Goal: Task Accomplishment & Management: Manage account settings

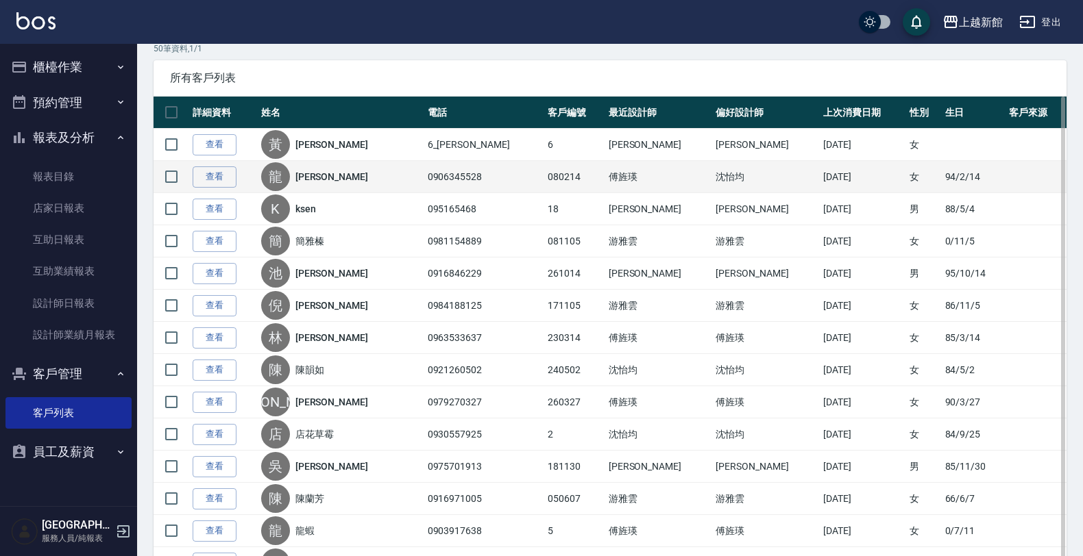
scroll to position [171, 0]
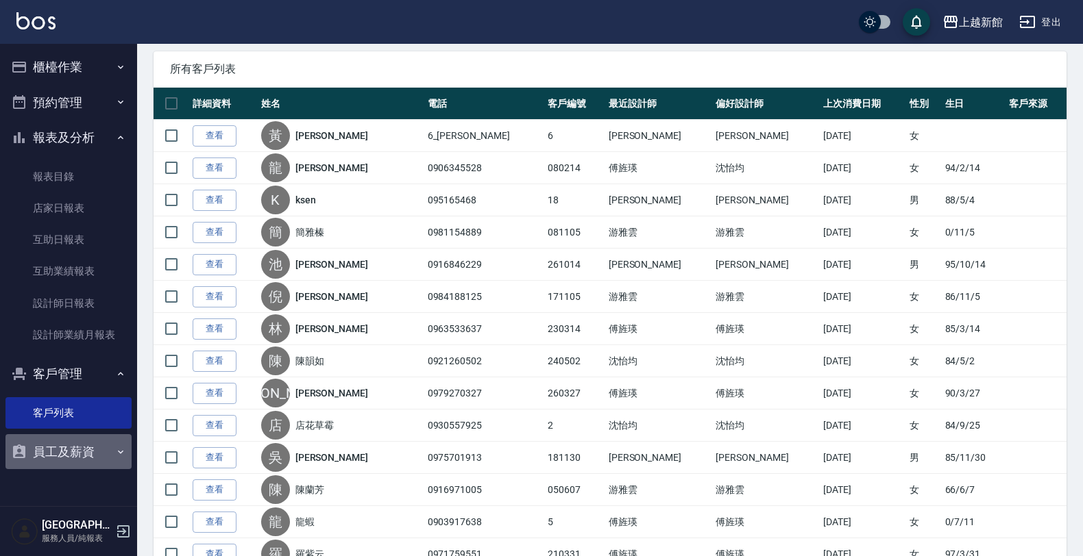
click at [83, 450] on button "員工及薪資" at bounding box center [68, 452] width 126 height 36
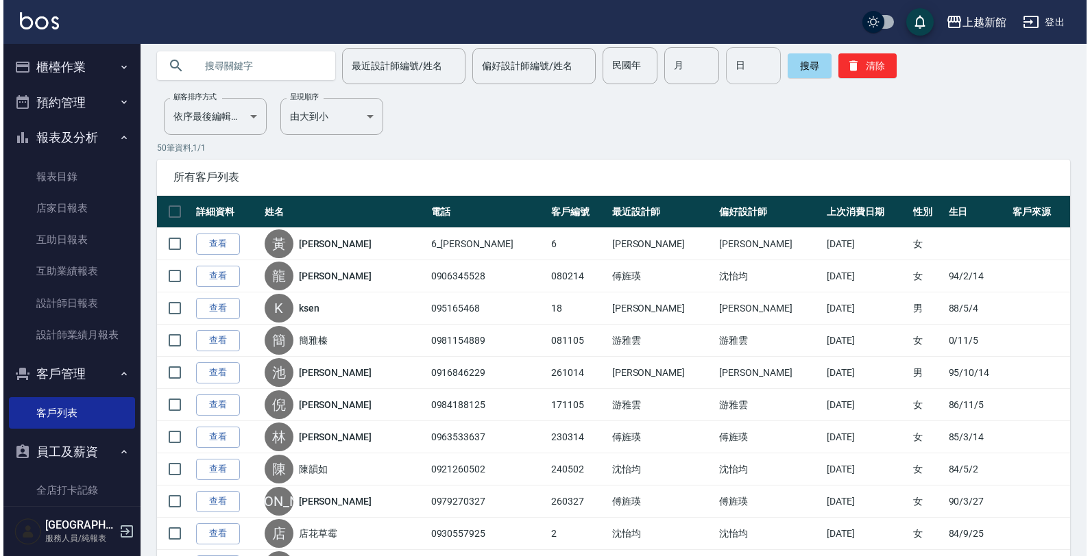
scroll to position [0, 0]
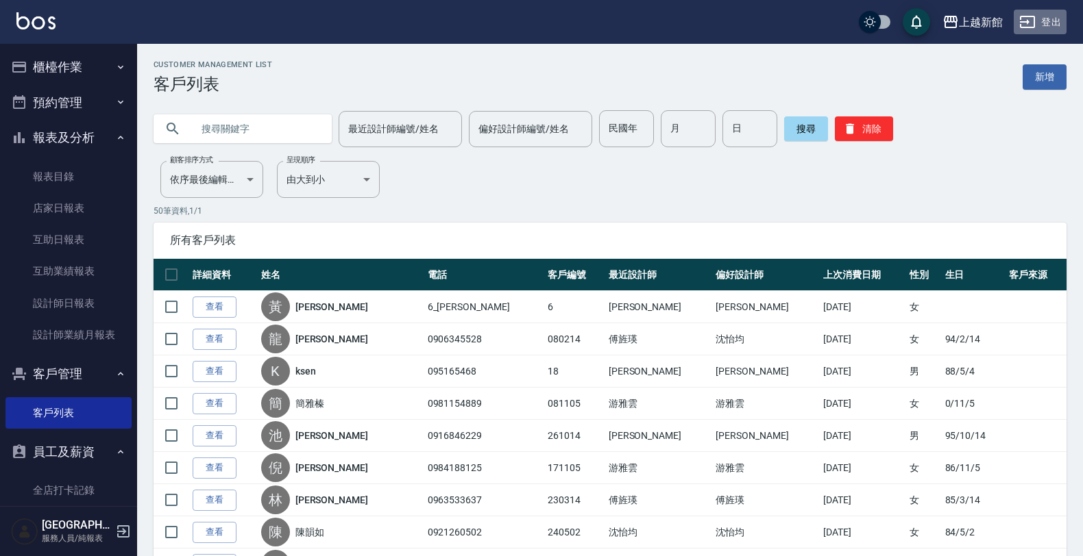
click at [1048, 27] on button "登出" at bounding box center [1039, 22] width 53 height 25
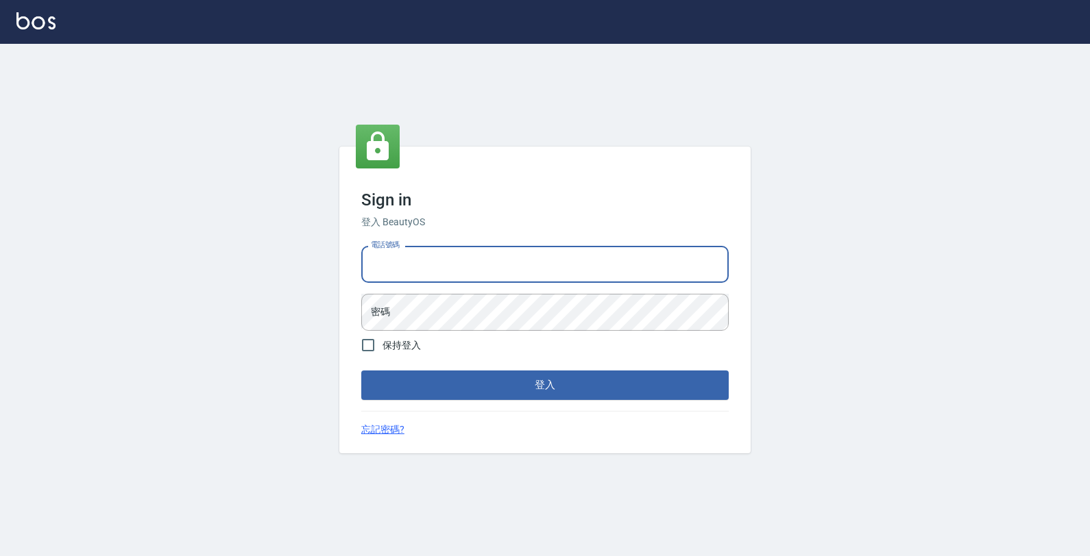
click at [569, 258] on input "電話號碼" at bounding box center [544, 264] width 367 height 37
type input "0933303551"
click at [361, 371] on button "登入" at bounding box center [544, 385] width 367 height 29
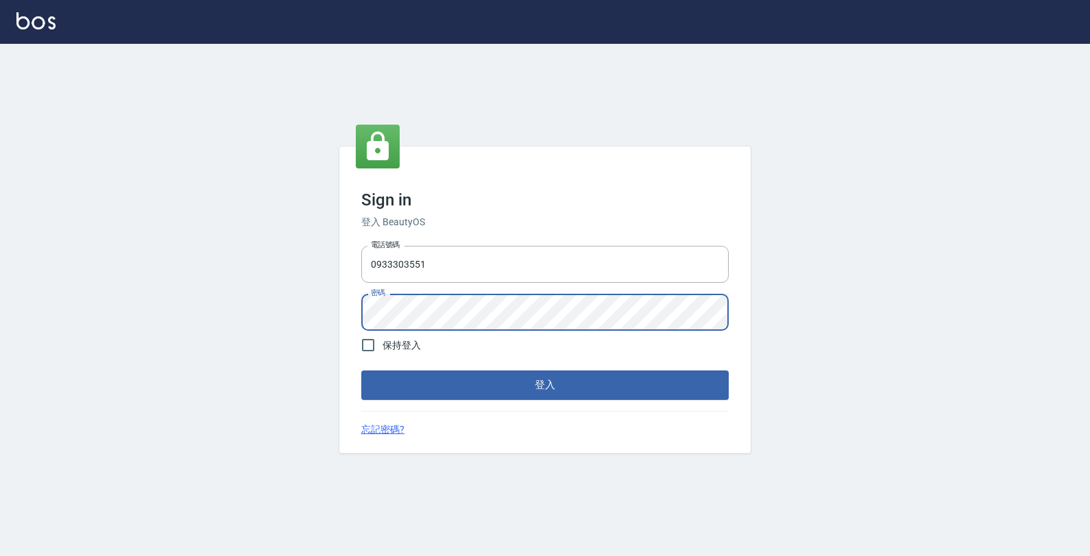
click at [361, 371] on button "登入" at bounding box center [544, 385] width 367 height 29
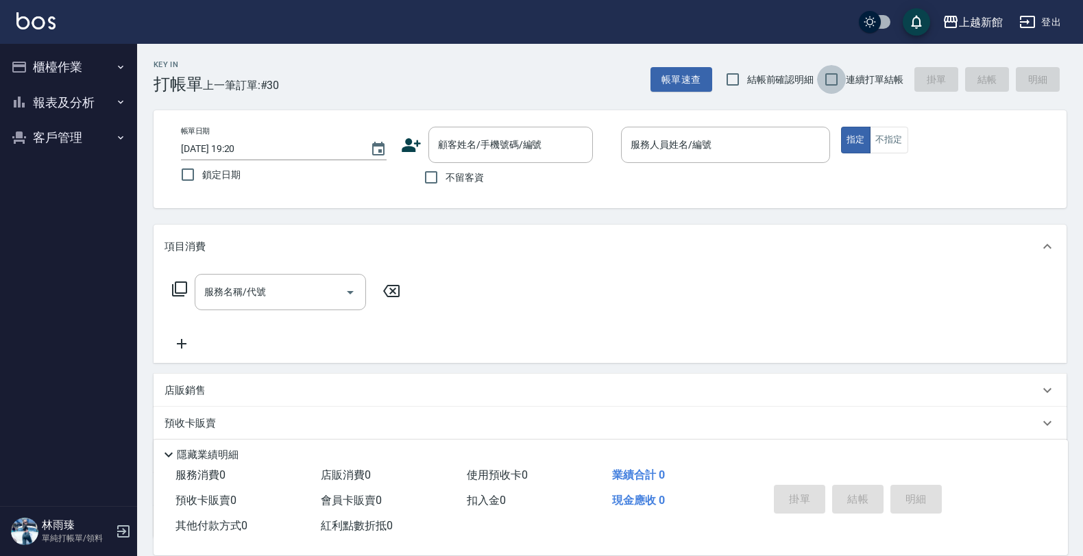
click at [837, 73] on input "連續打單結帳" at bounding box center [831, 79] width 29 height 29
checkbox input "true"
click at [532, 151] on input "顧客姓名/手機號碼/編號" at bounding box center [500, 145] width 132 height 24
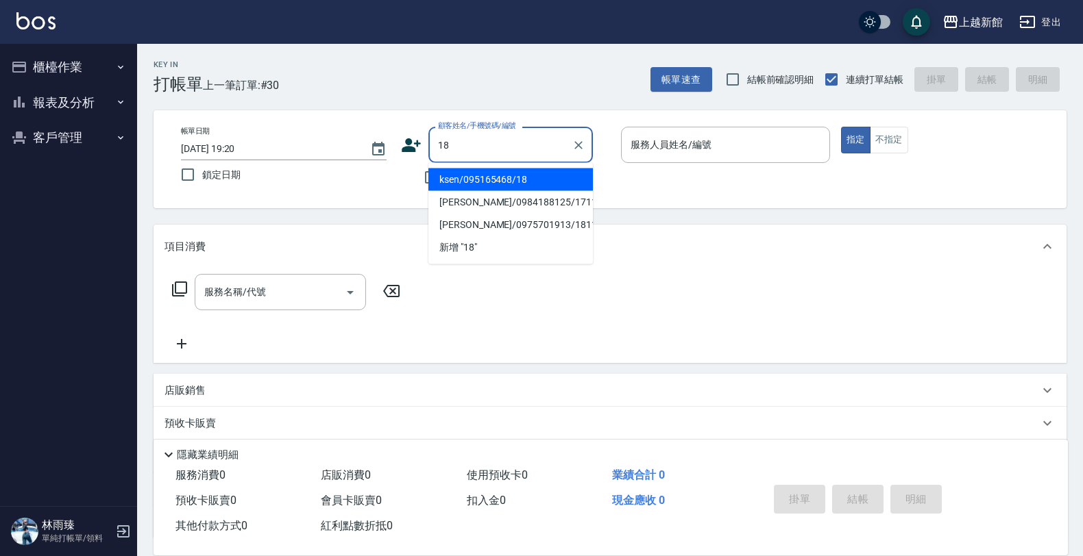
type input "ksen/095165468/18"
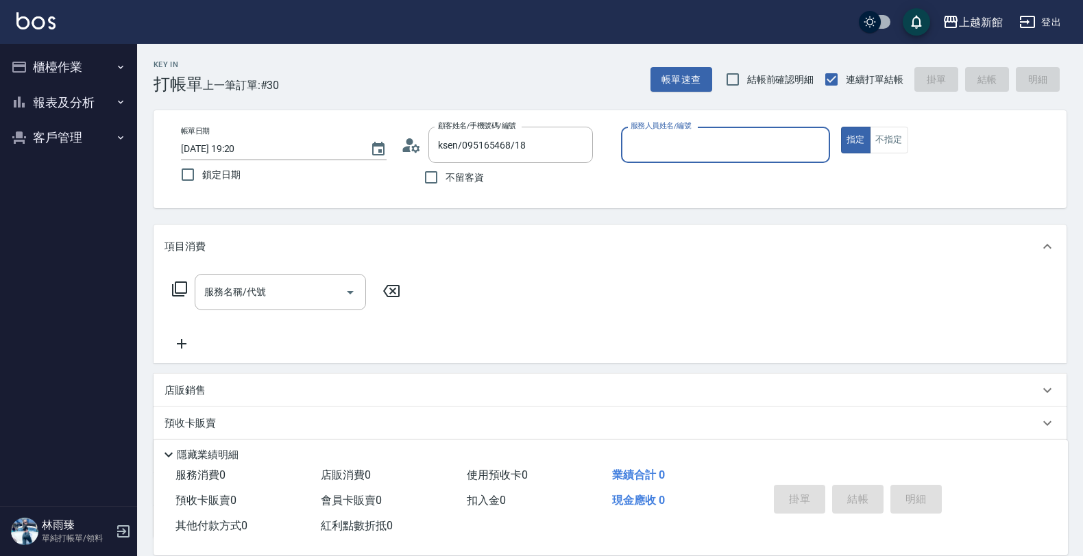
click at [841, 127] on button "指定" at bounding box center [855, 140] width 29 height 27
type button "true"
type input "[PERSON_NAME]-18"
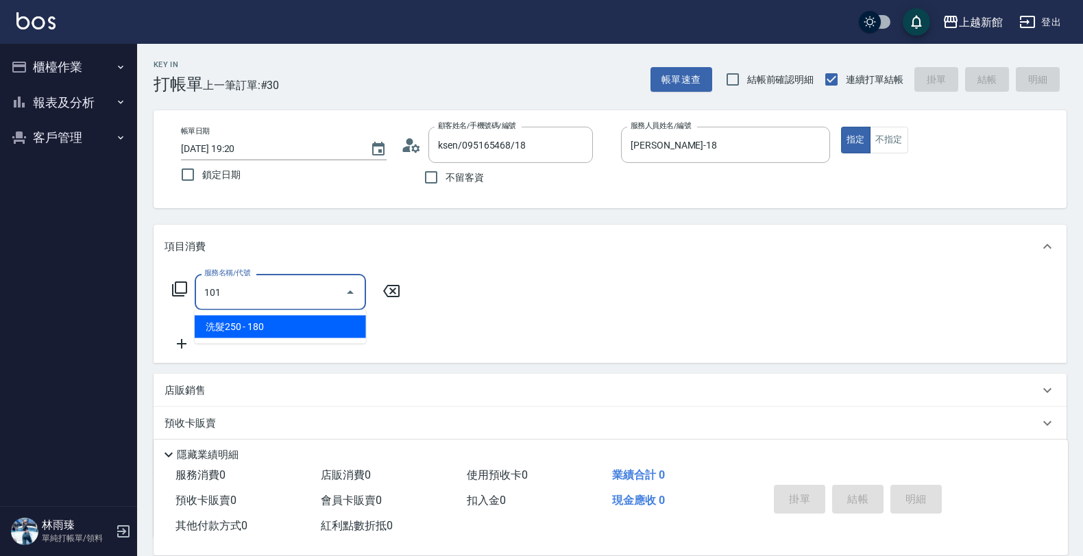
type input "洗髮250(101)"
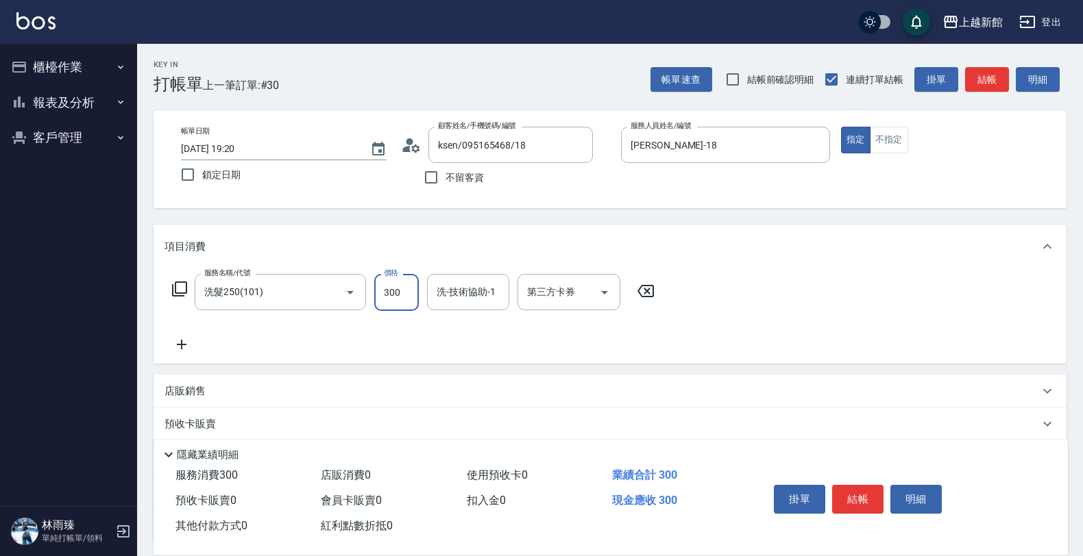
type input "300"
type input "[PERSON_NAME]-24"
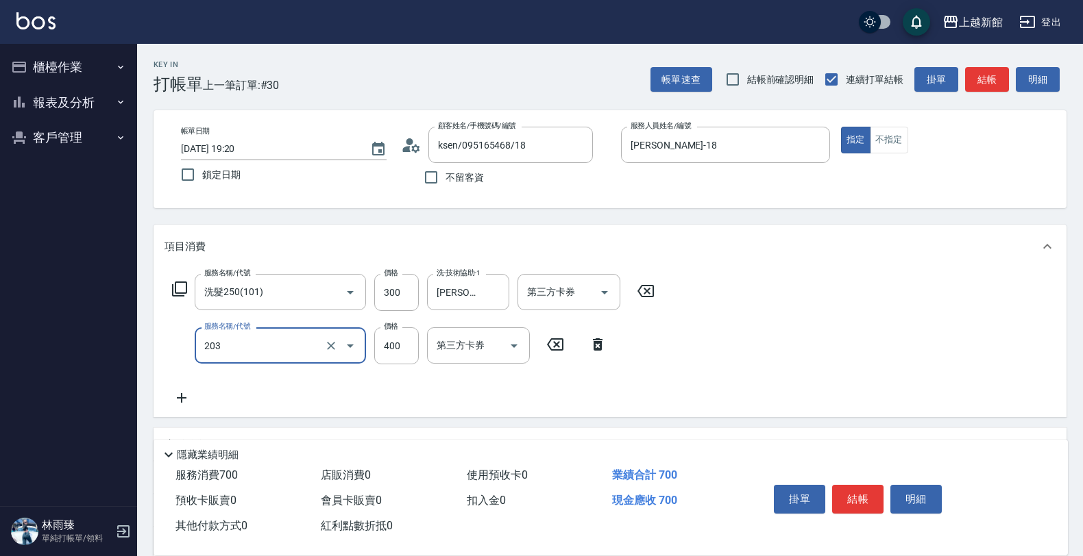
type input "指定單剪(203)"
type input "300"
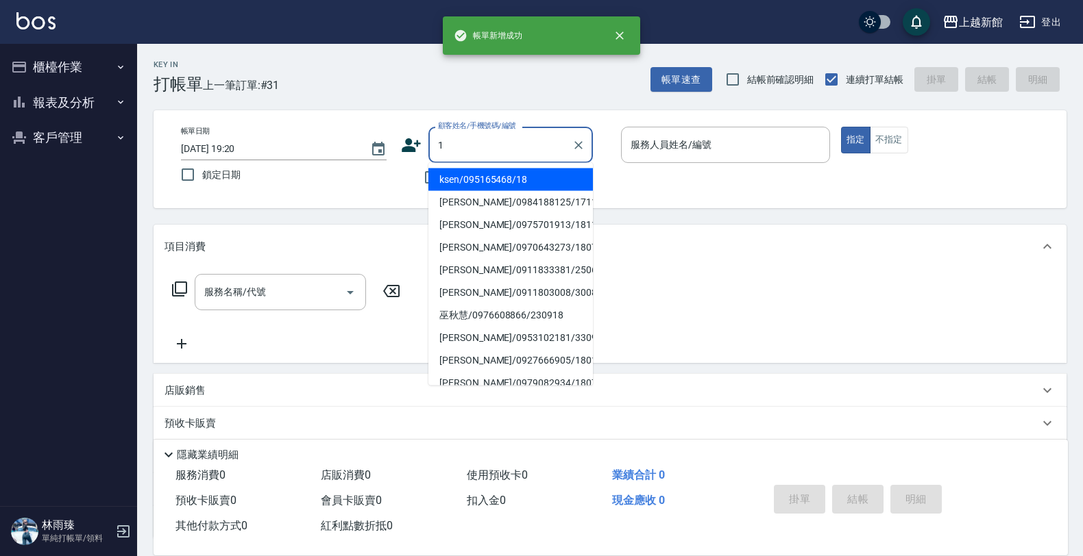
type input "ksen/095165468/18"
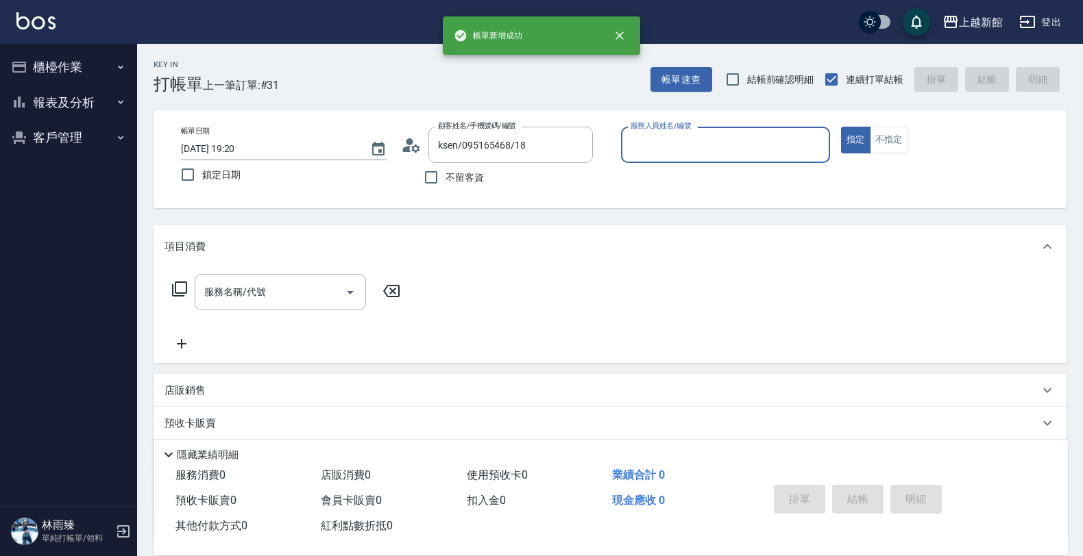
click at [841, 127] on button "指定" at bounding box center [855, 140] width 29 height 27
type input "[PERSON_NAME]-18"
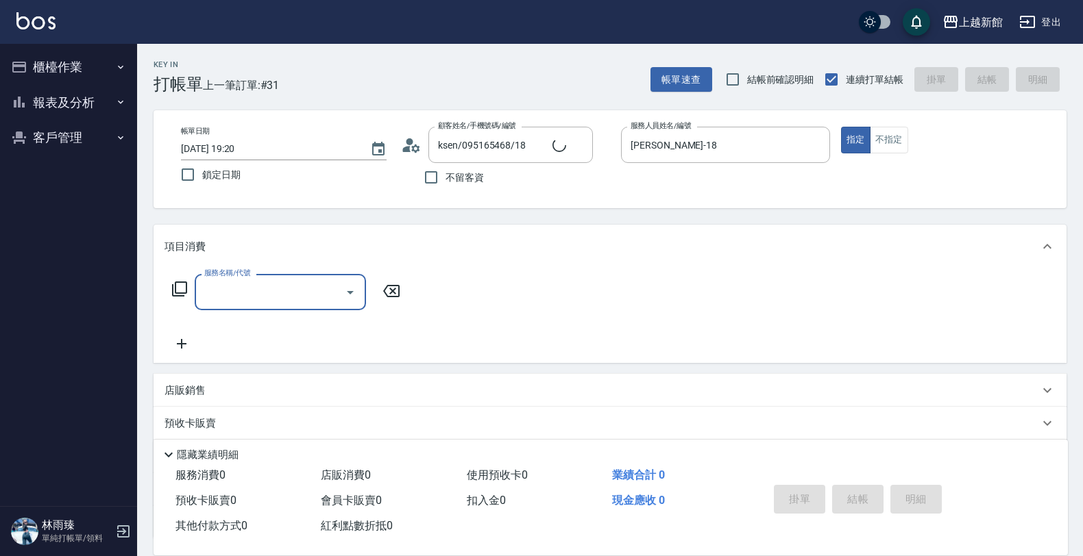
type input "Lora/0979395100/1"
type input "[PERSON_NAME]-1"
type input "洗髮250(101)"
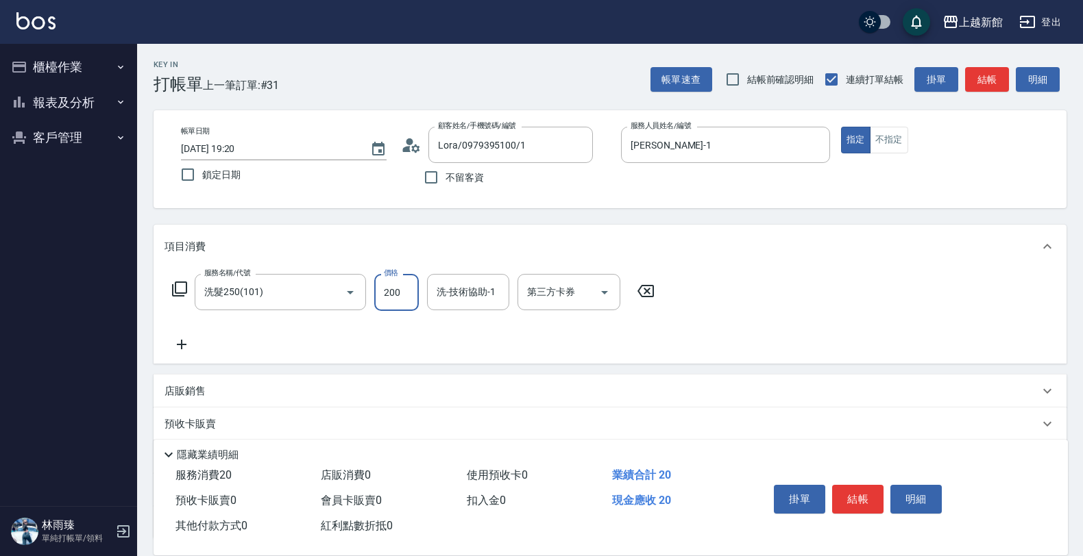
type input "200"
type input "[PERSON_NAME]-24"
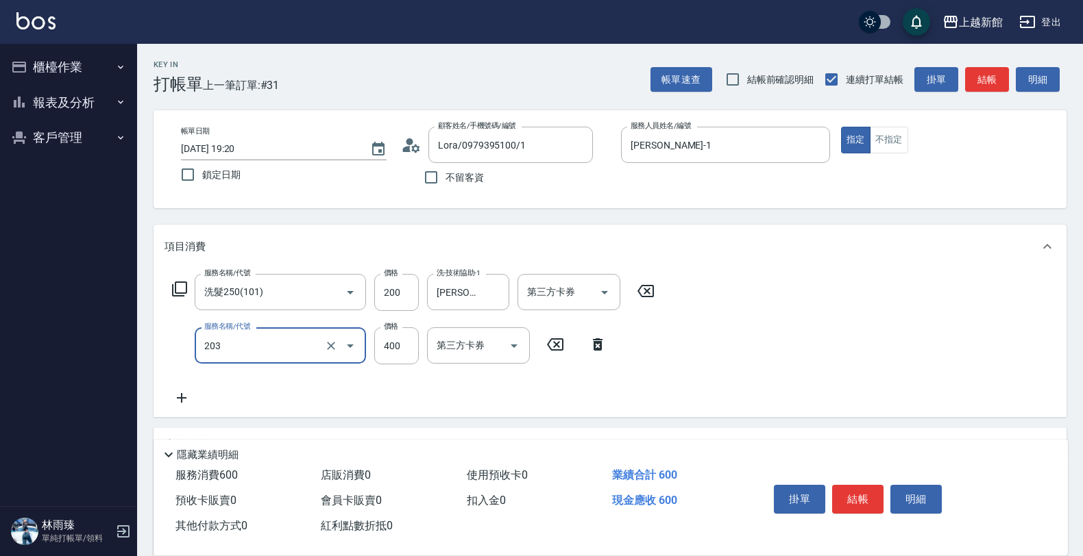
type input "指定單剪(203)"
type input "200"
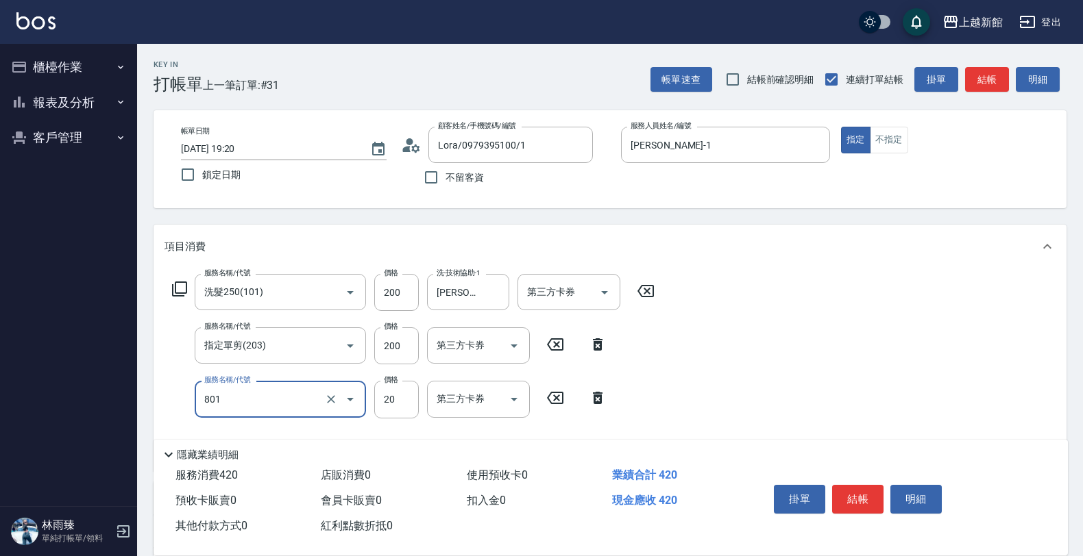
type input "潤絲(801)"
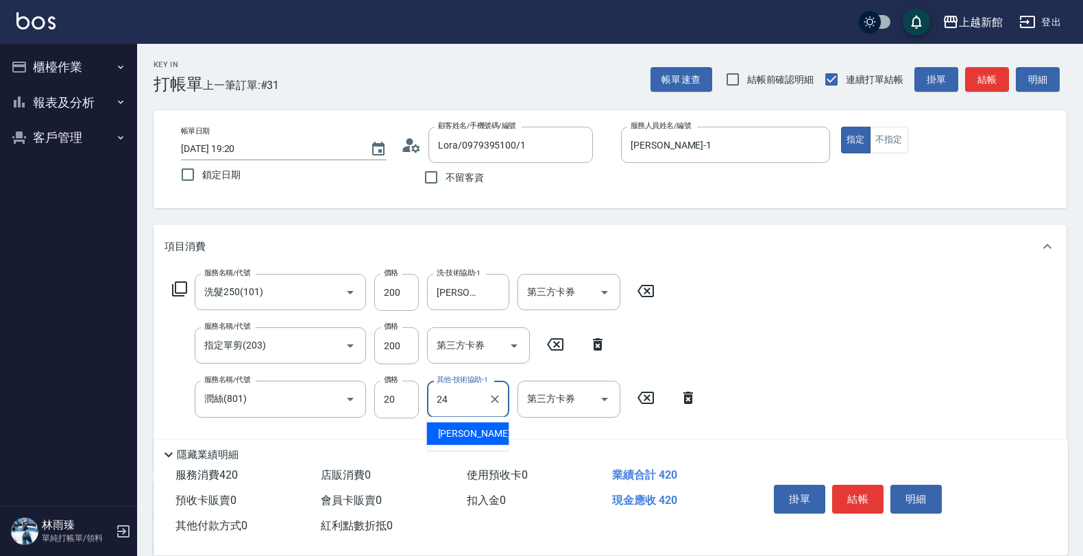
type input "[PERSON_NAME]-24"
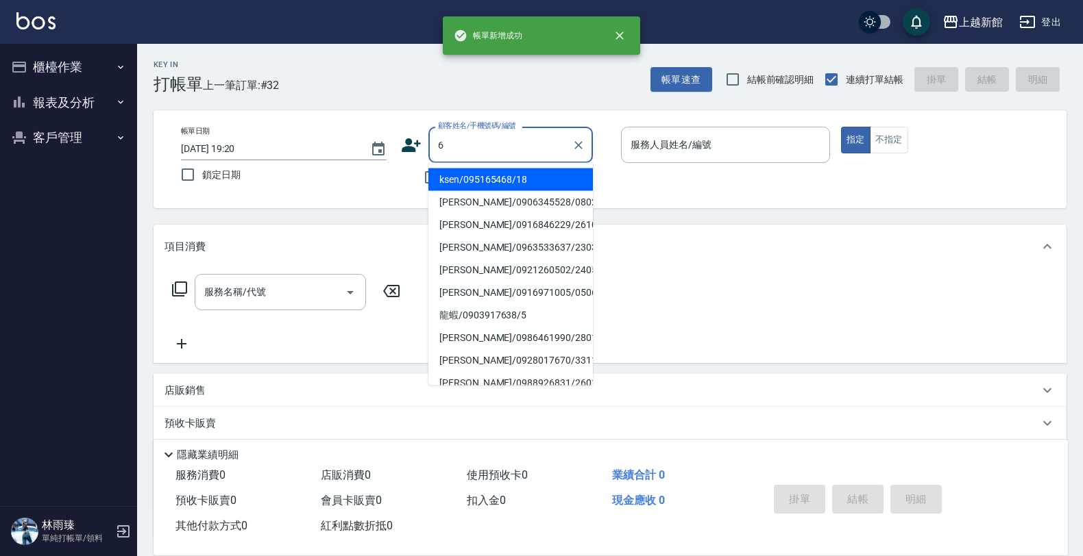
type input "ksen/095165468/18"
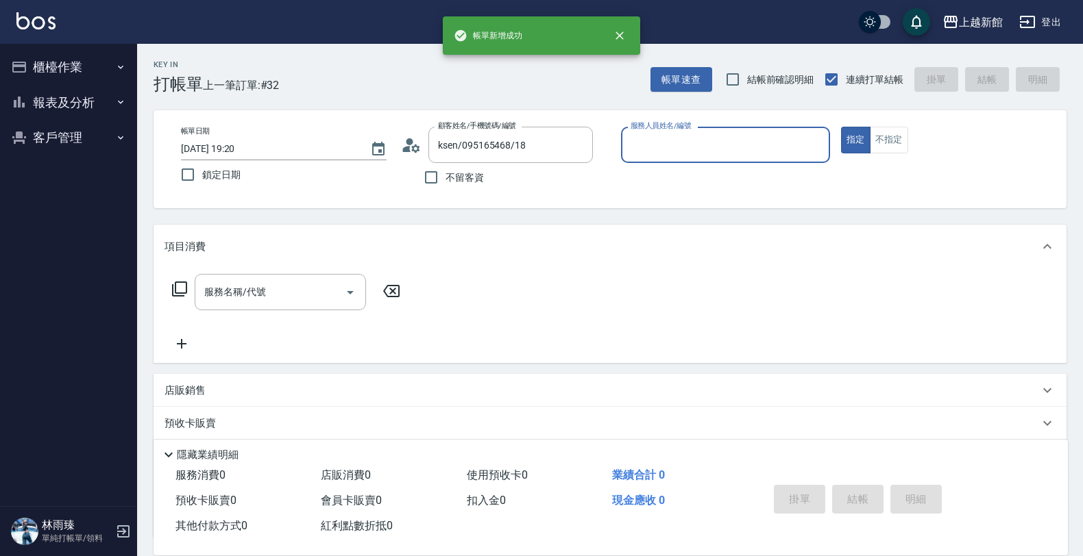
click at [841, 127] on button "指定" at bounding box center [855, 140] width 29 height 27
type input "[PERSON_NAME]-18"
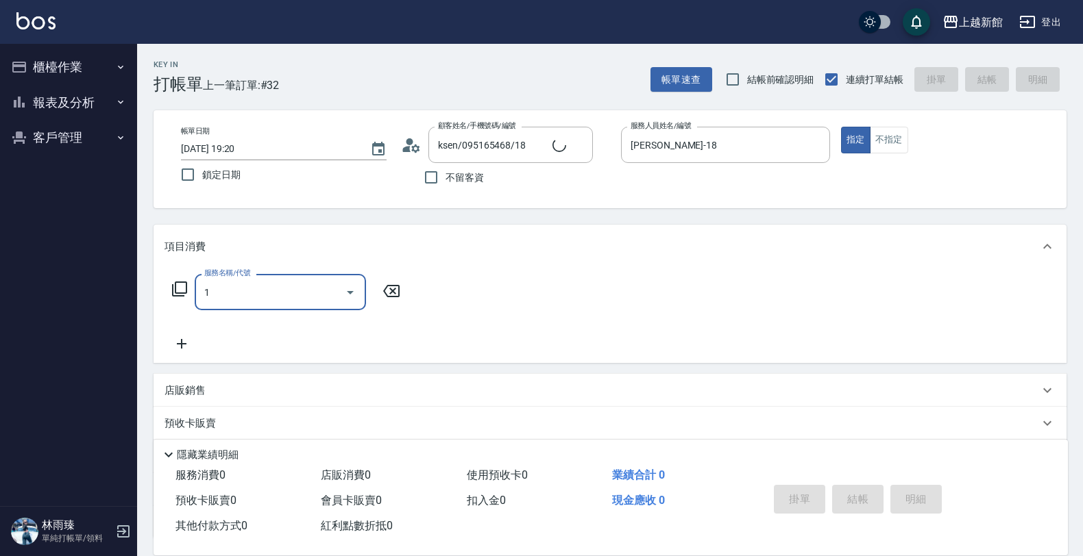
type input "10"
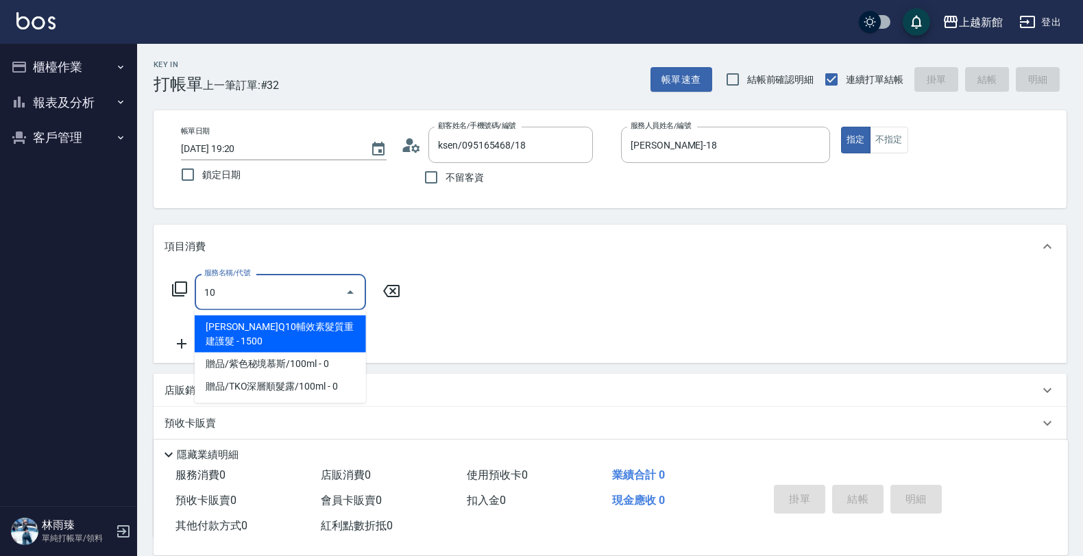
type input "[PERSON_NAME]/6_[PERSON_NAME]/6"
type input "[PERSON_NAME]-6"
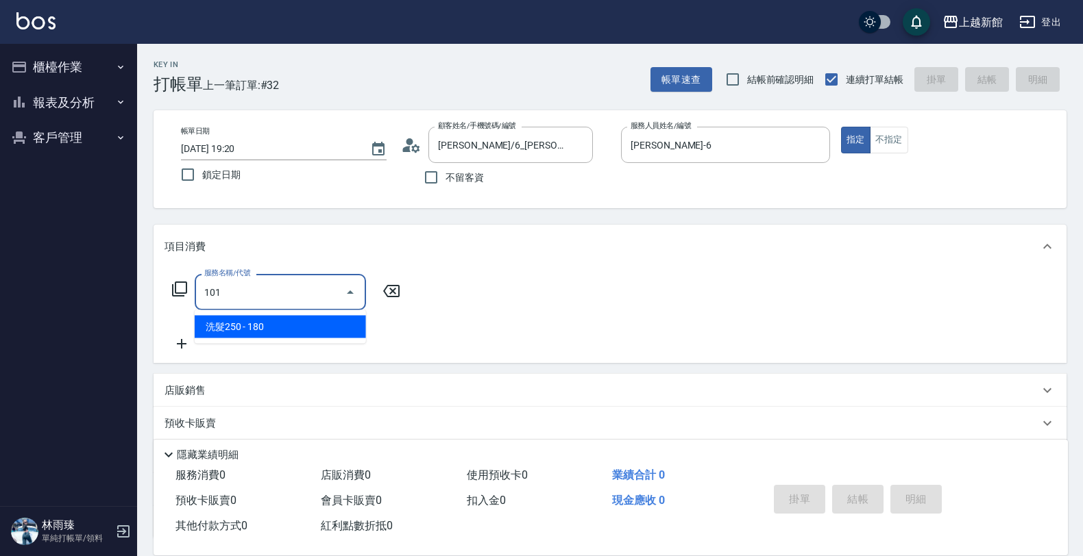
type input "洗髮250(101)"
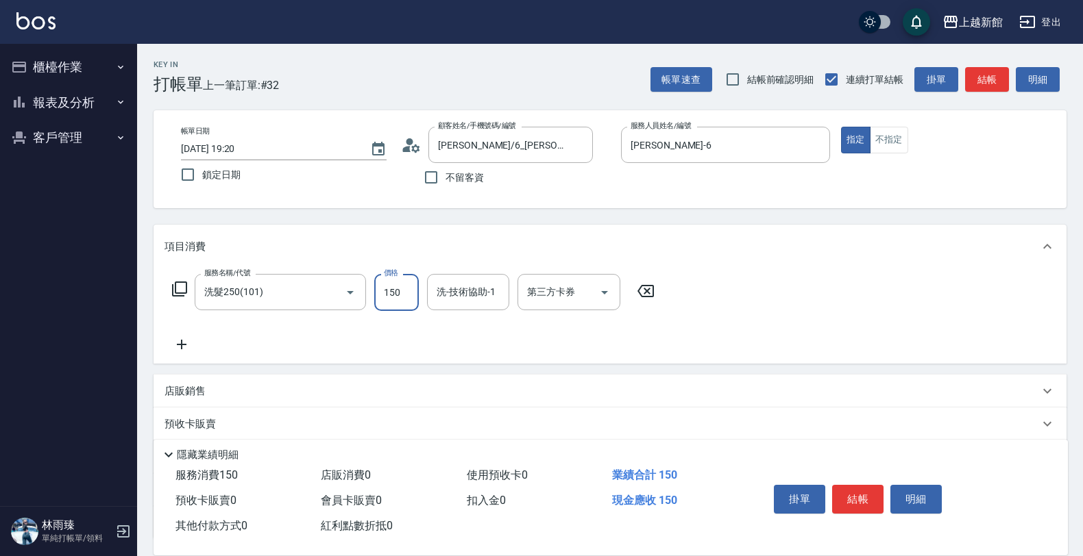
type input "150"
type input "[PERSON_NAME]-24"
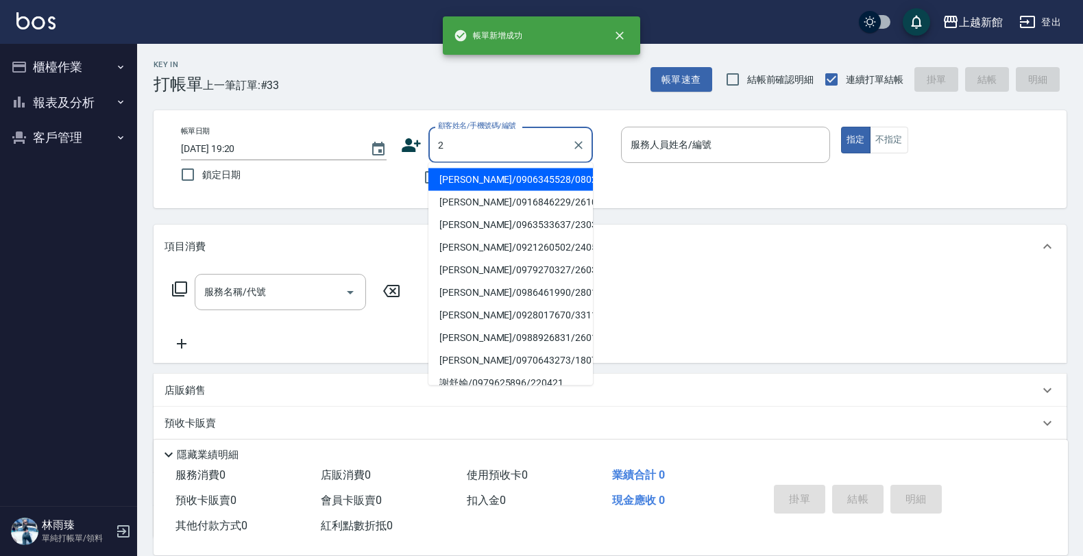
type input "[PERSON_NAME]/0906345528/080214"
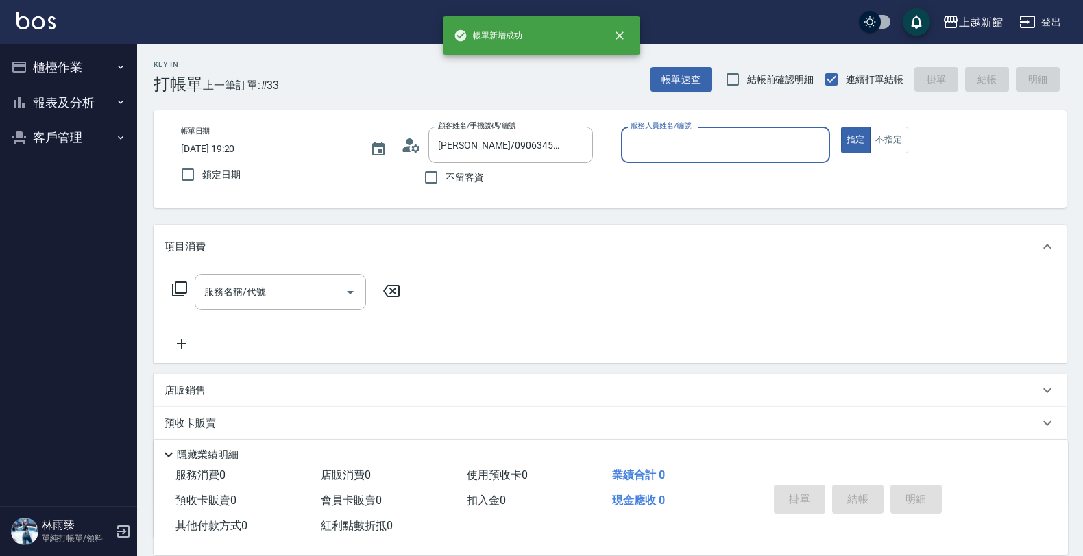
click at [841, 127] on button "指定" at bounding box center [855, 140] width 29 height 27
type input "草莓-2"
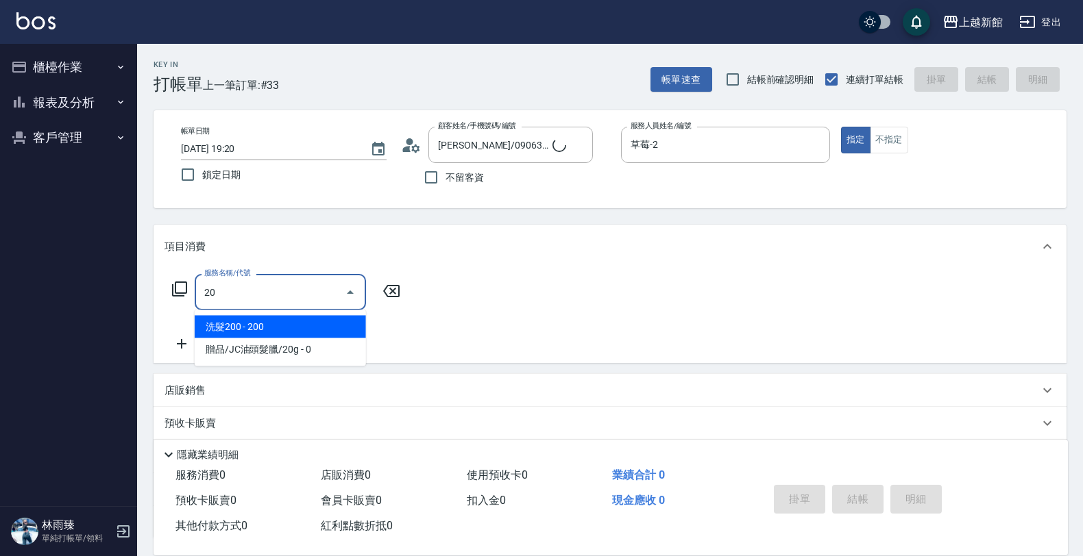
type input "203"
type input "店花草霉/0930557925/2"
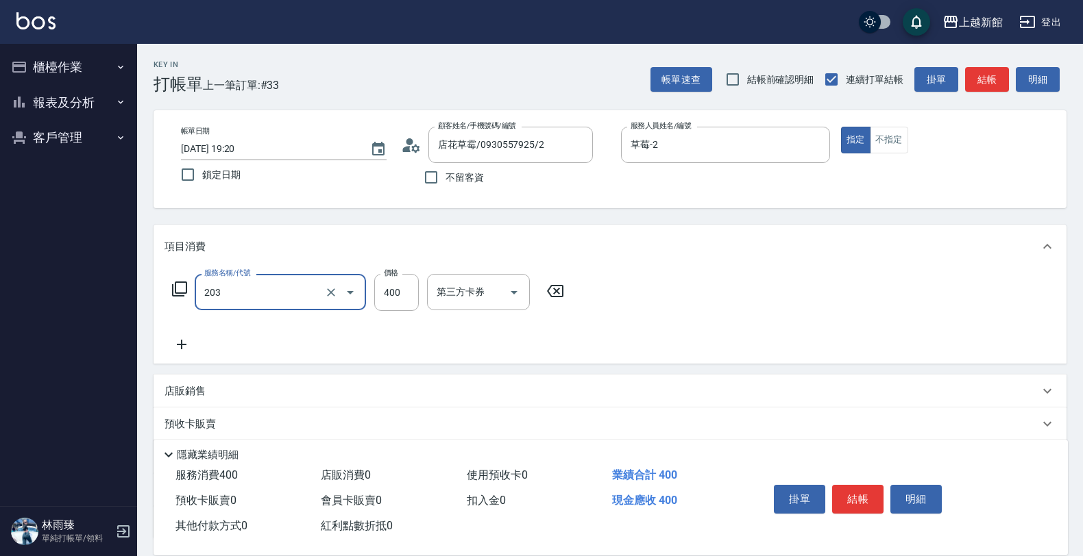
type input "指定單剪(203)"
type input "300"
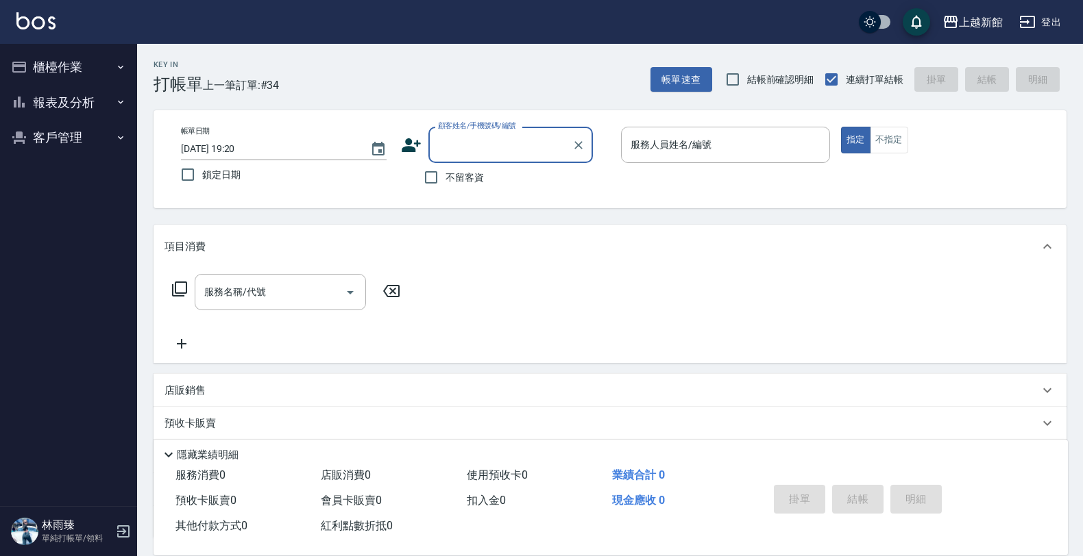
click at [415, 144] on icon at bounding box center [411, 145] width 19 height 14
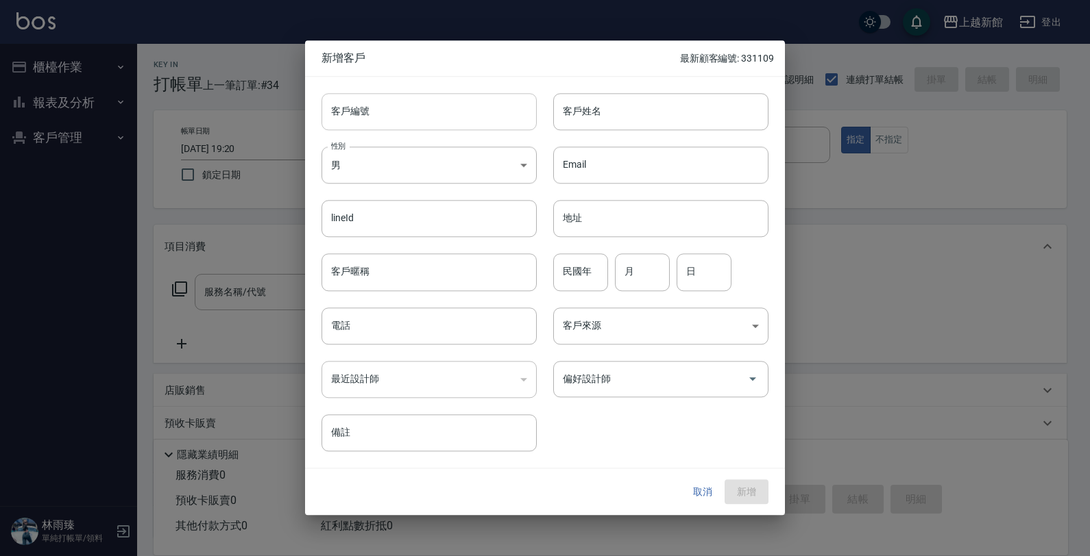
click at [504, 117] on input "客戶編號" at bounding box center [428, 111] width 215 height 37
type input "340105"
type input "[PERSON_NAME]"
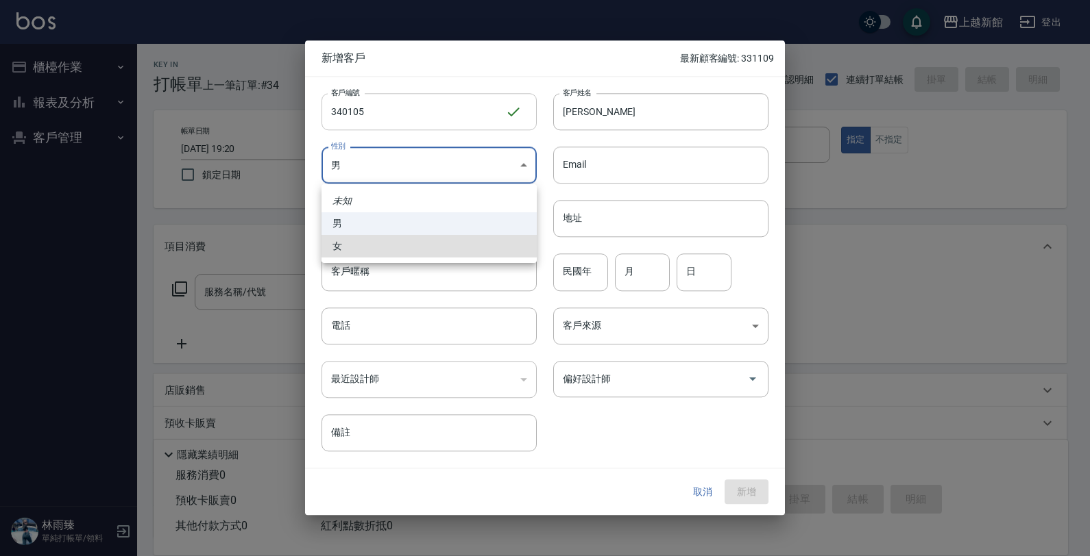
type input "[DEMOGRAPHIC_DATA]"
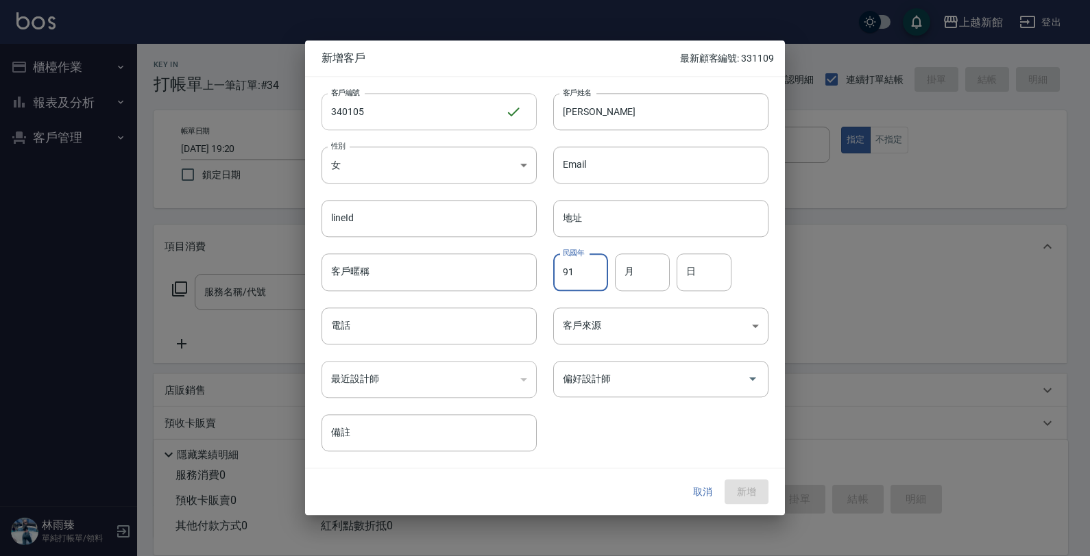
type input "91"
type input "01"
type input "05"
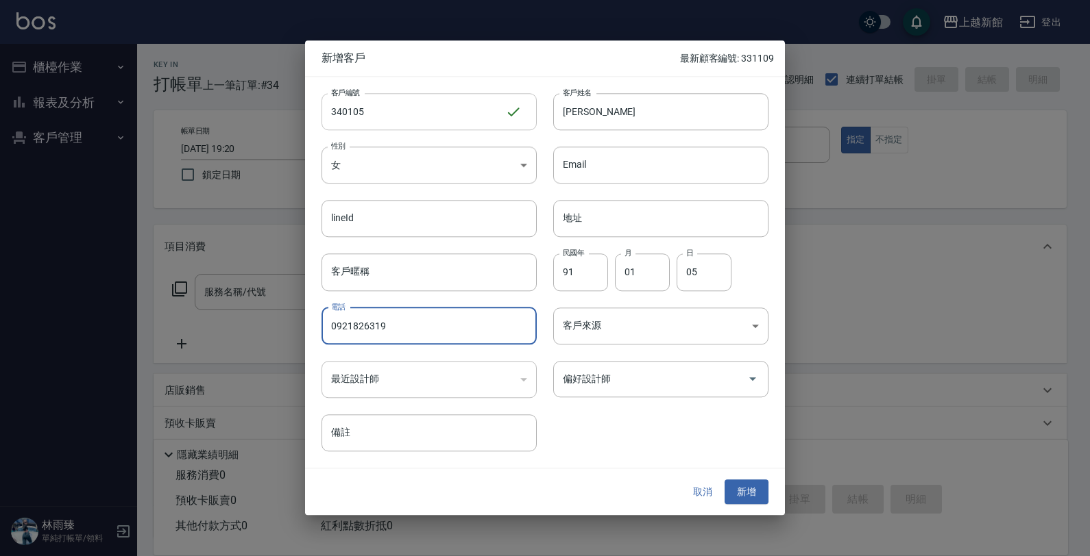
type input "0921826319"
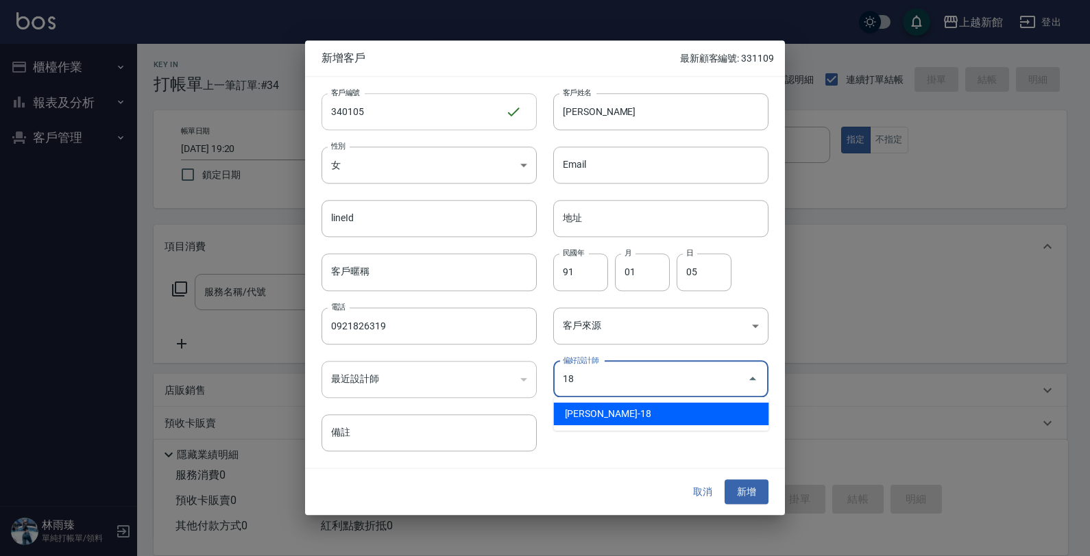
type input "[PERSON_NAME]"
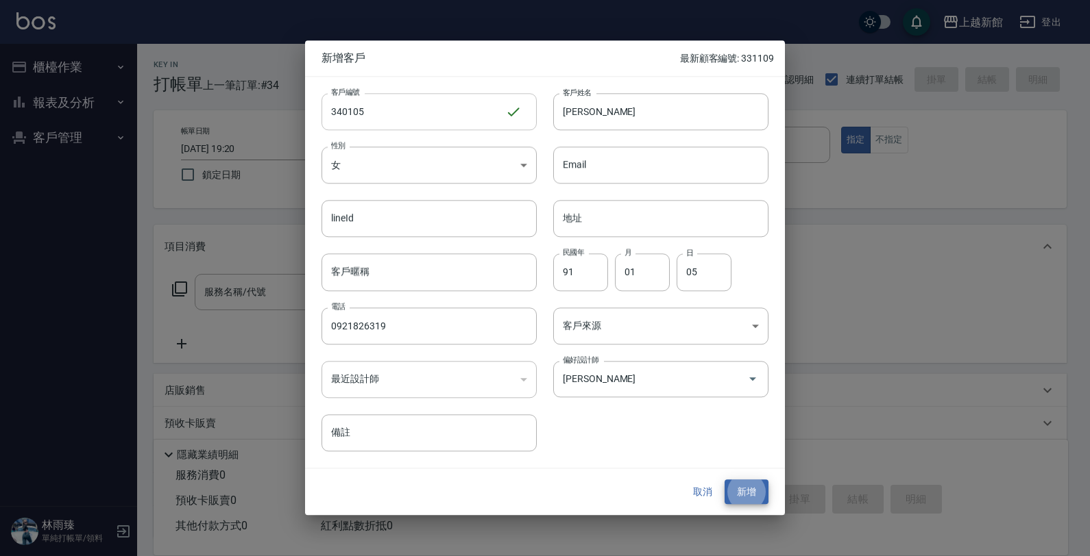
click at [724, 480] on button "新增" at bounding box center [746, 492] width 44 height 25
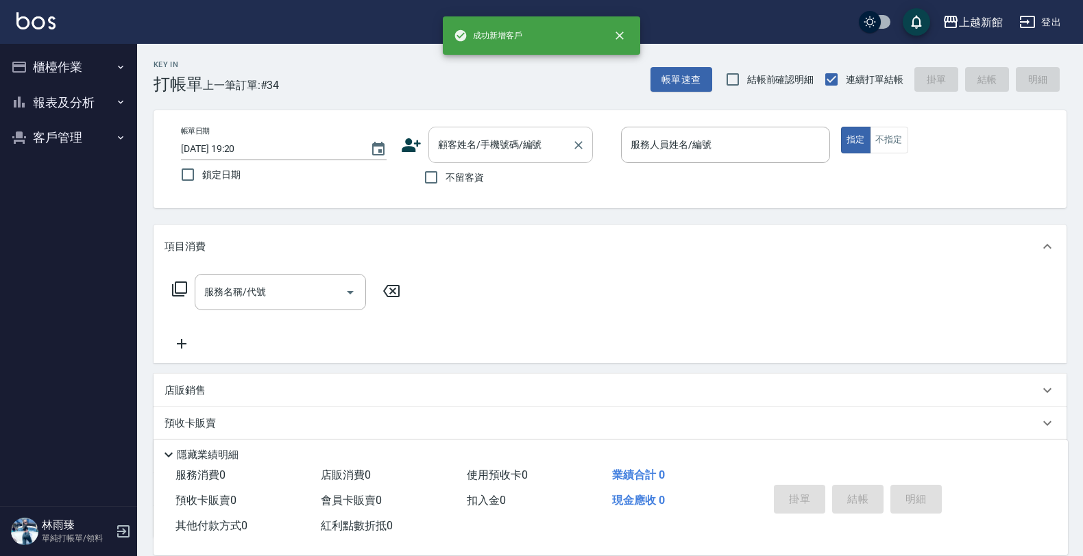
click at [467, 136] on input "顧客姓名/手機號碼/編號" at bounding box center [500, 145] width 132 height 24
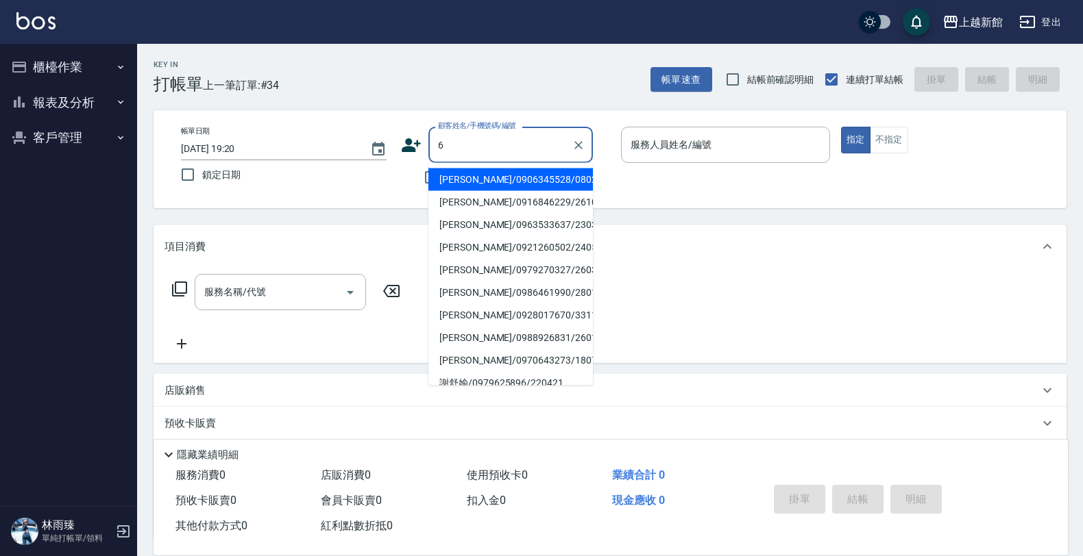
type input "[PERSON_NAME]/0906345528/080214"
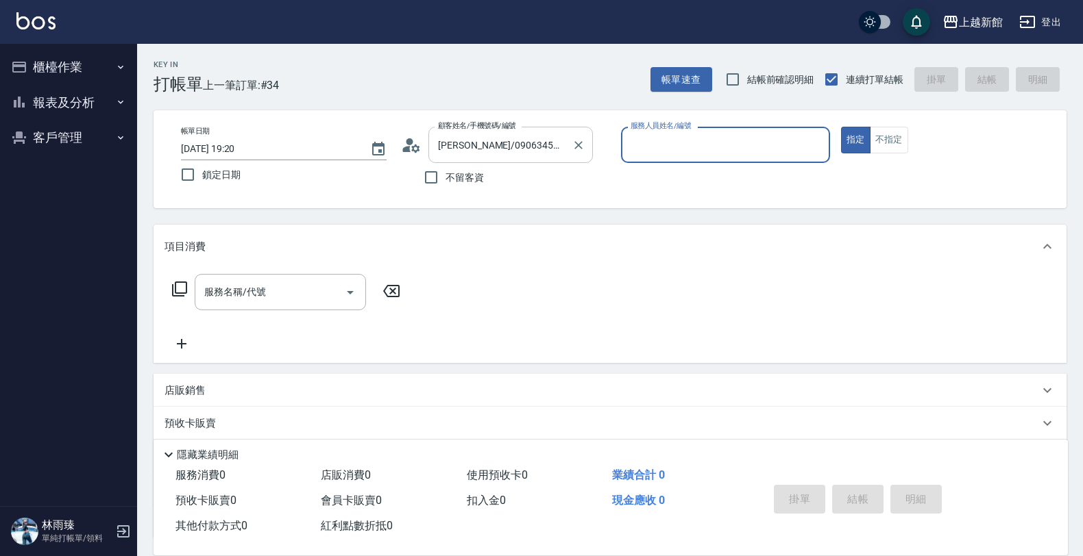
click at [841, 127] on button "指定" at bounding box center [855, 140] width 29 height 27
type input "草莓-2"
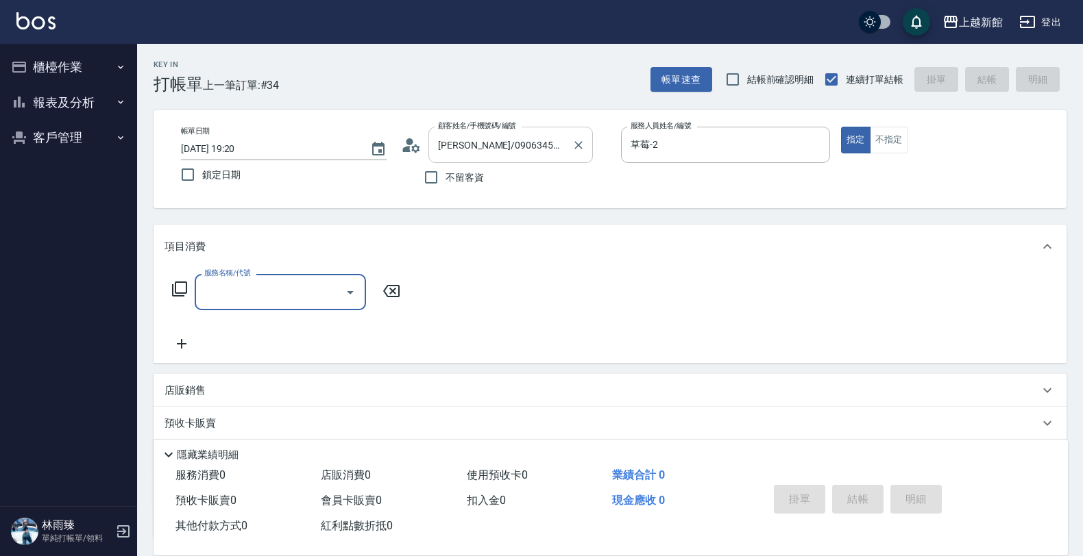
type input "[PERSON_NAME]/6_[PERSON_NAME]/6"
type input "[PERSON_NAME]-6"
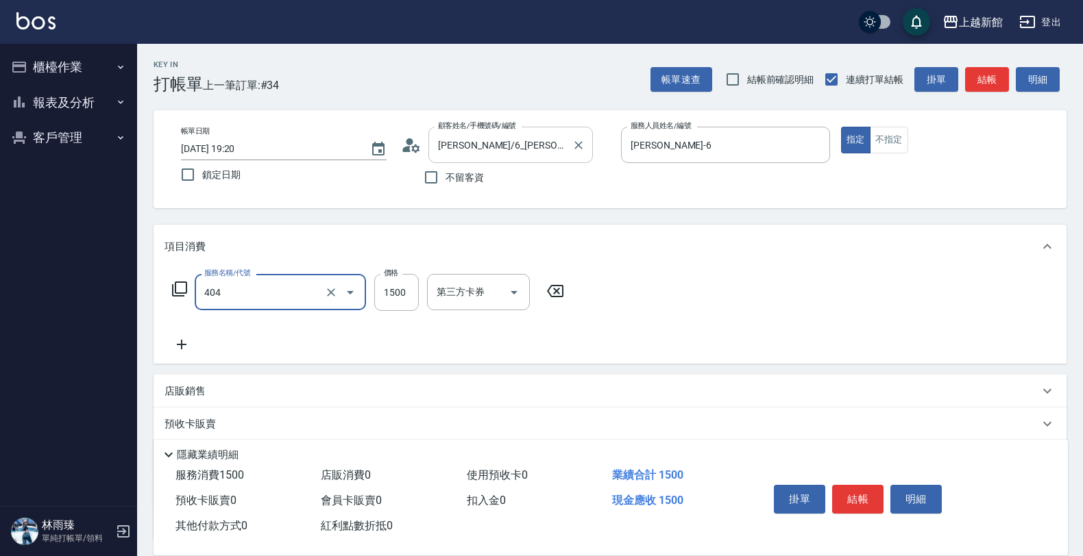
type input "設計染髮(404)"
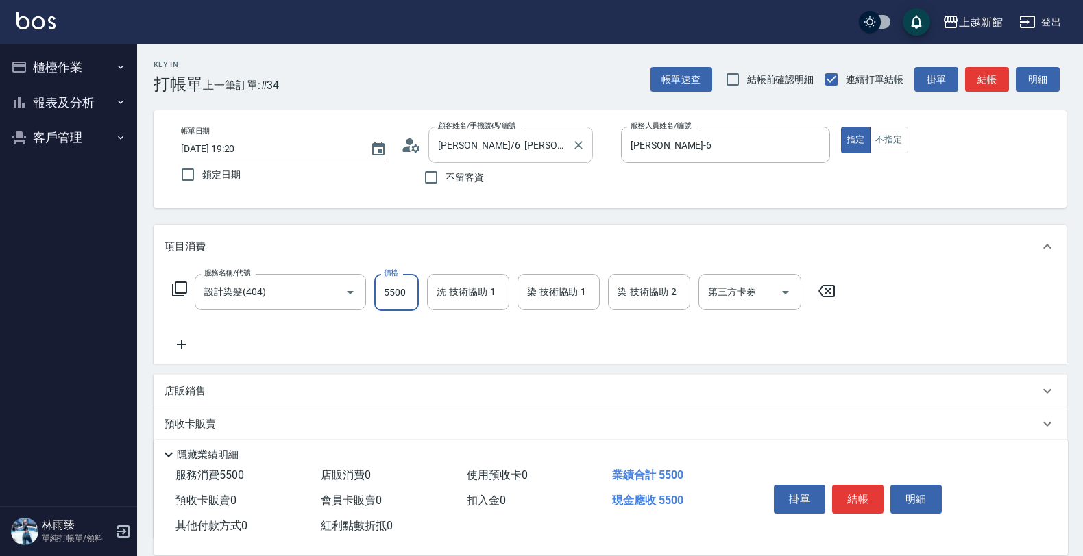
type input "5500"
type input "[PERSON_NAME]-29"
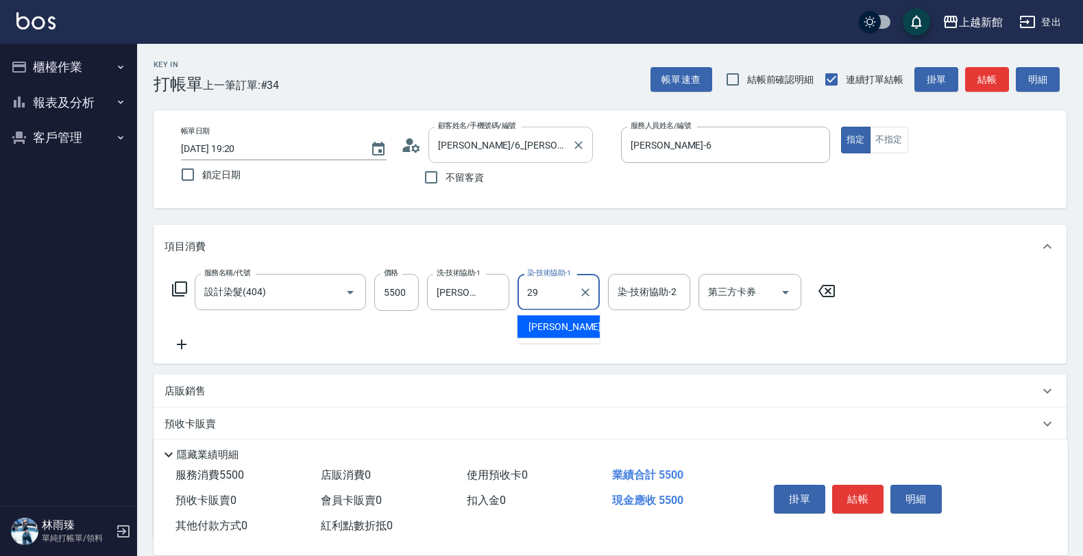
type input "[PERSON_NAME]-29"
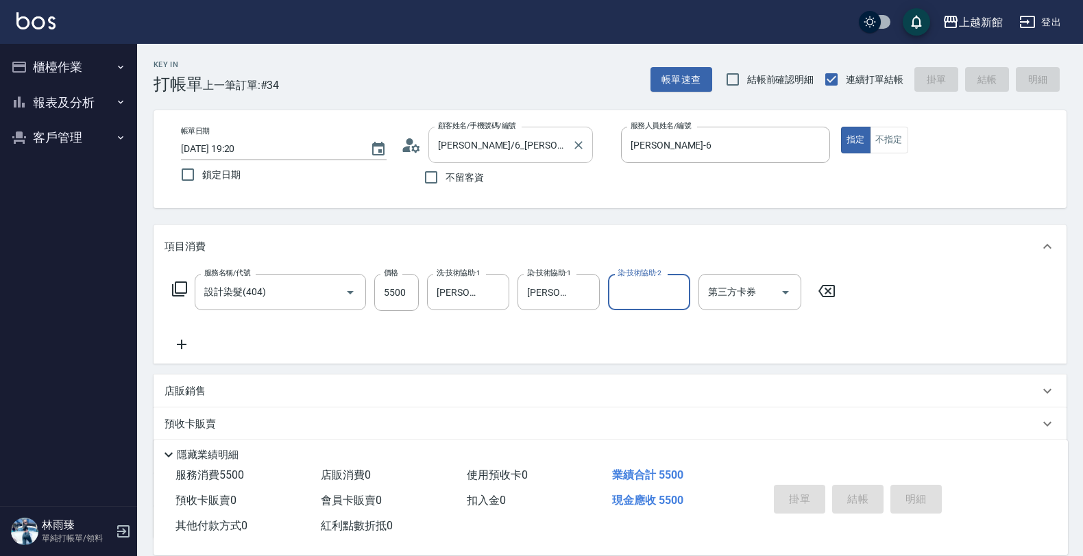
type input "[DATE] 19:22"
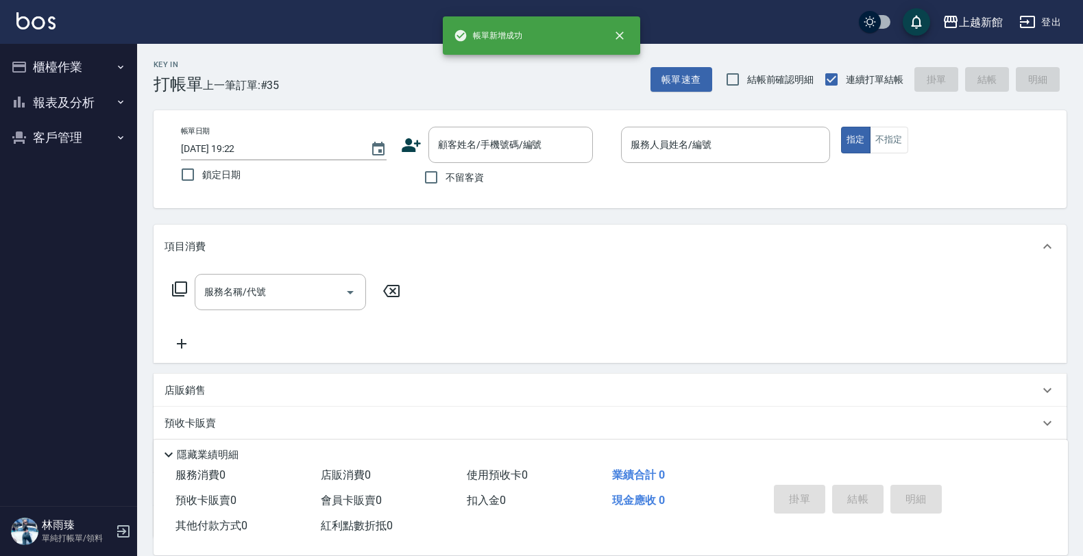
click at [413, 144] on icon at bounding box center [411, 145] width 21 height 21
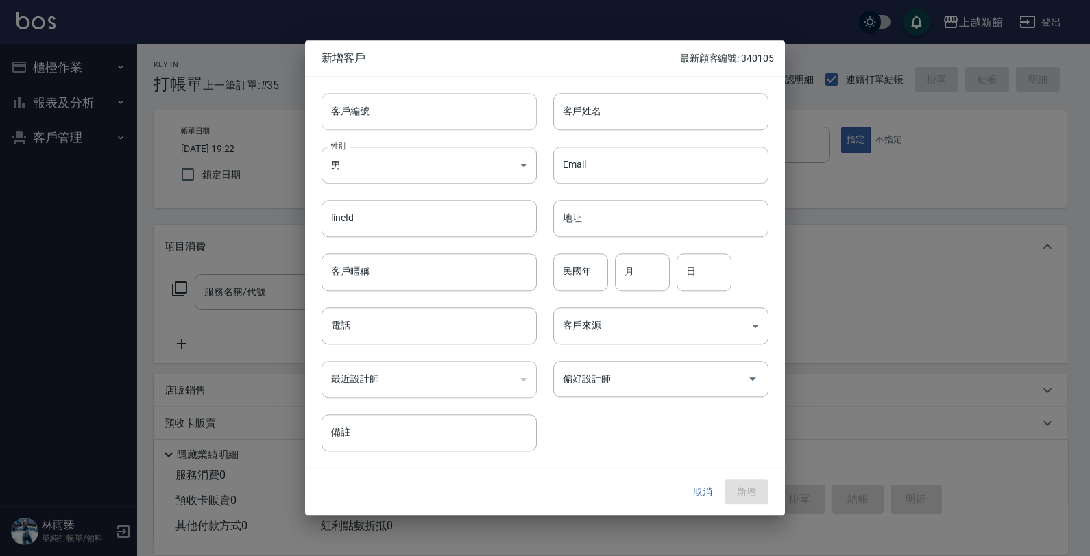
click at [439, 110] on input "客戶編號" at bounding box center [428, 111] width 215 height 37
type input "260203"
type input "[PERSON_NAME]"
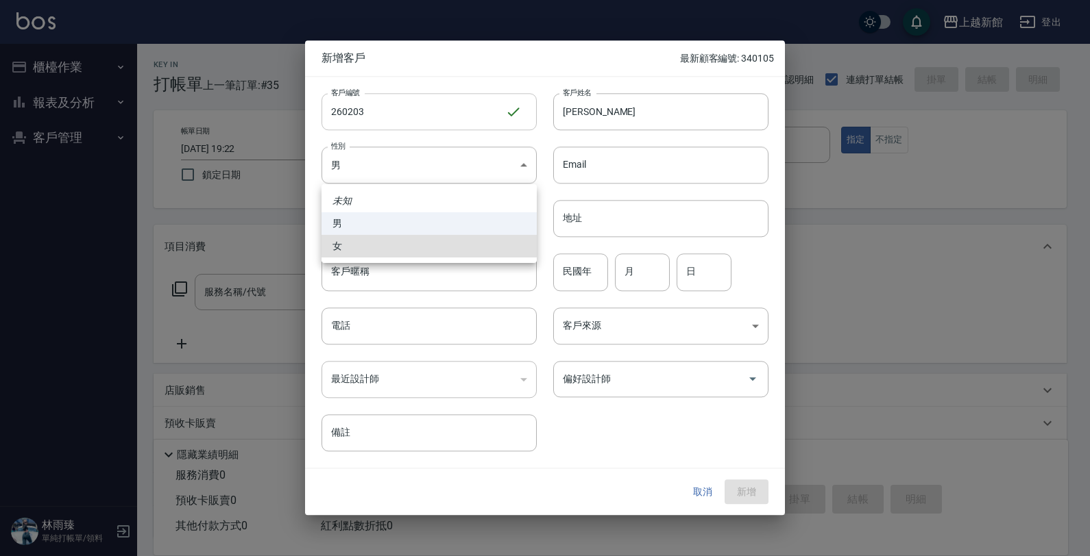
type input "[DEMOGRAPHIC_DATA]"
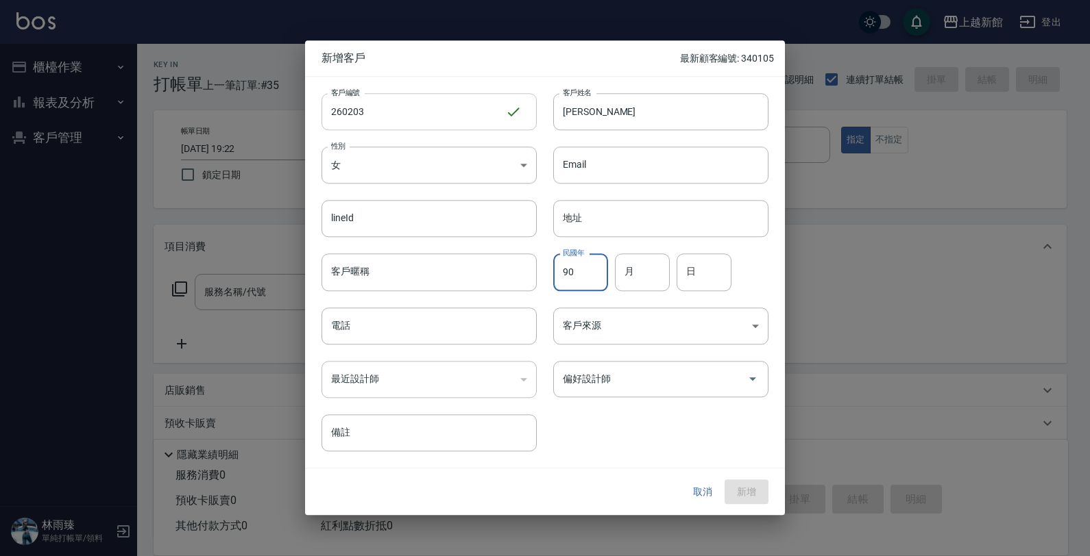
type input "90"
type input "02"
type input "03"
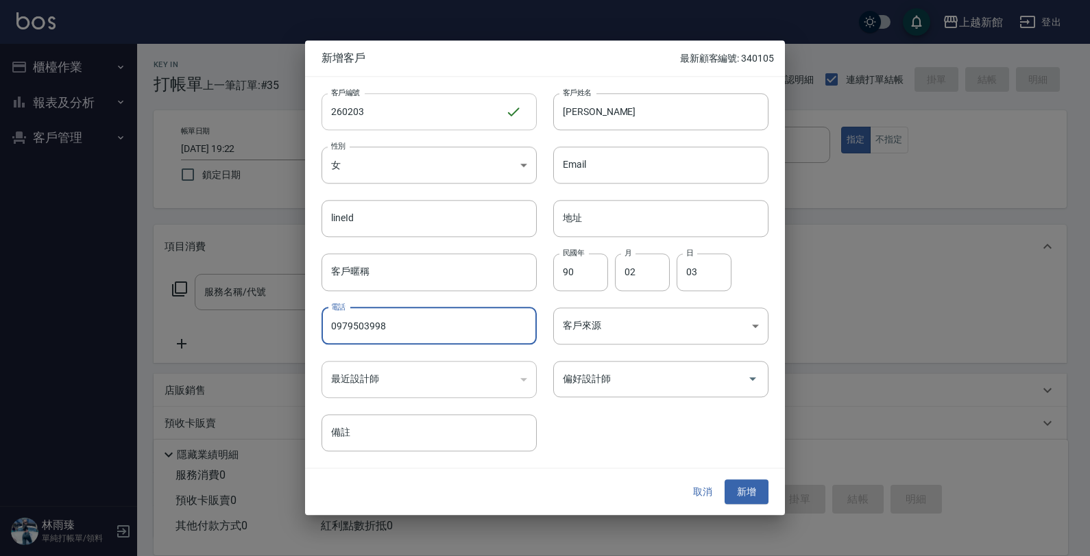
type input "0979503998"
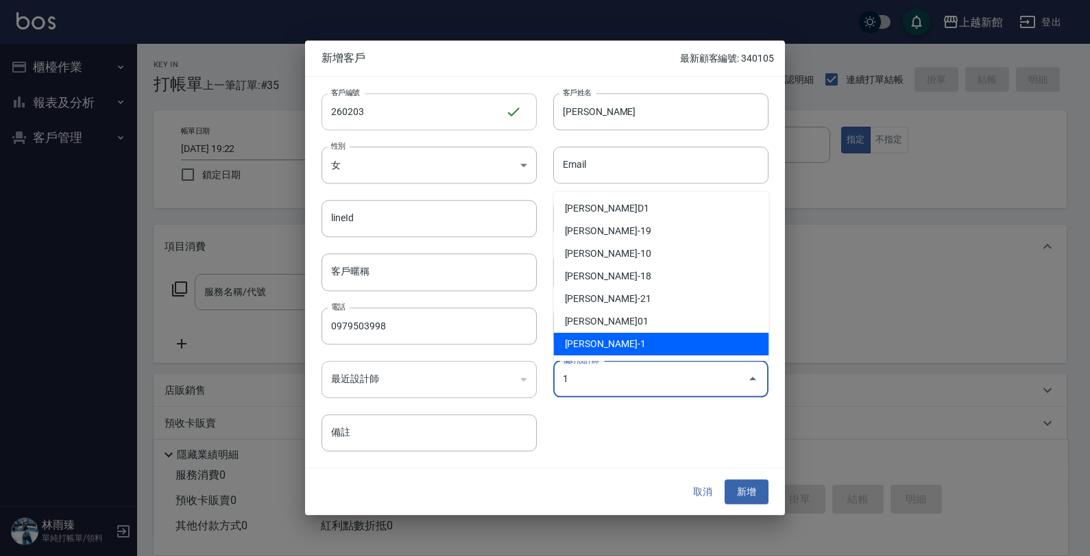
type input "游雅雲"
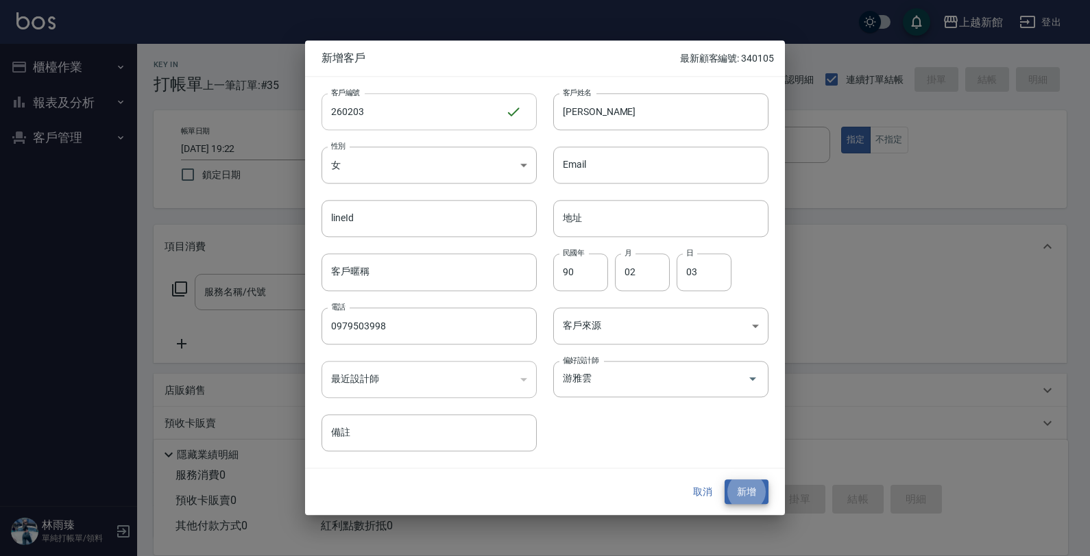
click at [724, 480] on button "新增" at bounding box center [746, 492] width 44 height 25
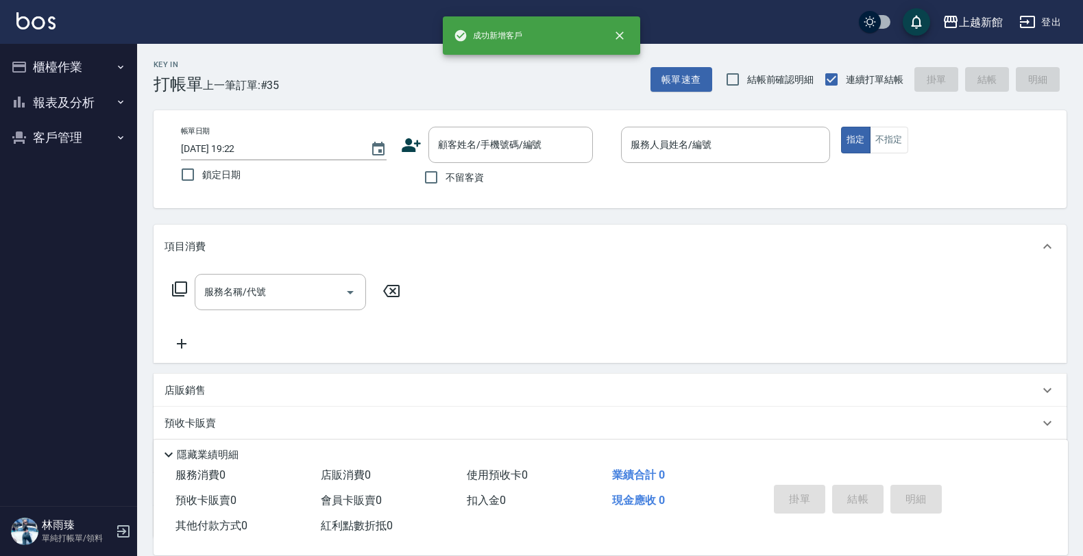
click at [409, 137] on icon at bounding box center [411, 145] width 21 height 21
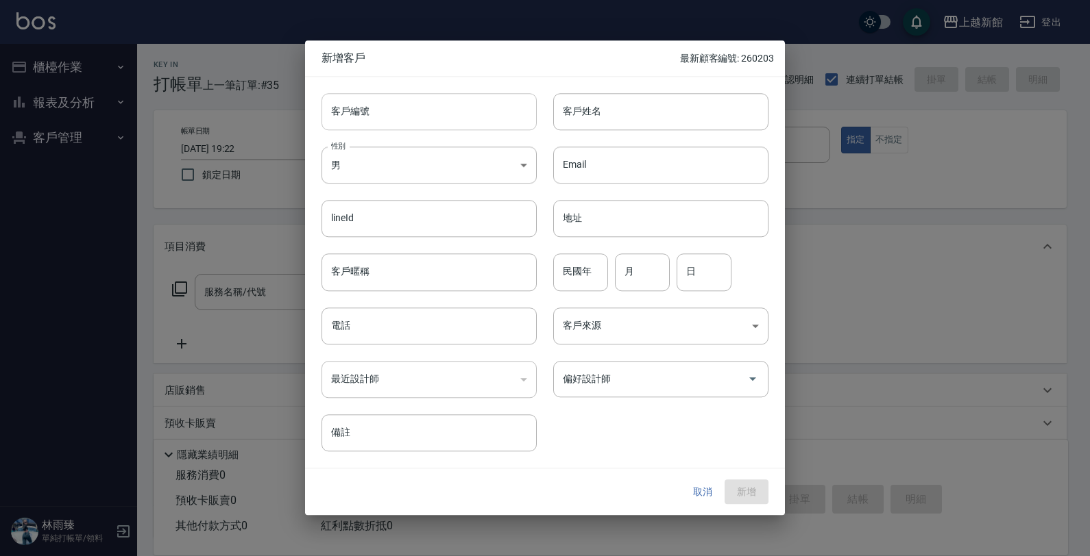
click at [429, 114] on input "客戶編號" at bounding box center [428, 111] width 215 height 37
type input "280721"
type input "[PERSON_NAME]"
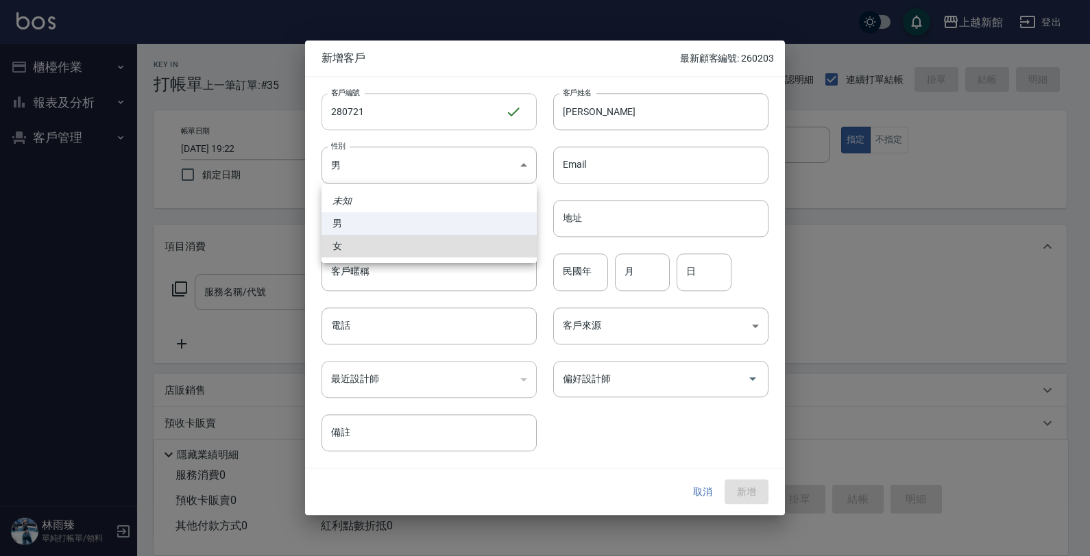
type input "[DEMOGRAPHIC_DATA]"
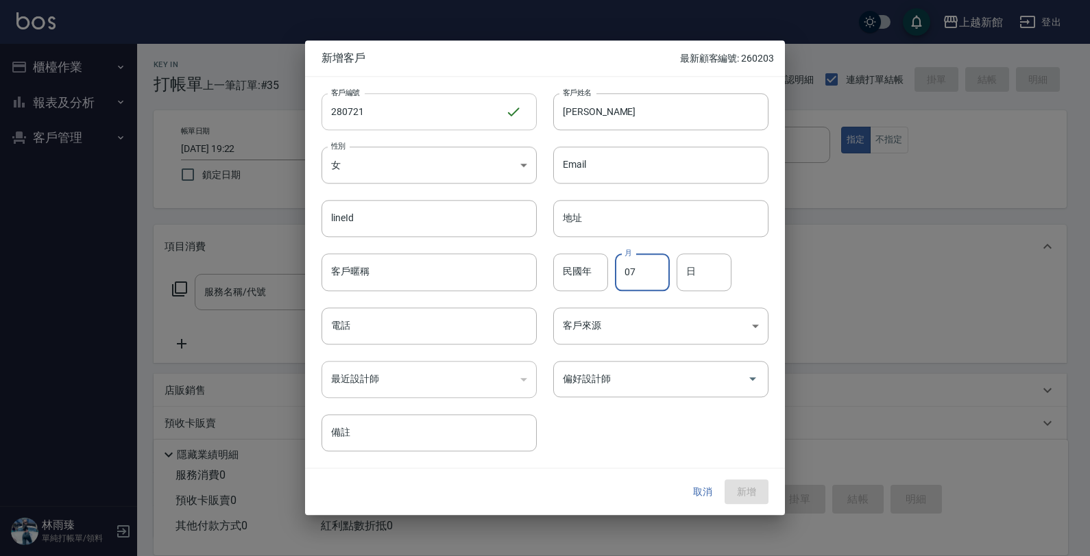
type input "07"
type input "21"
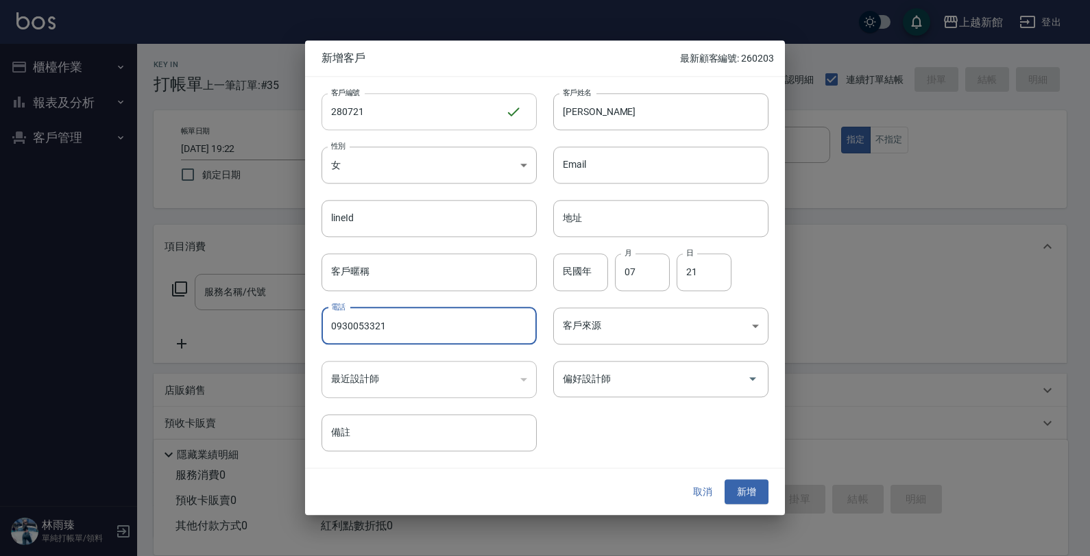
type input "0930053321"
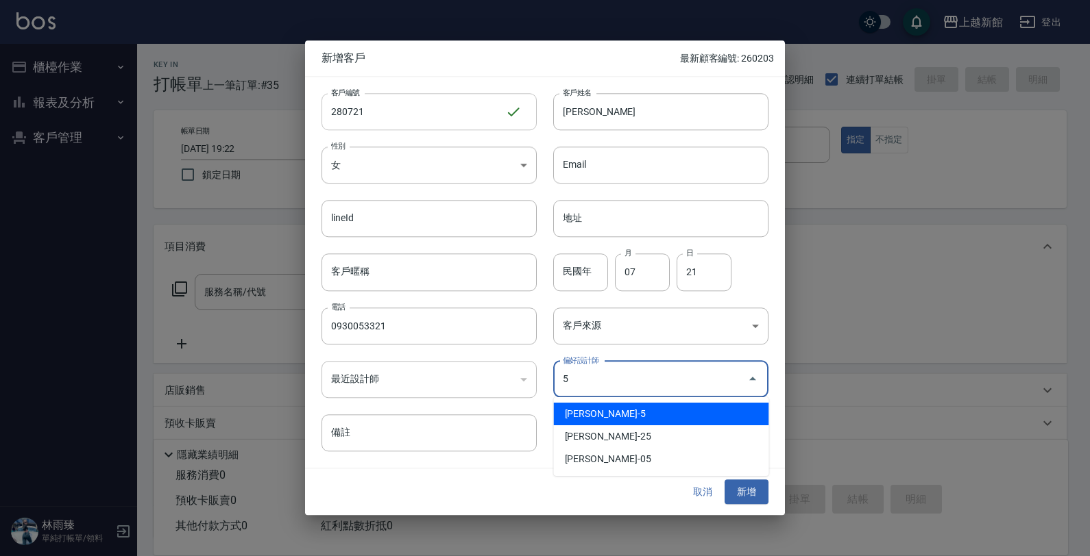
type input "傅旌瑛"
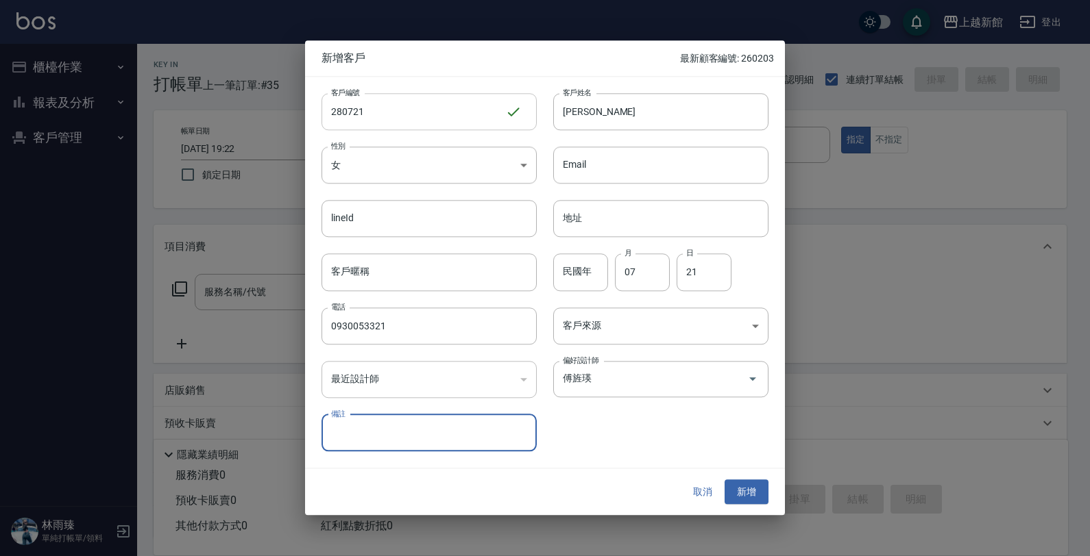
click at [724, 480] on button "新增" at bounding box center [746, 492] width 44 height 25
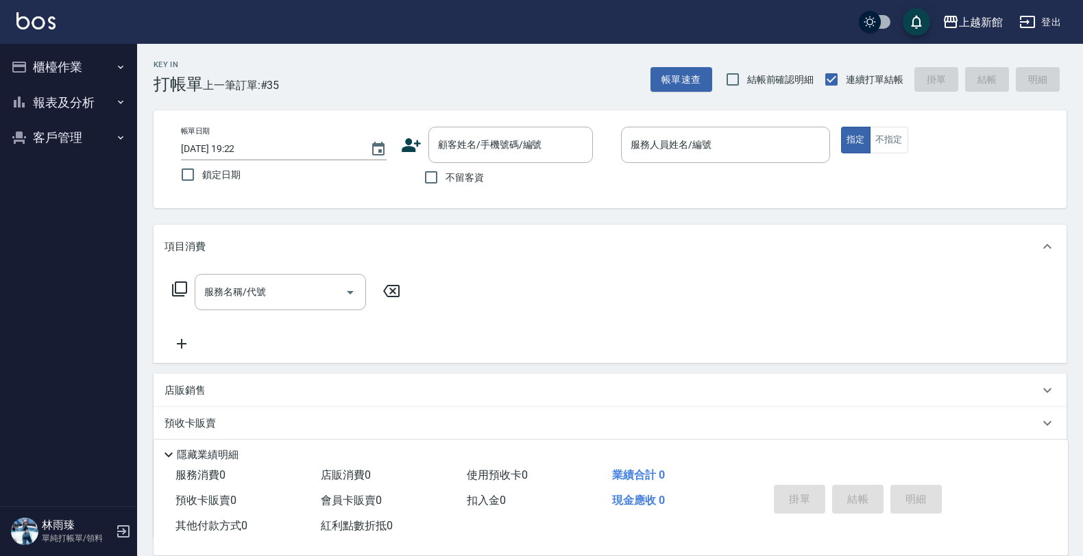
click at [415, 143] on icon at bounding box center [411, 145] width 19 height 14
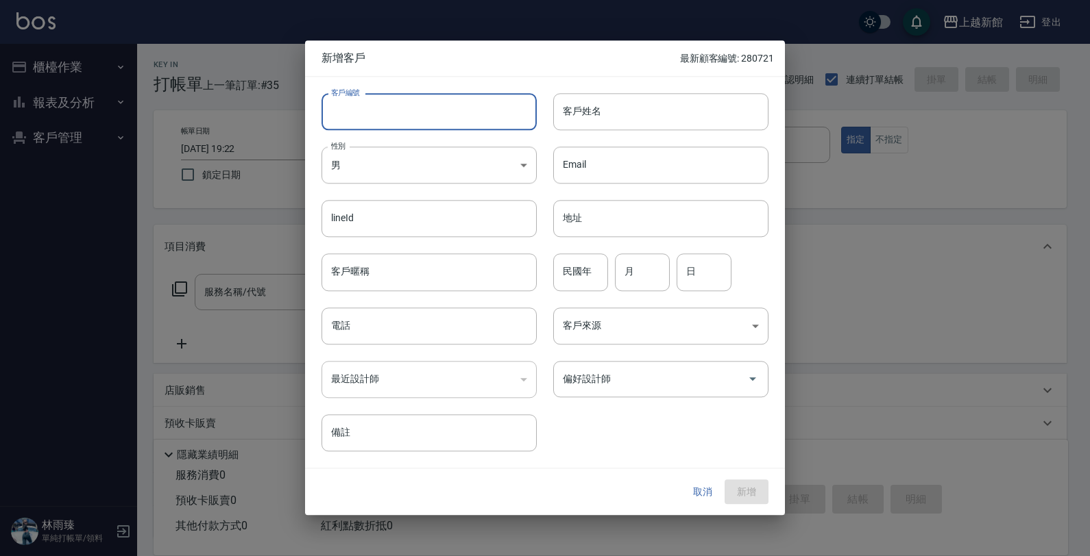
click at [422, 111] on input "客戶編號" at bounding box center [428, 111] width 215 height 37
type input "340809"
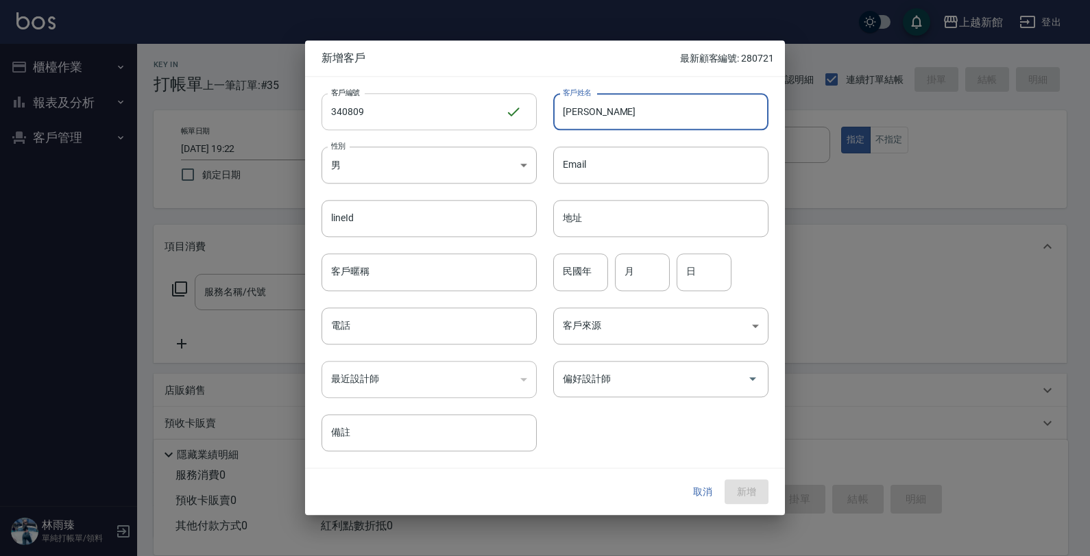
type input "[PERSON_NAME]"
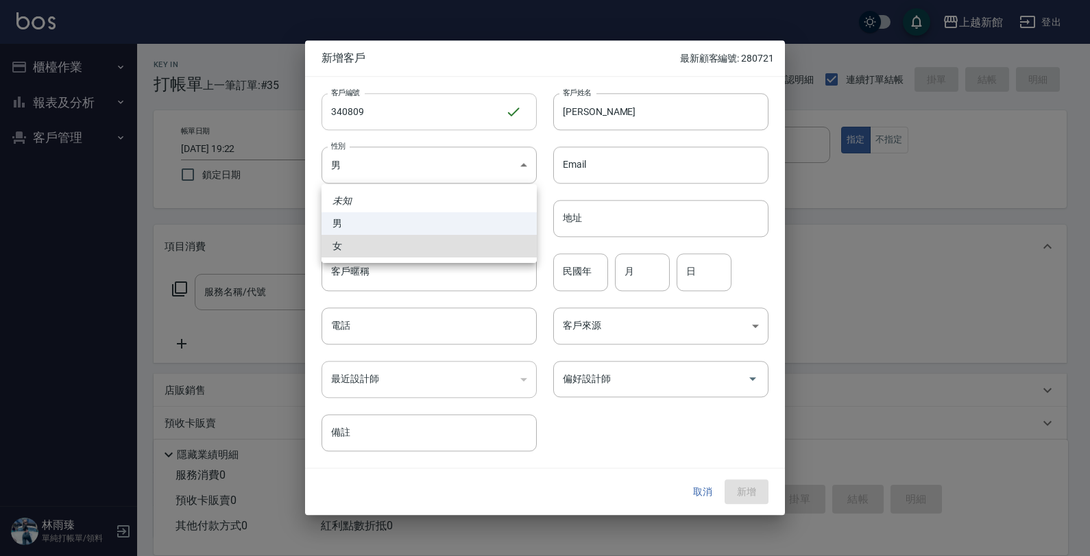
type input "[DEMOGRAPHIC_DATA]"
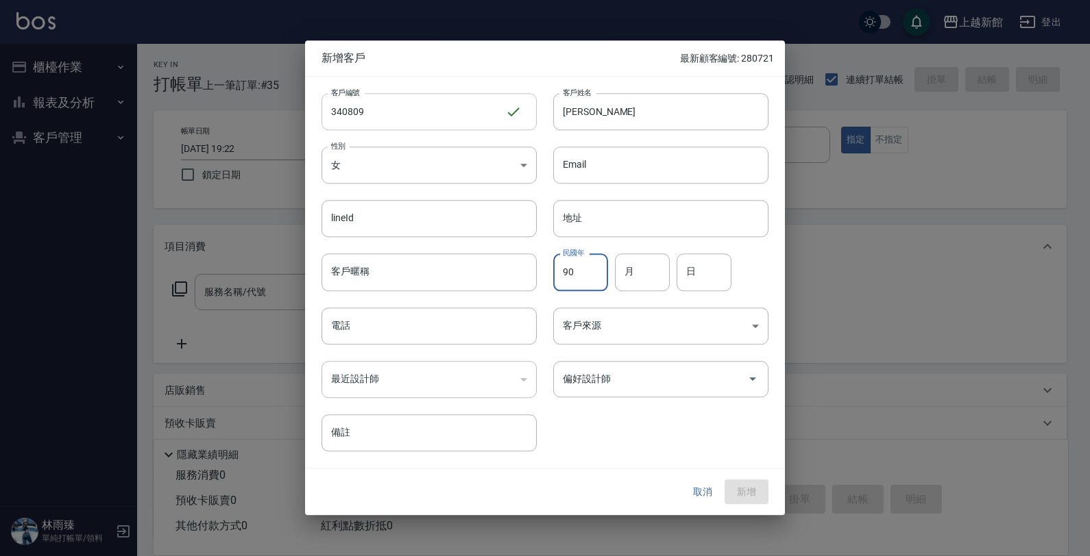
type input "90"
type input "08"
type input "09"
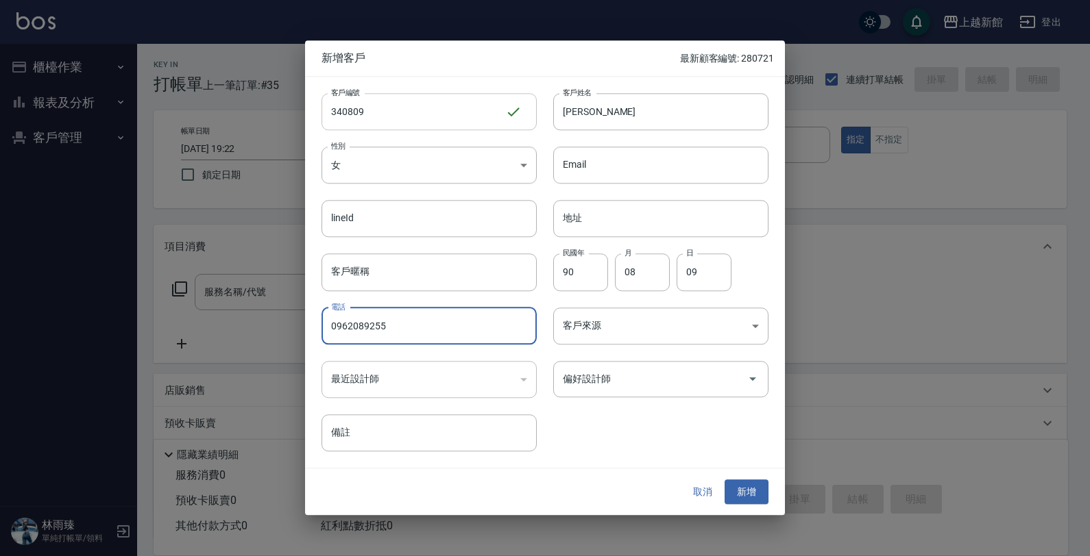
type input "0962089255"
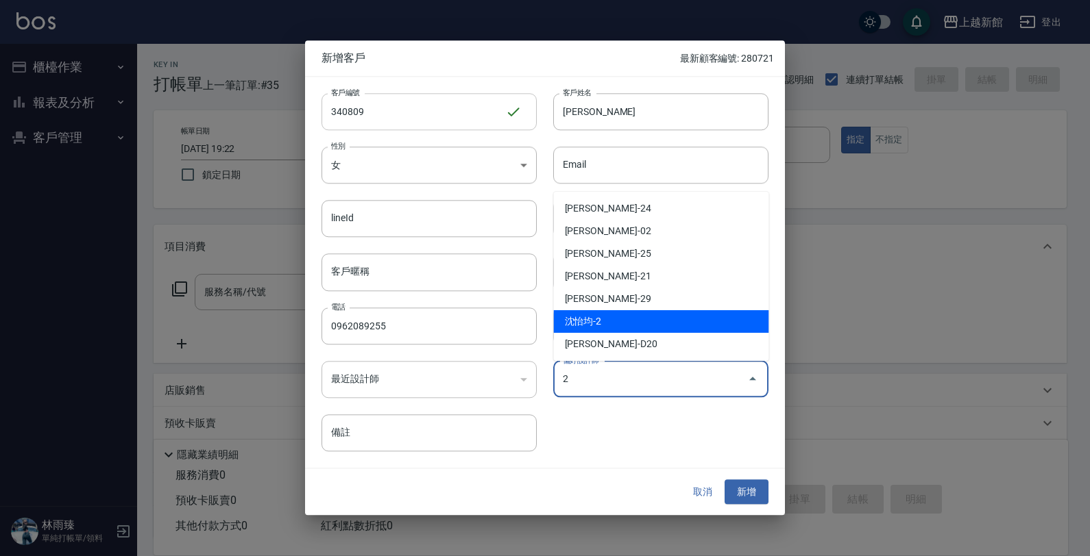
type input "沈怡均"
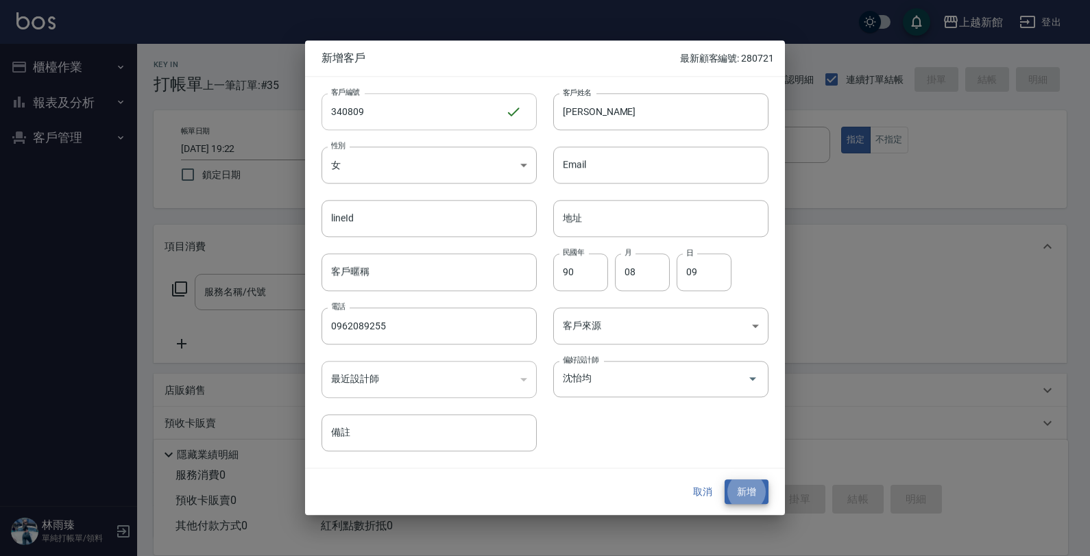
click at [724, 480] on button "新增" at bounding box center [746, 492] width 44 height 25
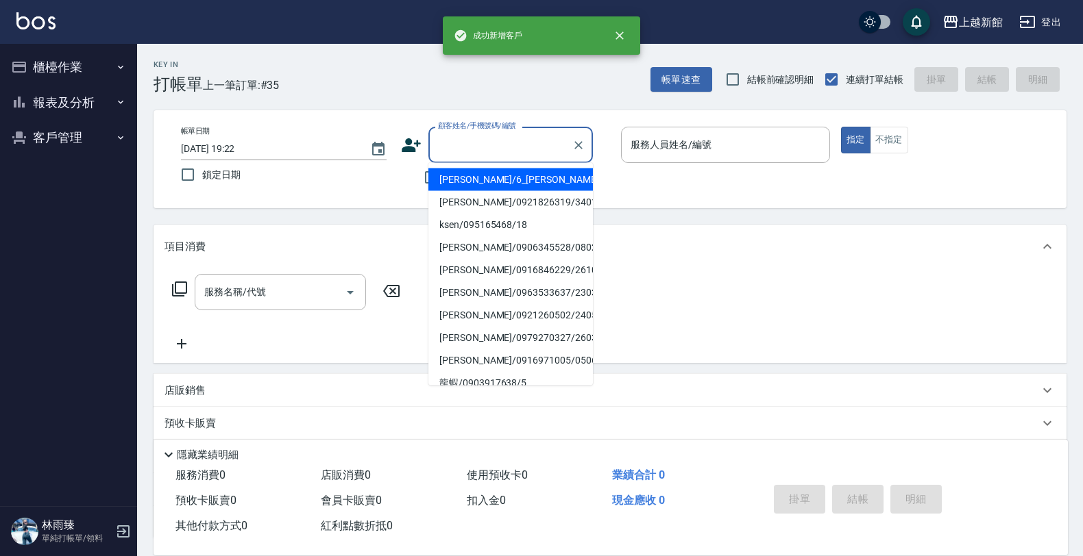
click at [485, 142] on input "顧客姓名/手機號碼/編號" at bounding box center [500, 145] width 132 height 24
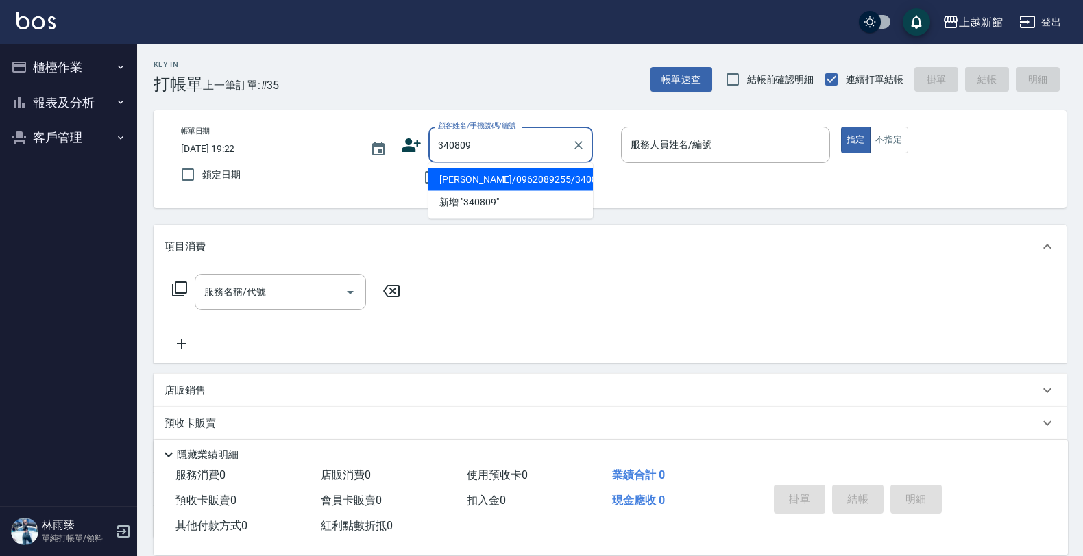
type input "[PERSON_NAME]/0962089255/340809"
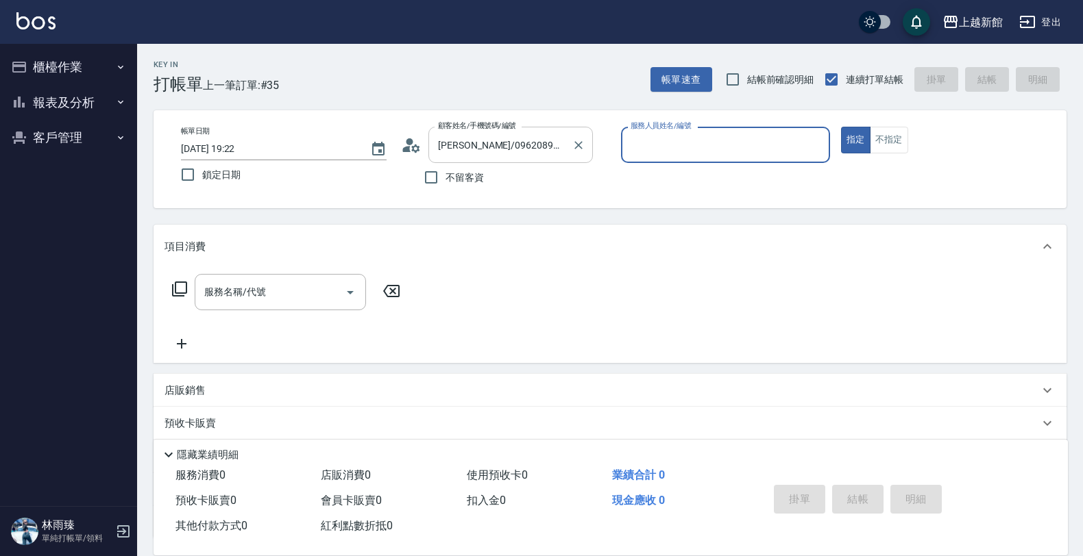
click at [841, 127] on button "指定" at bounding box center [855, 140] width 29 height 27
type input "草莓-2"
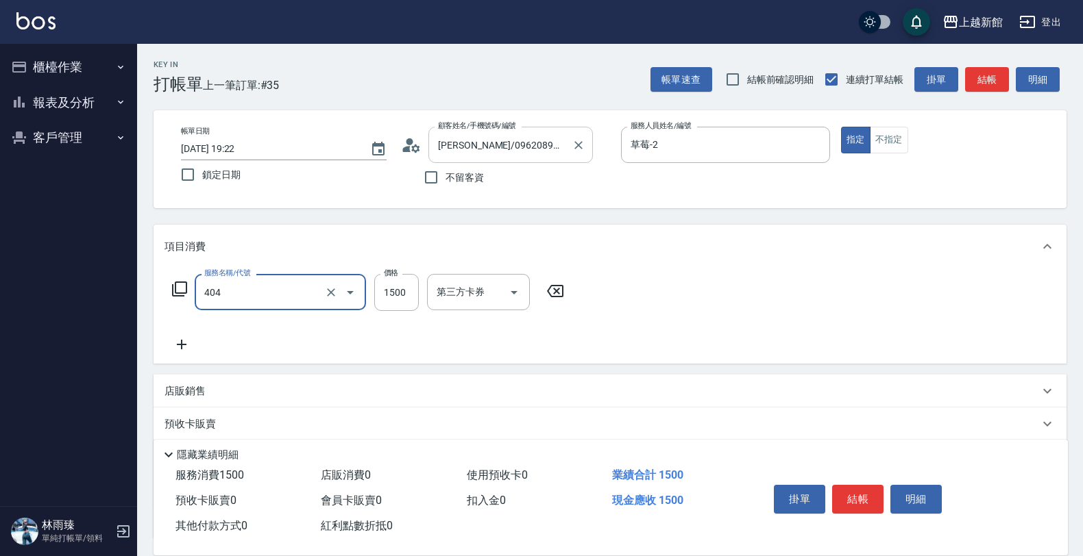
type input "設計染髮(404)"
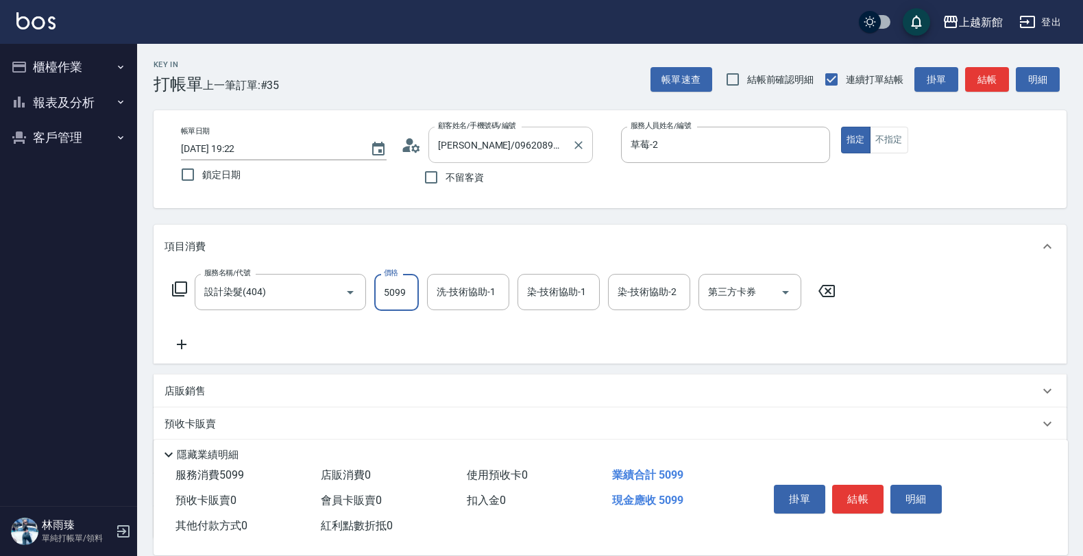
type input "5099"
type input "[PERSON_NAME]-29"
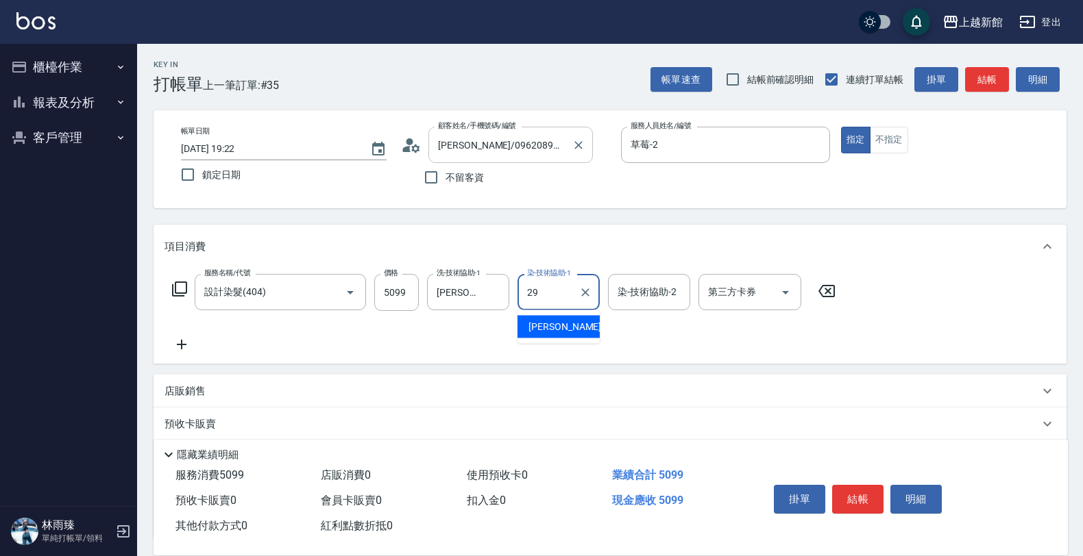
type input "[PERSON_NAME]-29"
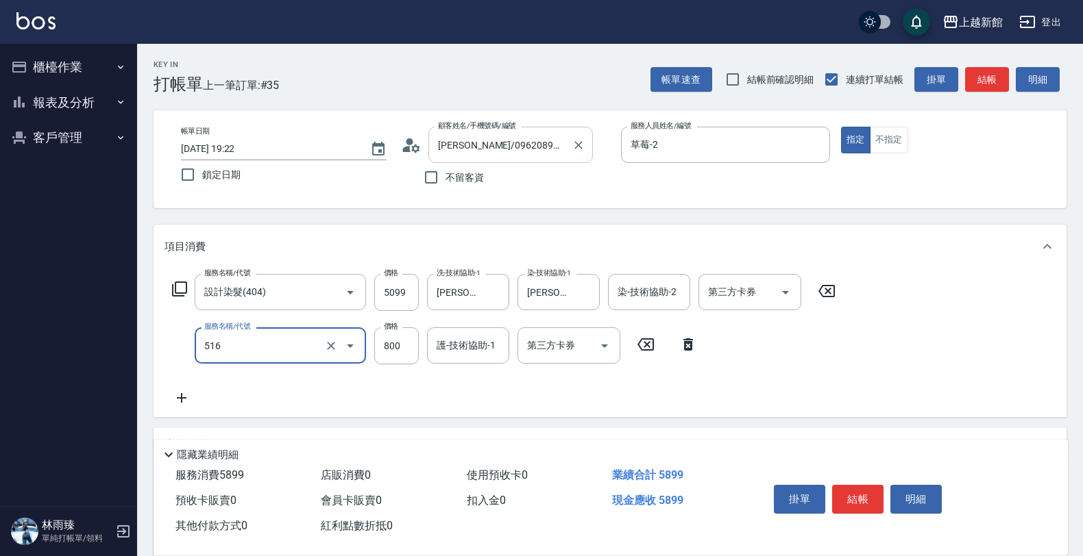
type input "C2花漾深層護髮/新(516)"
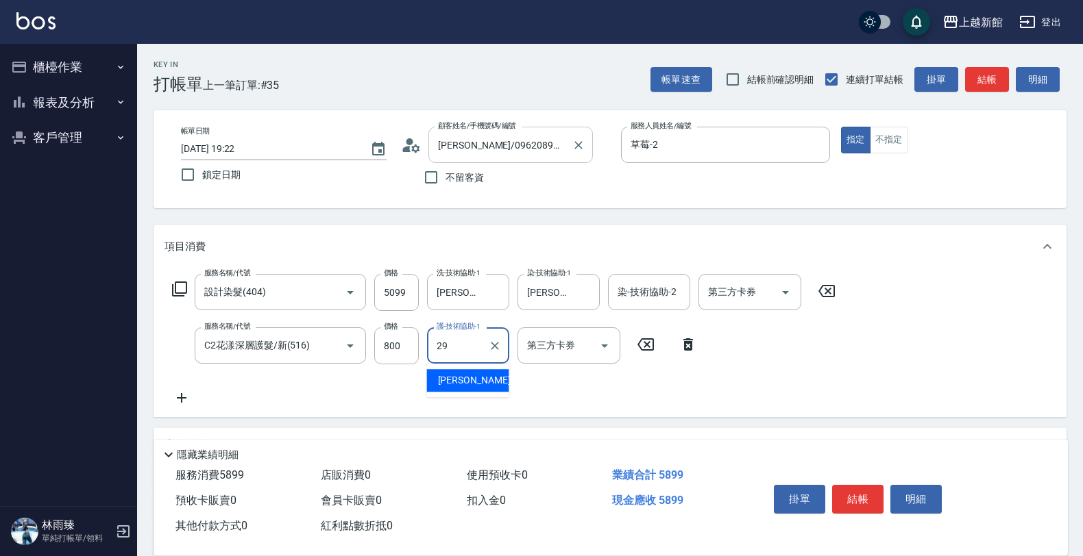
type input "[PERSON_NAME]-29"
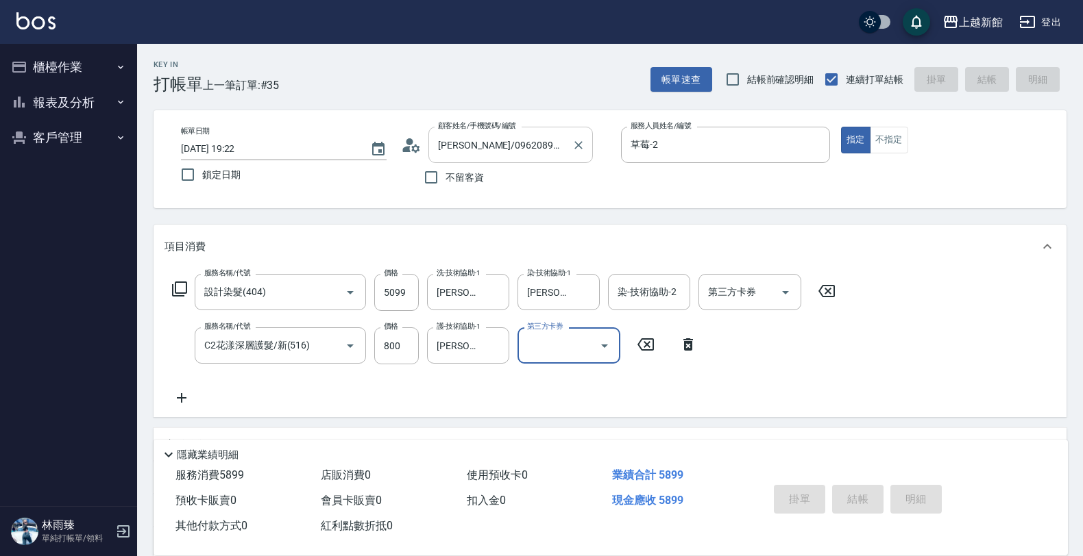
type input "[DATE] 19:24"
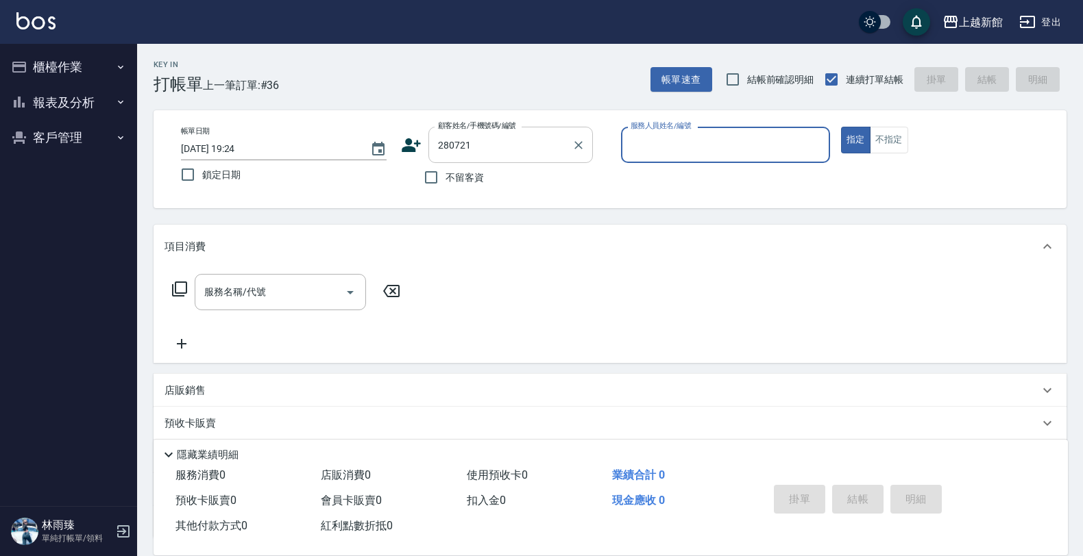
click at [841, 127] on button "指定" at bounding box center [855, 140] width 29 height 27
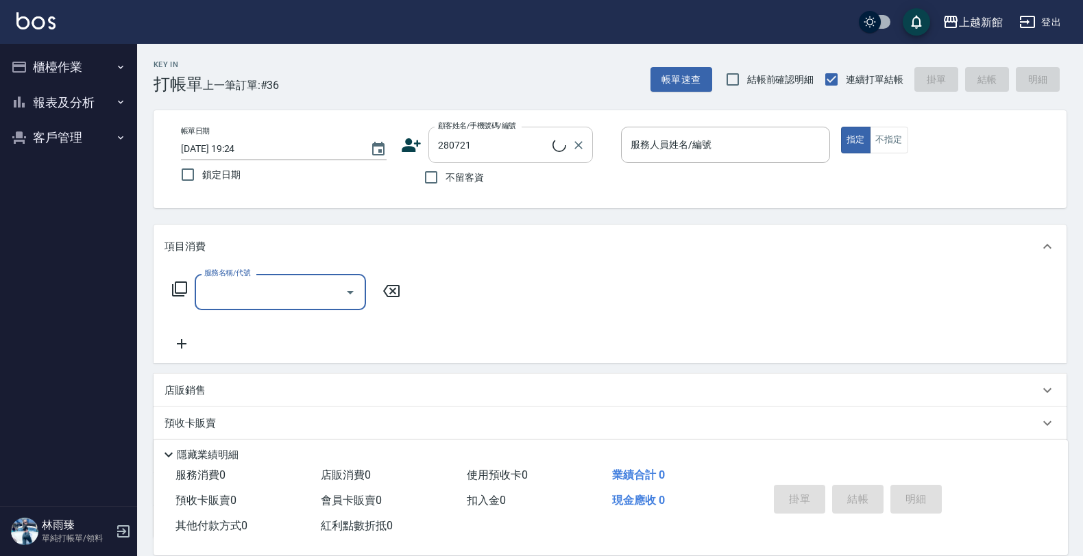
type input "[PERSON_NAME]/0930053321/280721"
type input "旌瑛-5"
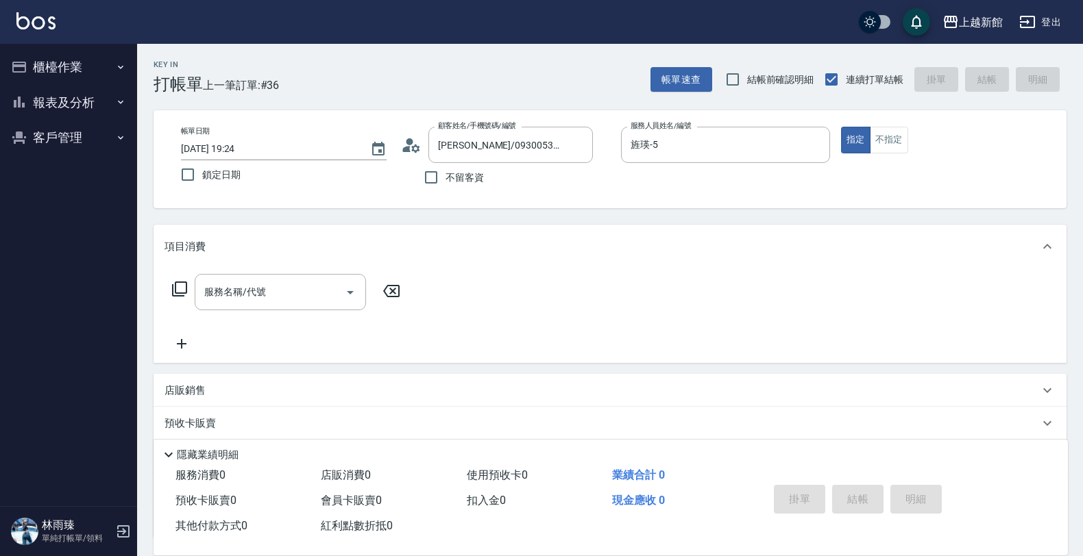
click at [183, 296] on icon at bounding box center [179, 289] width 15 height 15
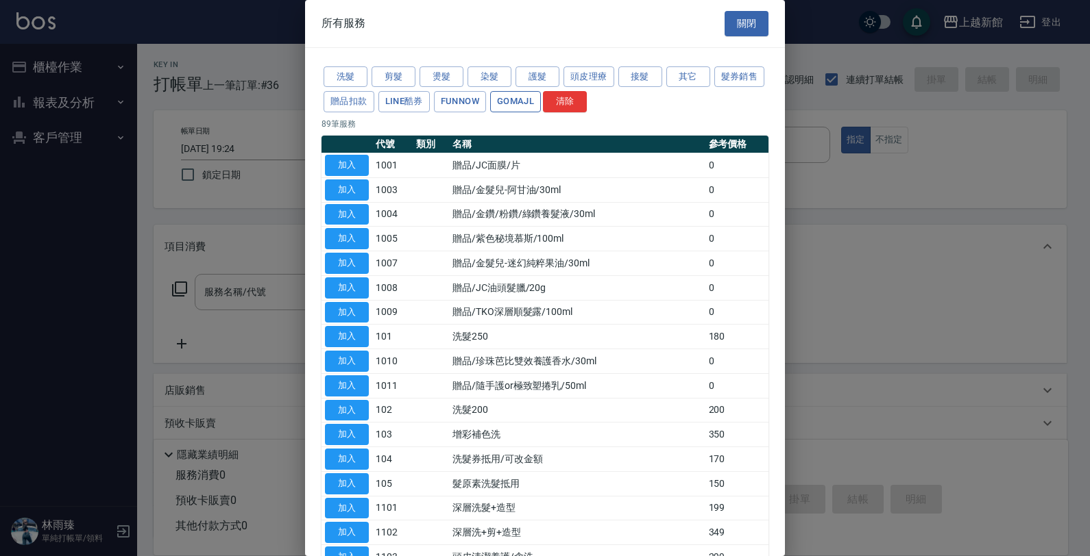
click at [541, 106] on button "GOMAJL" at bounding box center [515, 101] width 51 height 21
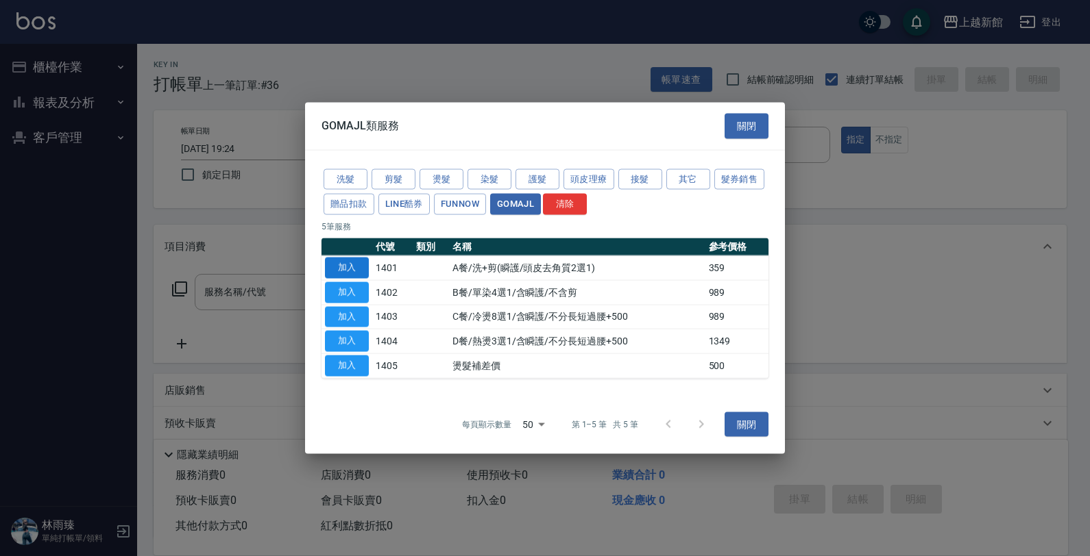
click at [351, 271] on button "加入" at bounding box center [347, 268] width 44 height 21
type input "A餐/洗+剪(瞬護/頭皮去角質2選1)(1401)"
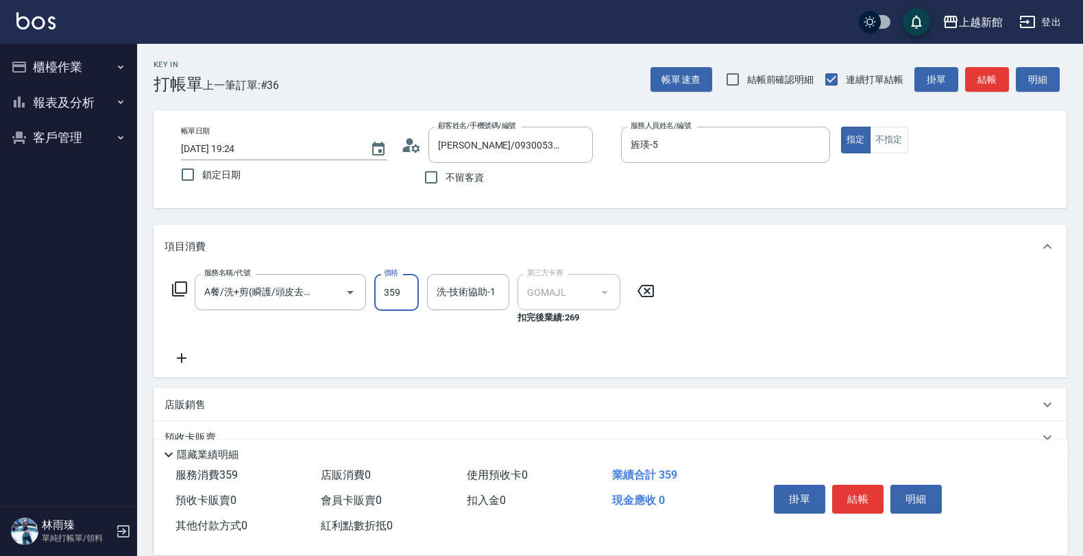
click at [410, 299] on input "359" at bounding box center [396, 292] width 45 height 37
type input "499"
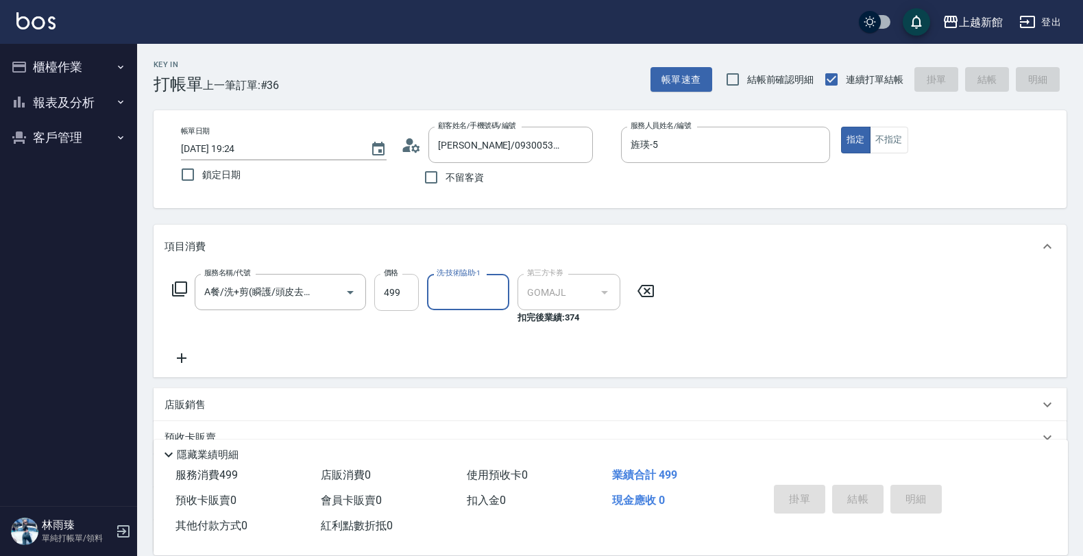
type input "[DATE] 19:25"
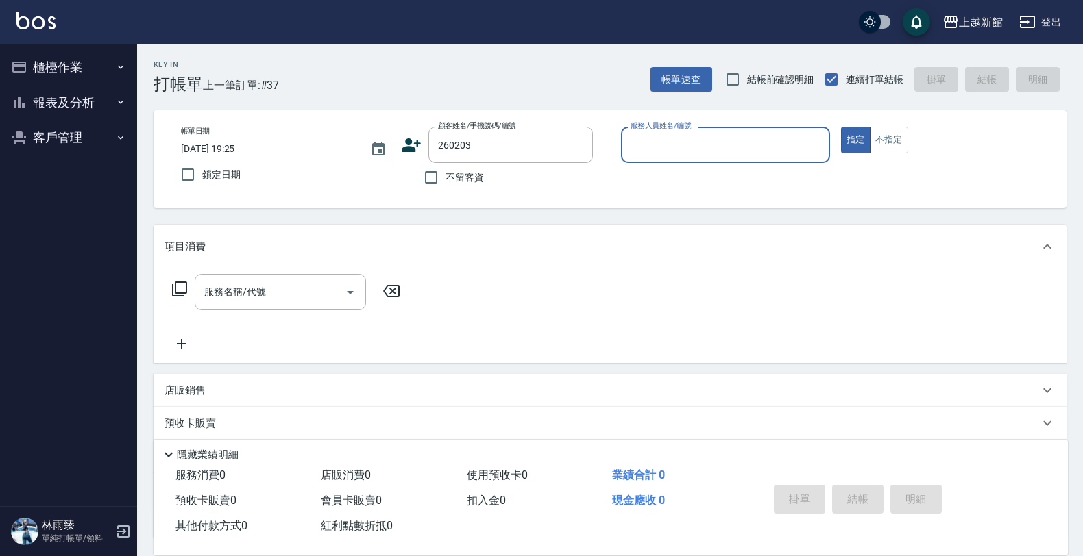
click at [841, 127] on button "指定" at bounding box center [855, 140] width 29 height 27
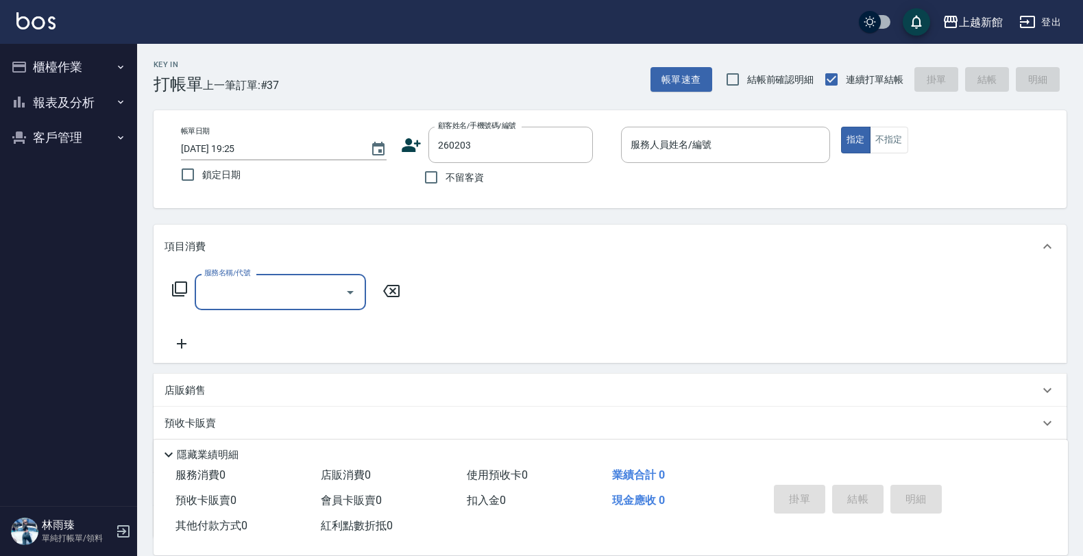
type input "[PERSON_NAME]/0979503998/260203"
type input "[PERSON_NAME]-1"
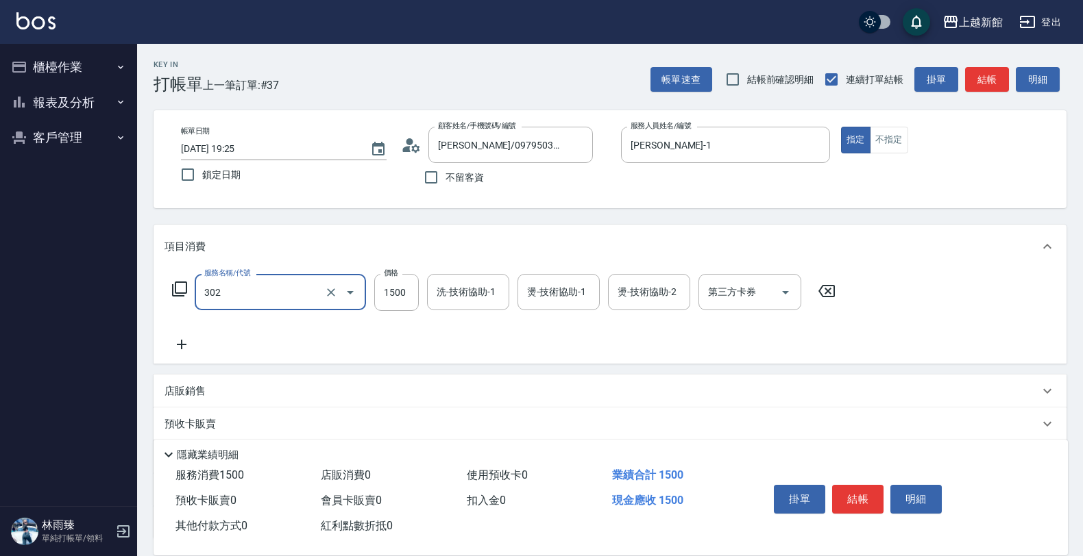
type input "設計燙髮(302)"
type input "1199"
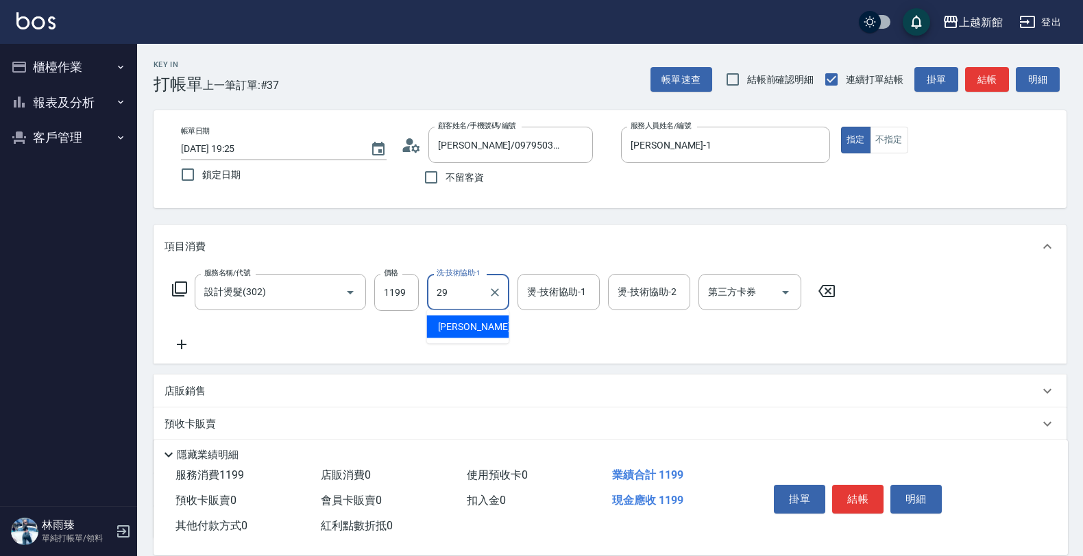
type input "[PERSON_NAME]-29"
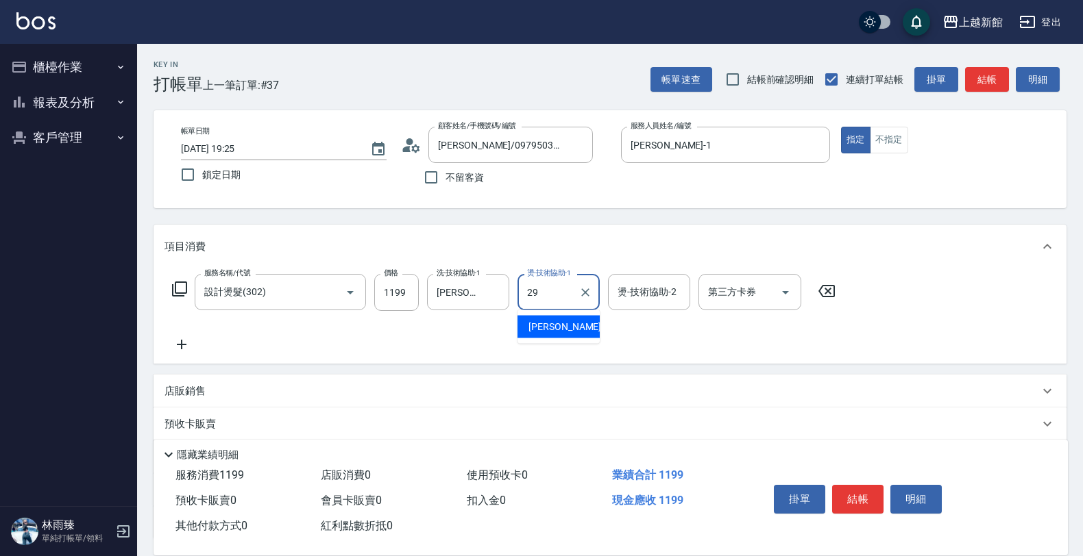
type input "[PERSON_NAME]-29"
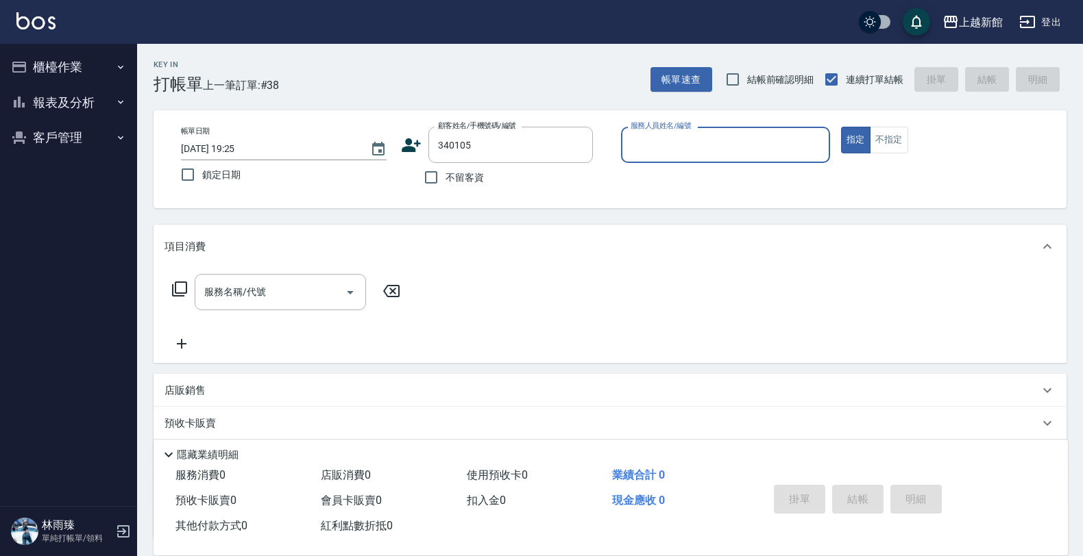
click at [841, 127] on button "指定" at bounding box center [855, 140] width 29 height 27
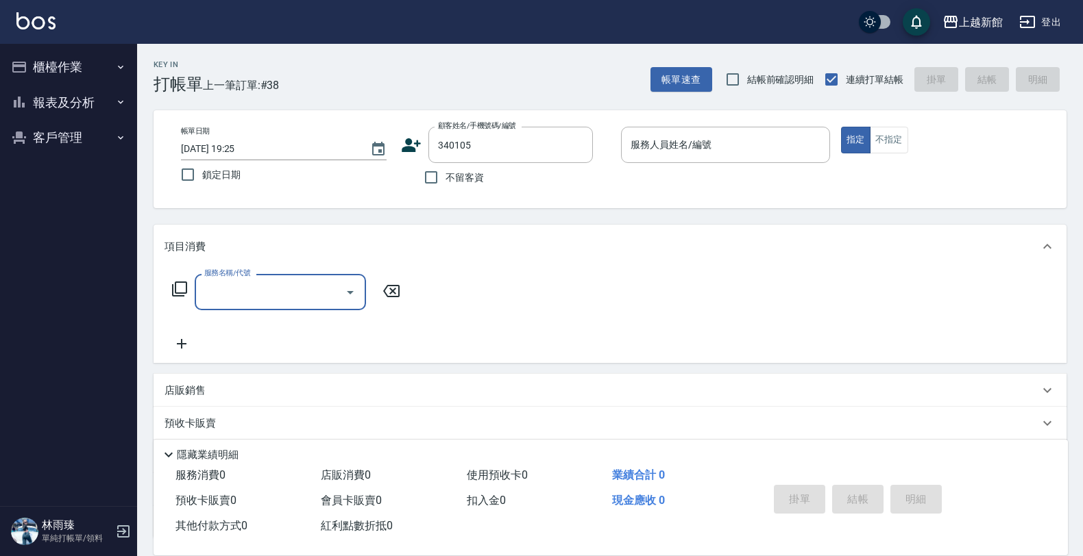
type input "[PERSON_NAME]/0921826319/340105"
type input "[PERSON_NAME]-18"
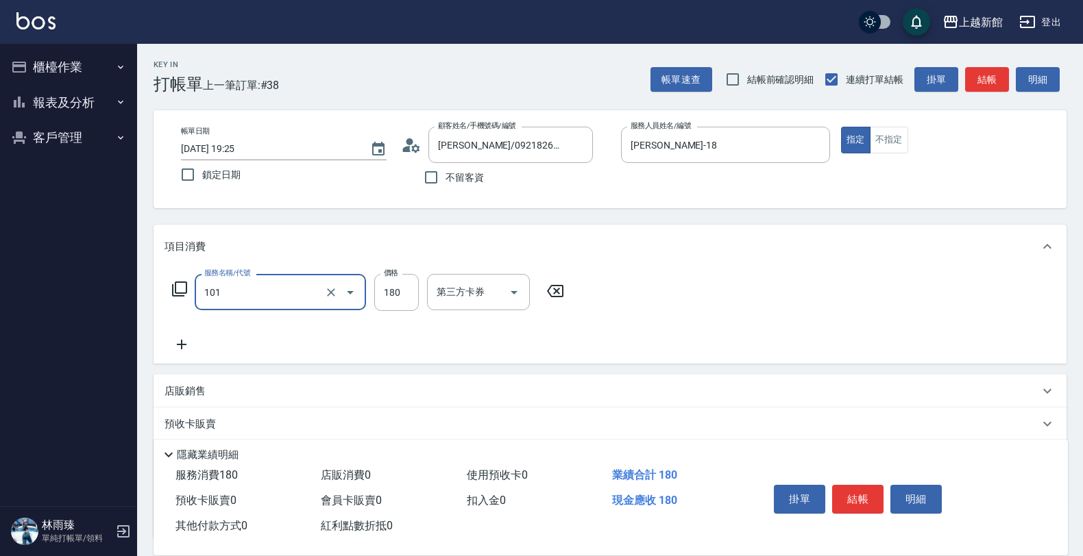
type input "洗髮250(101)"
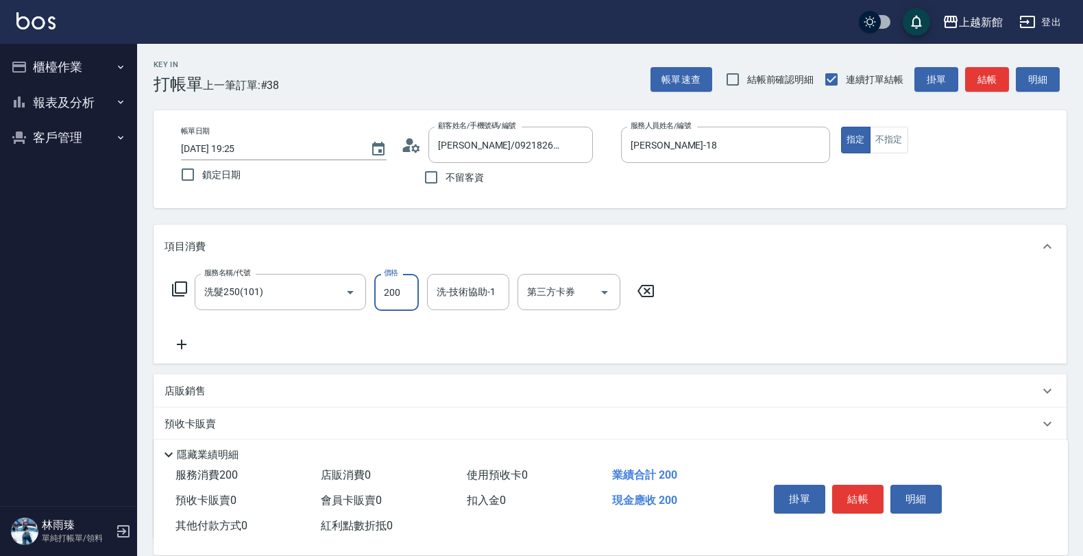
type input "200"
type input "[PERSON_NAME]-29"
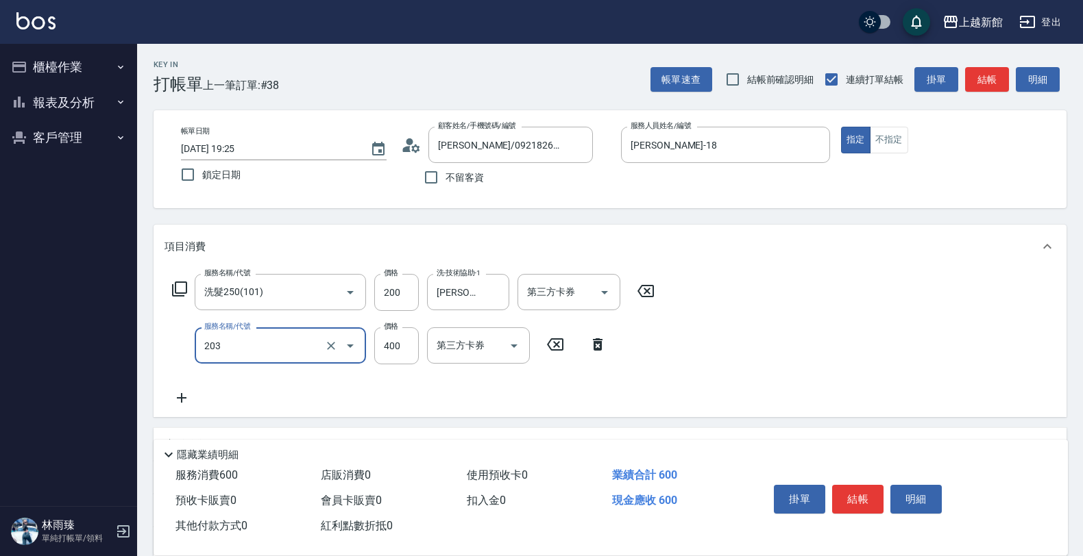
type input "指定單剪(203)"
type input "300"
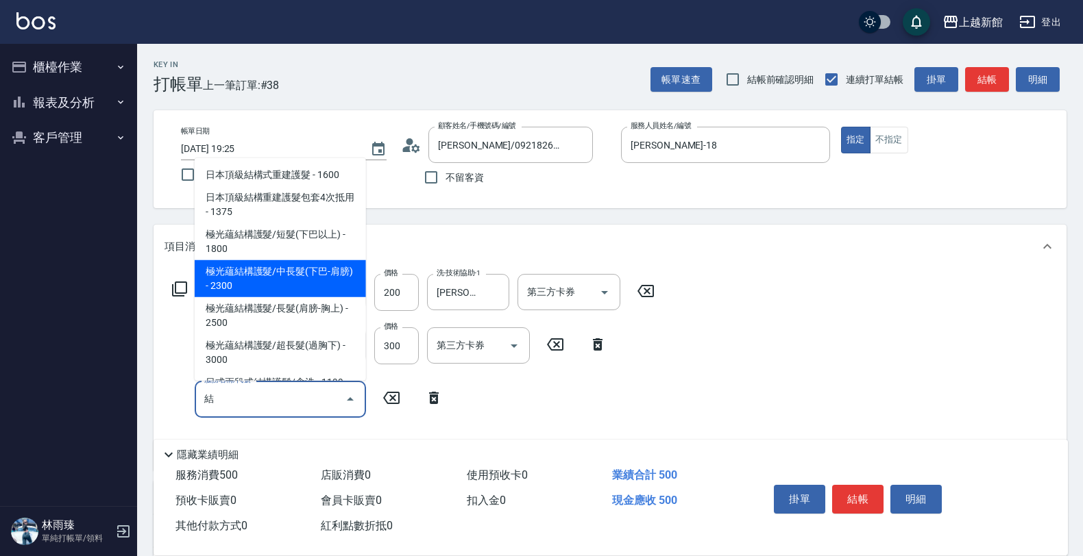
click at [328, 275] on span "極光蘊結構護髮/中長髮(下巴-肩膀) - 2300" at bounding box center [280, 278] width 171 height 37
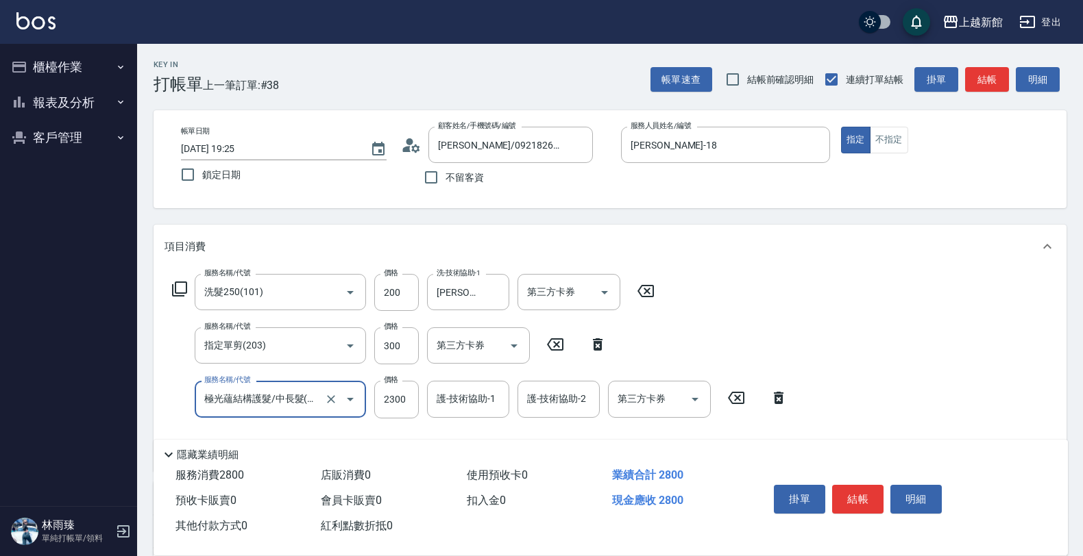
type input "極光蘊結構護髮/中長髮(下巴-肩膀)(522)"
click at [458, 404] on input "護-技術協助-1" at bounding box center [468, 399] width 70 height 24
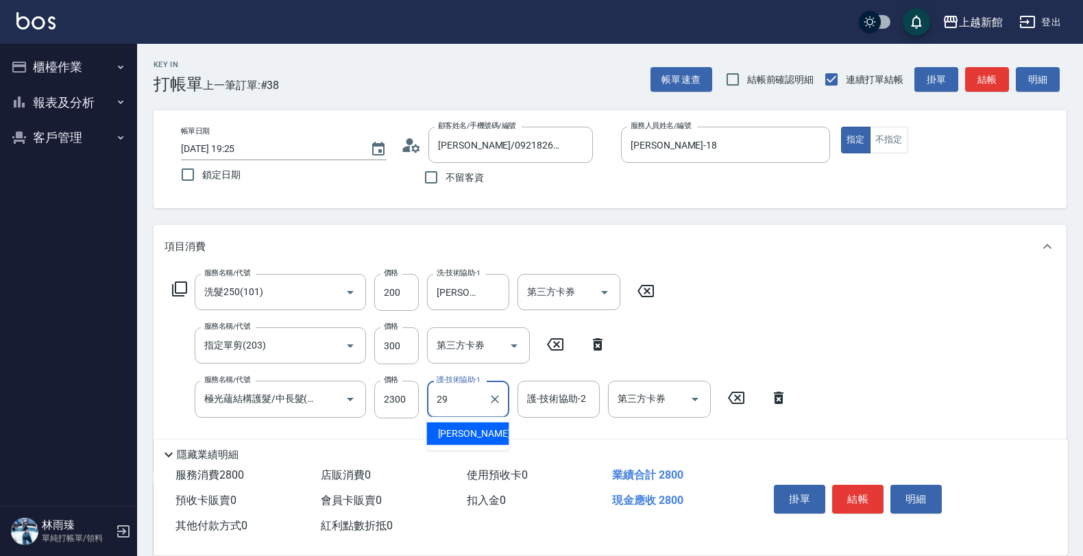
type input "[PERSON_NAME]-29"
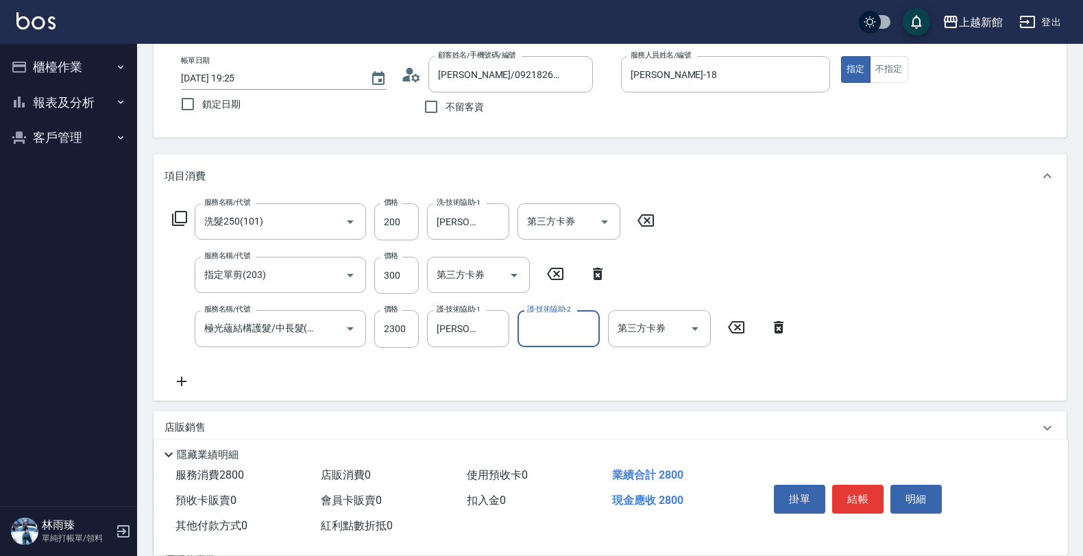
scroll to position [171, 0]
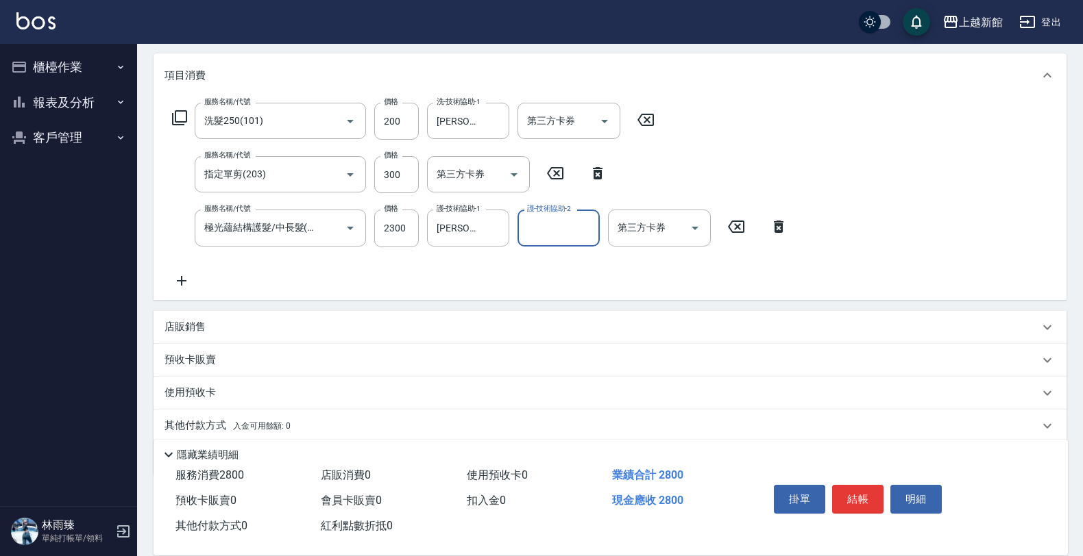
click at [422, 321] on div "店販銷售" at bounding box center [601, 327] width 874 height 14
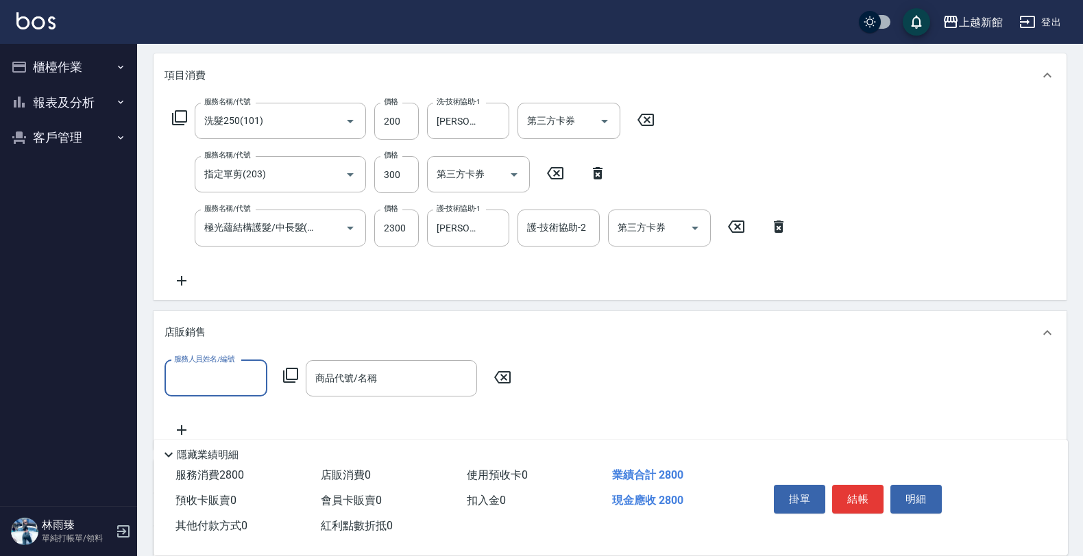
scroll to position [0, 0]
type input "2"
type input "[PERSON_NAME]-18"
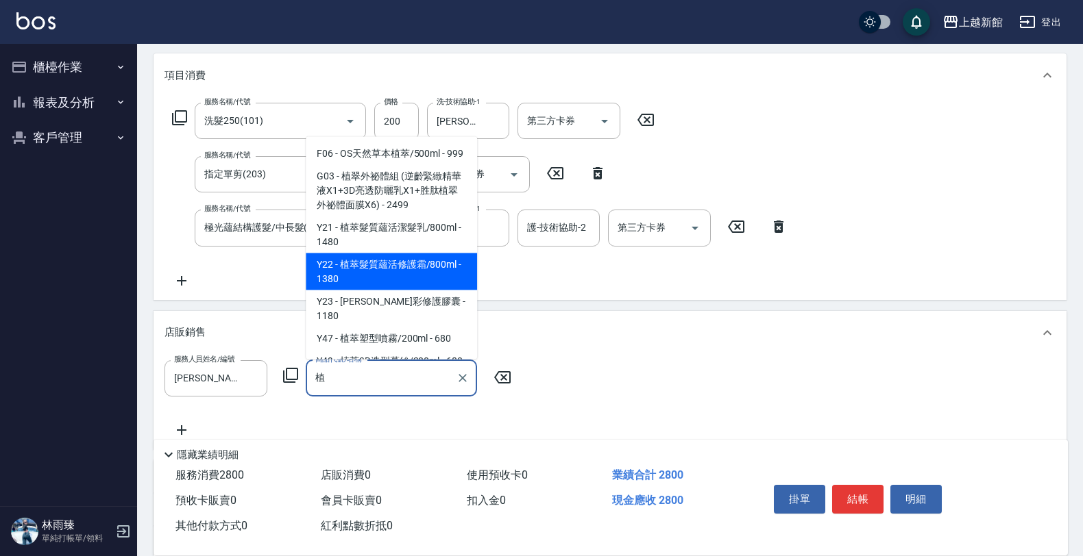
click at [440, 282] on span "Y22 - 植萃髮質蘊活修護霜/800ml - 1380" at bounding box center [391, 272] width 171 height 37
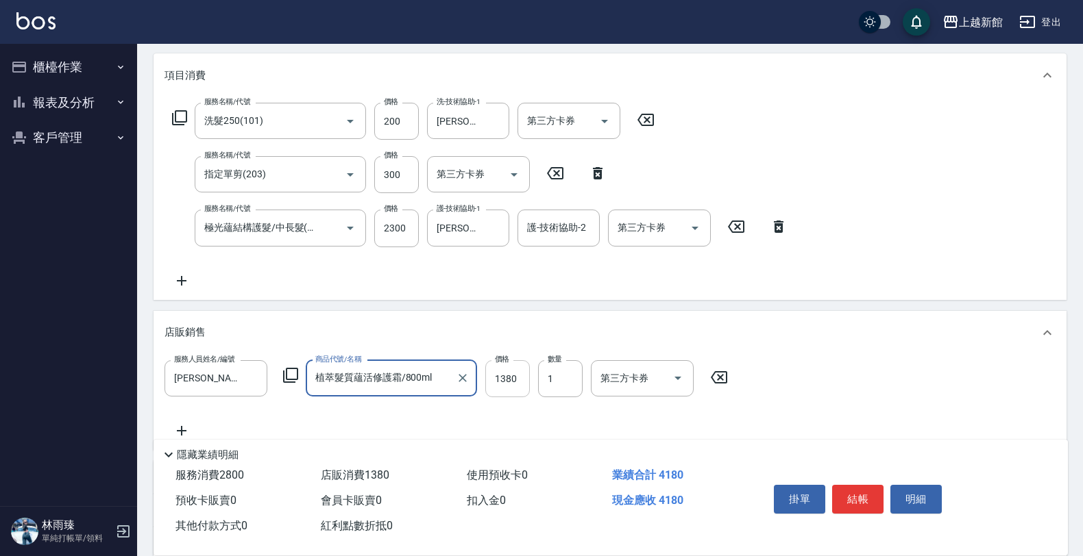
type input "植萃髮質蘊活修護霜/800ml"
click at [515, 388] on input "1380" at bounding box center [507, 378] width 45 height 37
type input "1000"
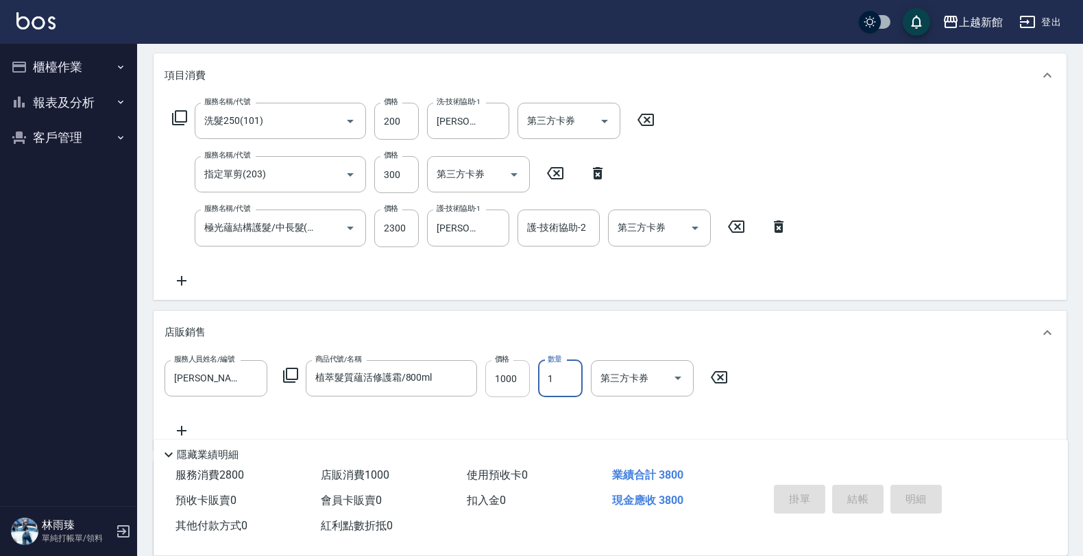
type input "[DATE] 19:26"
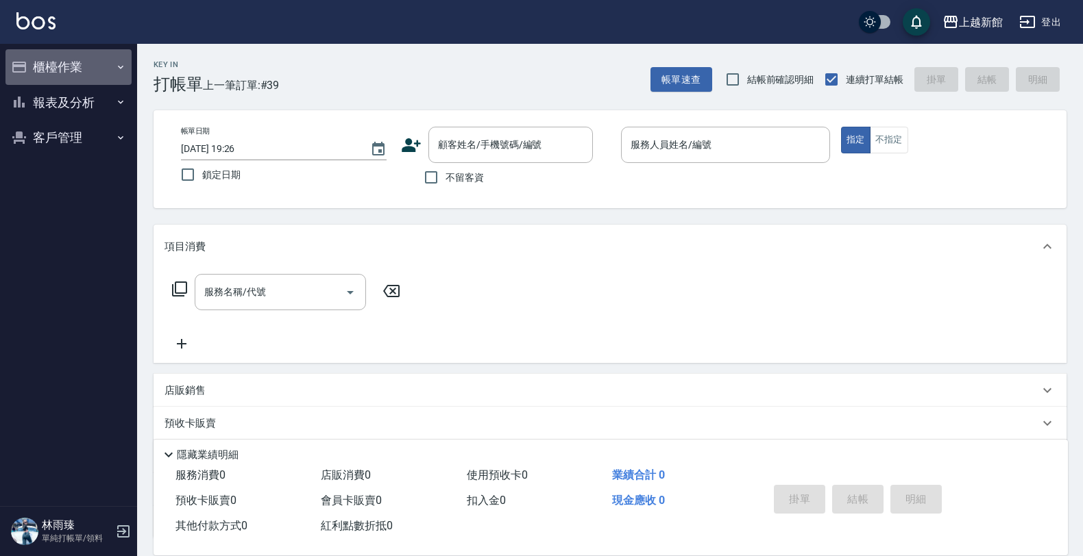
click at [100, 66] on button "櫃檯作業" at bounding box center [68, 67] width 126 height 36
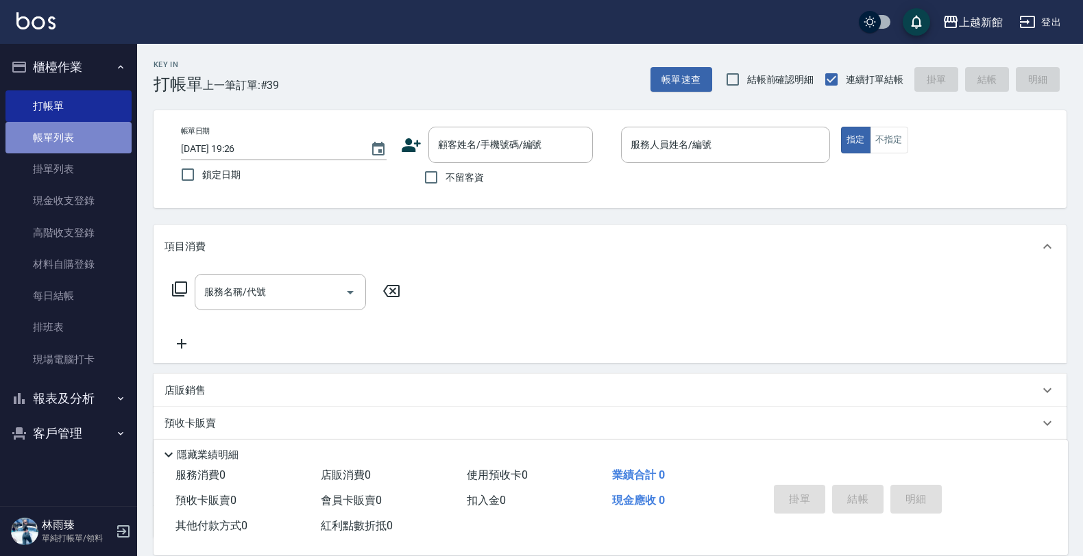
click at [63, 132] on link "帳單列表" at bounding box center [68, 138] width 126 height 32
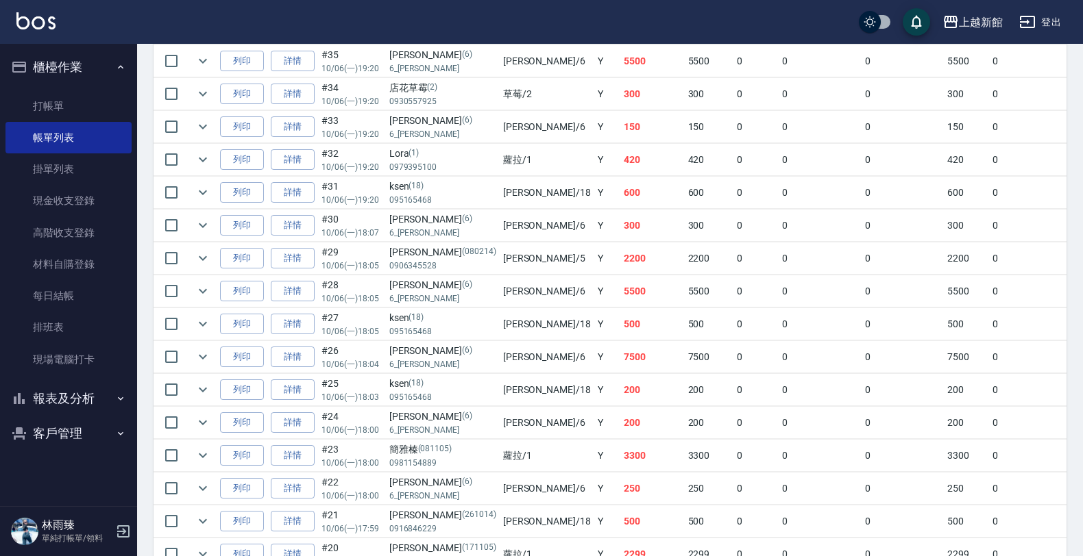
scroll to position [600, 0]
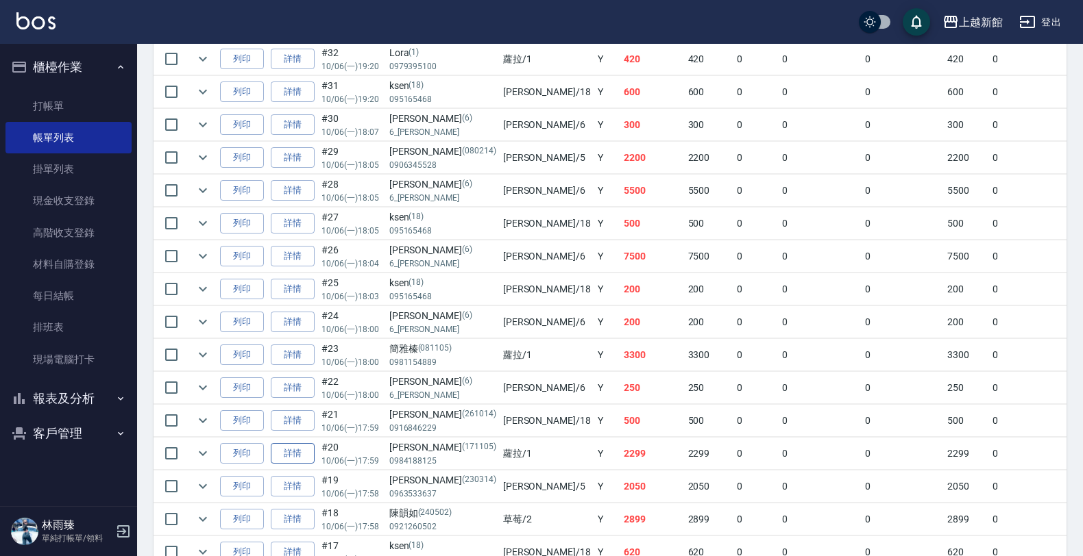
click at [307, 456] on link "詳情" at bounding box center [293, 453] width 44 height 21
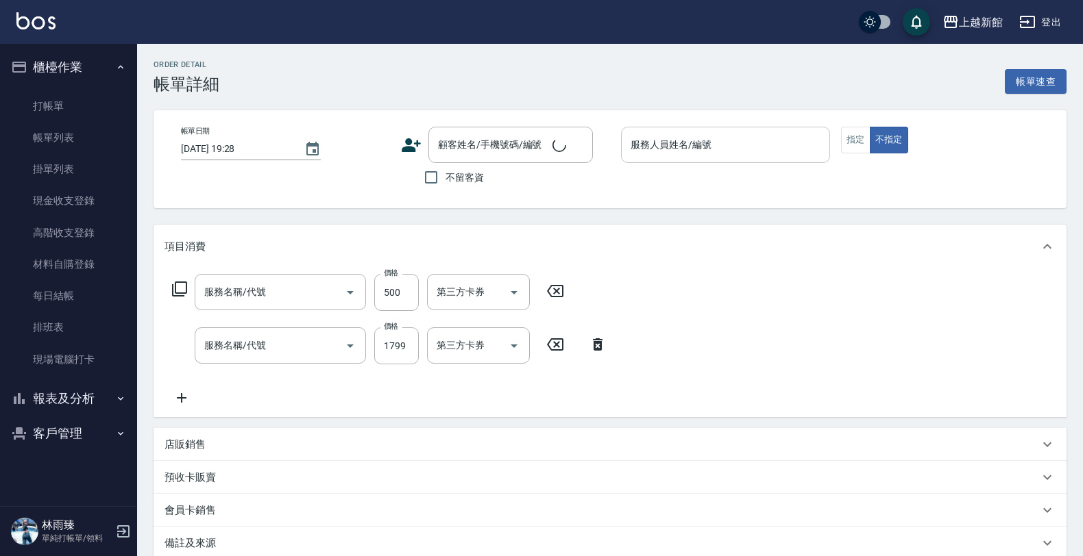
type input "[DATE] 17:59"
type input "[PERSON_NAME]-1"
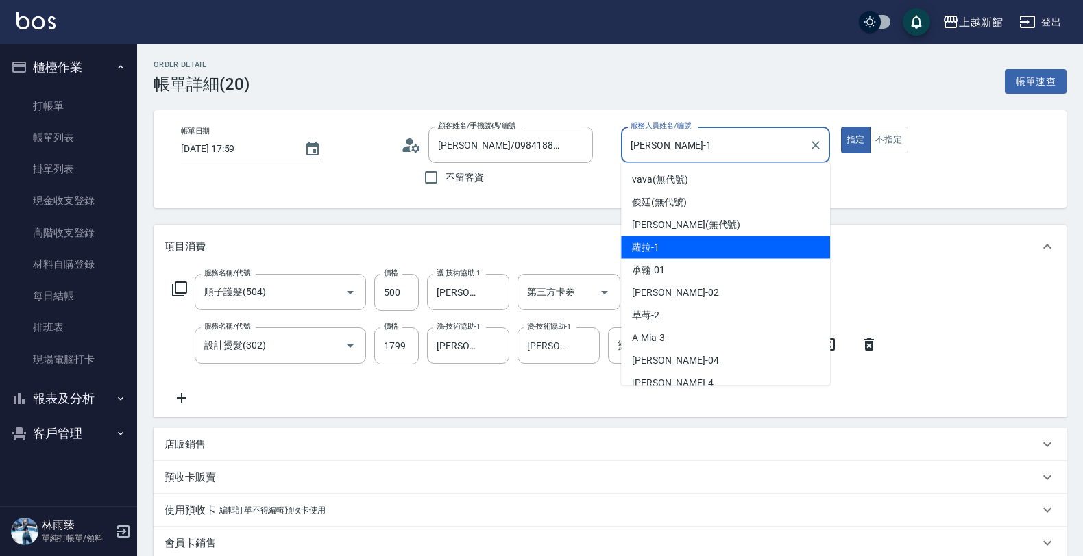
type input "[PERSON_NAME]/0984188125/171105"
type input "順子護髮(504)"
type input "設計燙髮(302)"
click at [769, 145] on input "[PERSON_NAME]-1" at bounding box center [715, 145] width 176 height 24
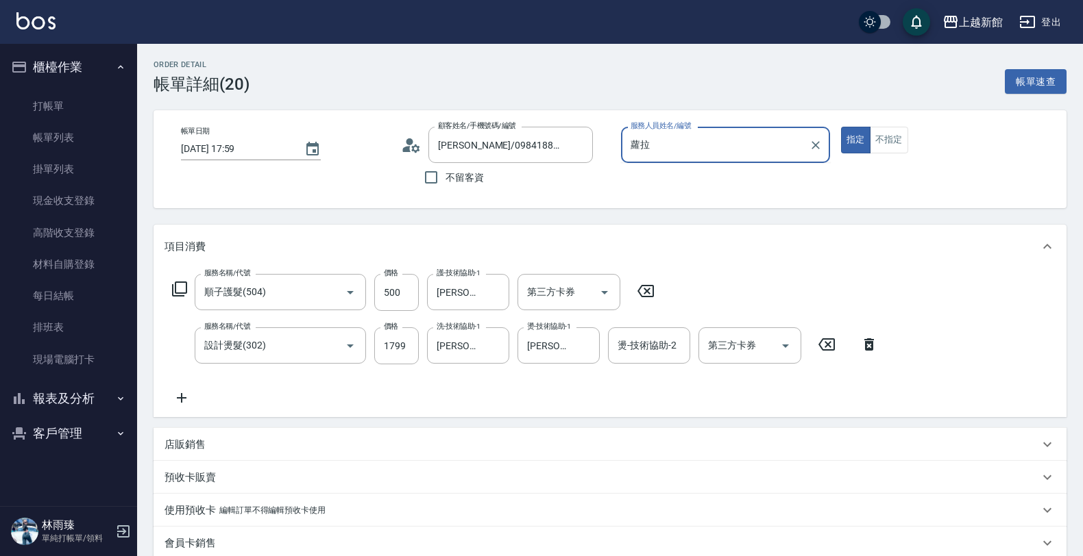
type input "蘿"
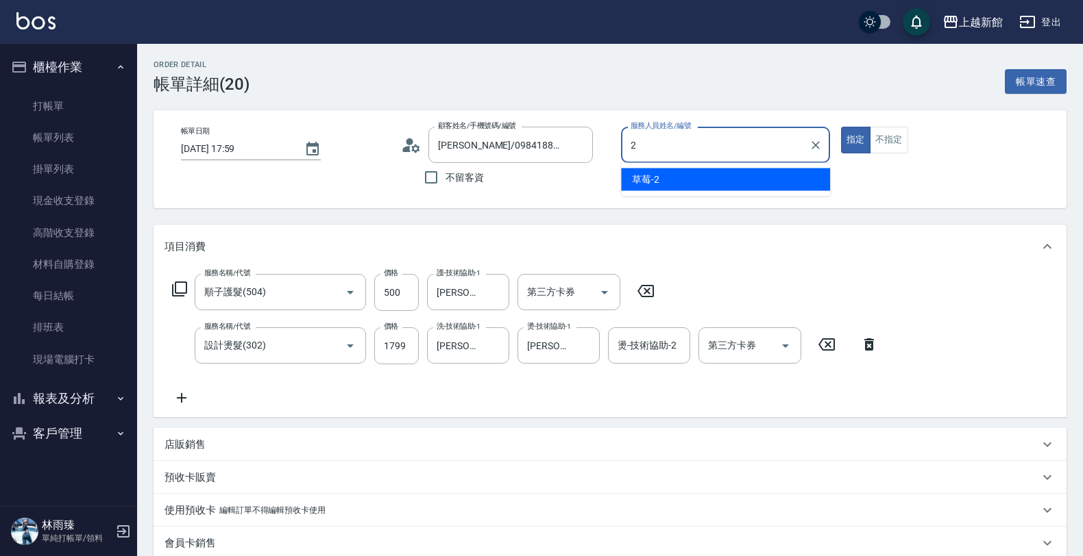
type input "草莓-2"
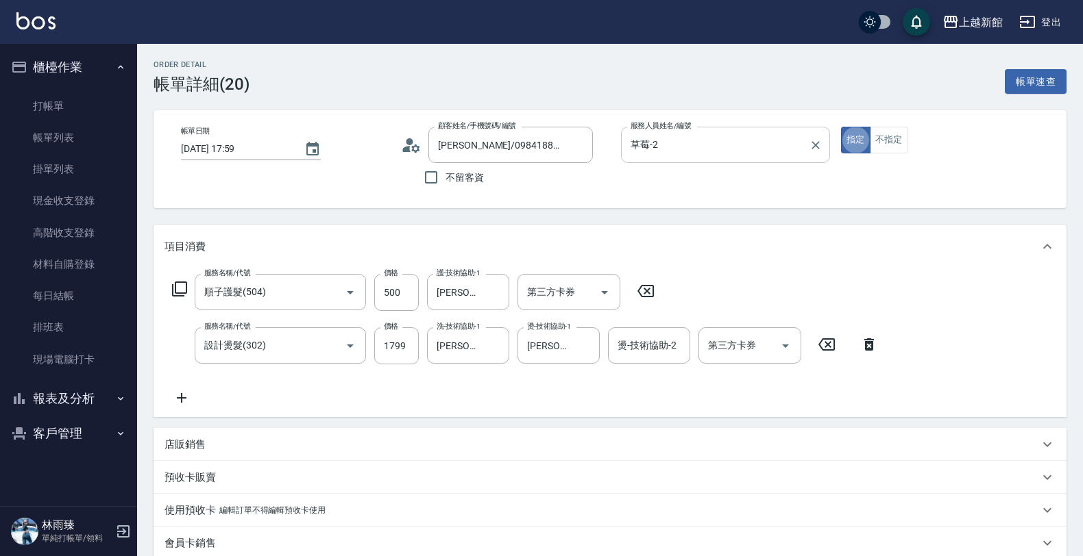
type button "true"
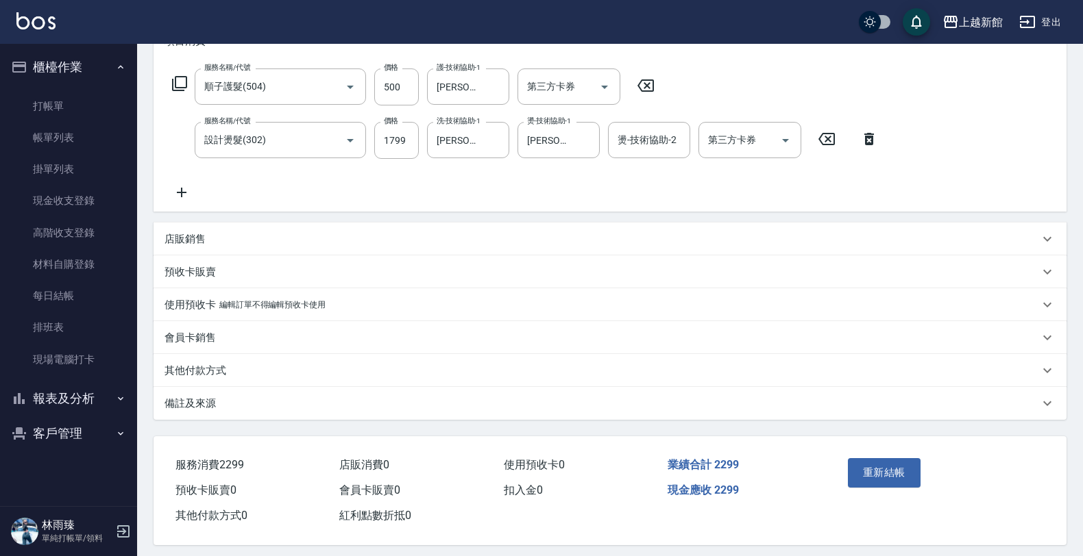
scroll to position [216, 0]
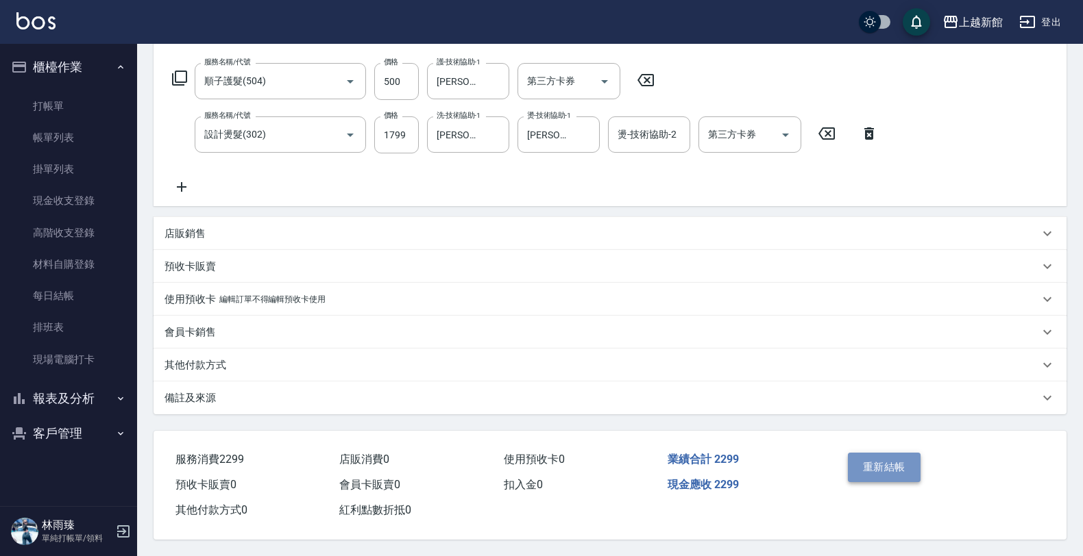
click at [881, 459] on button "重新結帳" at bounding box center [884, 467] width 73 height 29
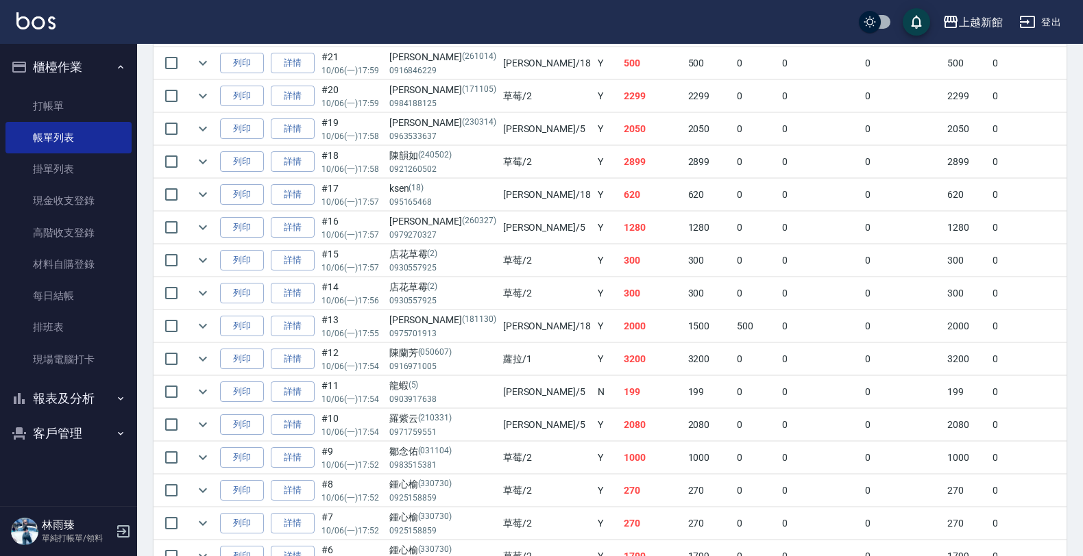
scroll to position [1199, 0]
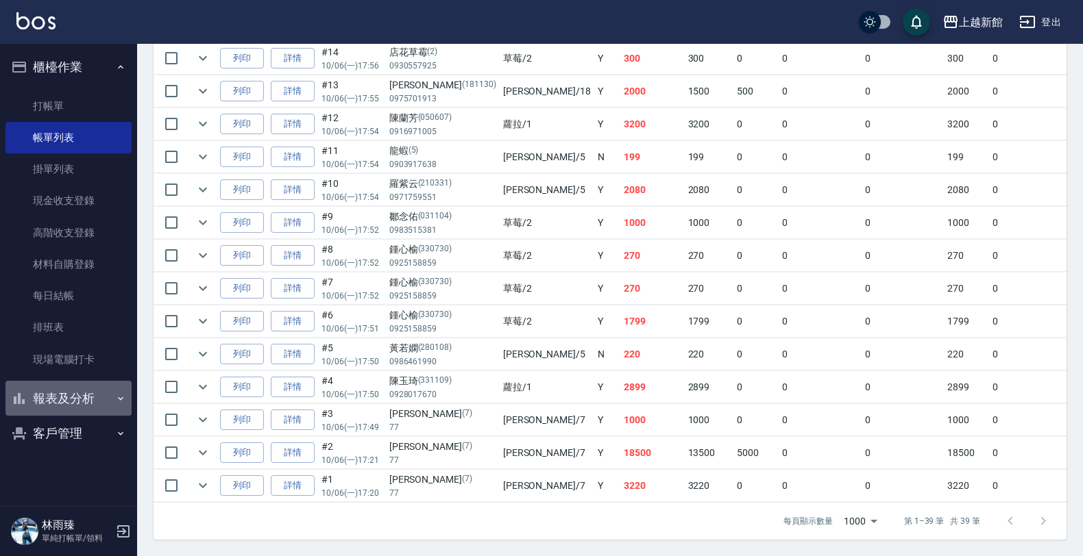
click at [107, 401] on button "報表及分析" at bounding box center [68, 399] width 126 height 36
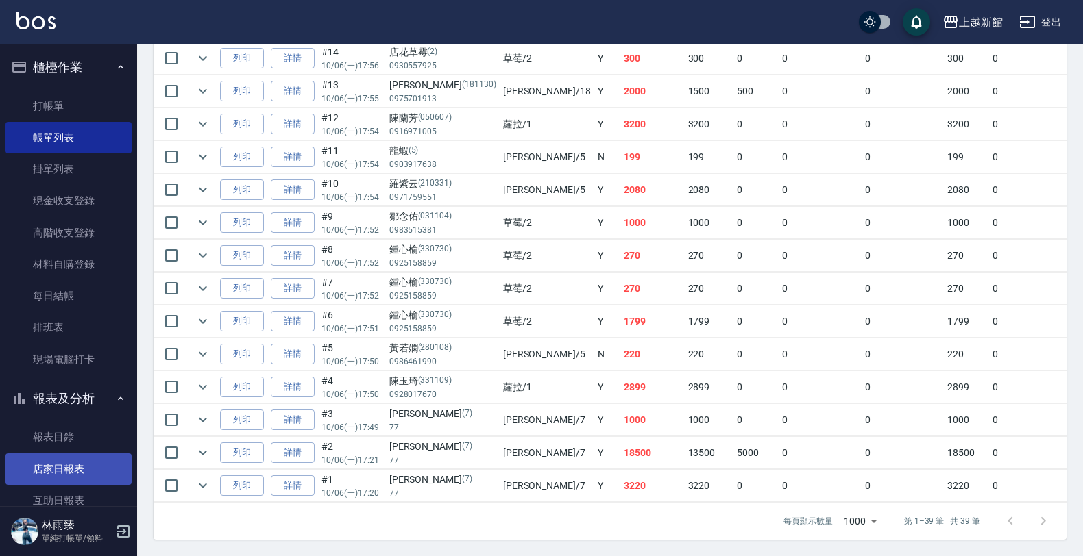
scroll to position [99, 0]
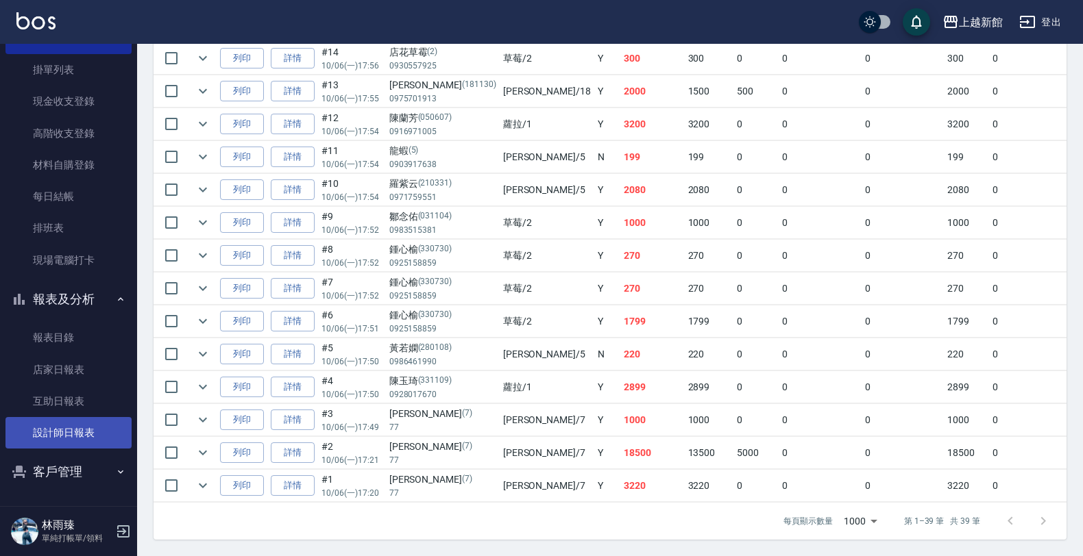
click at [77, 429] on link "設計師日報表" at bounding box center [68, 433] width 126 height 32
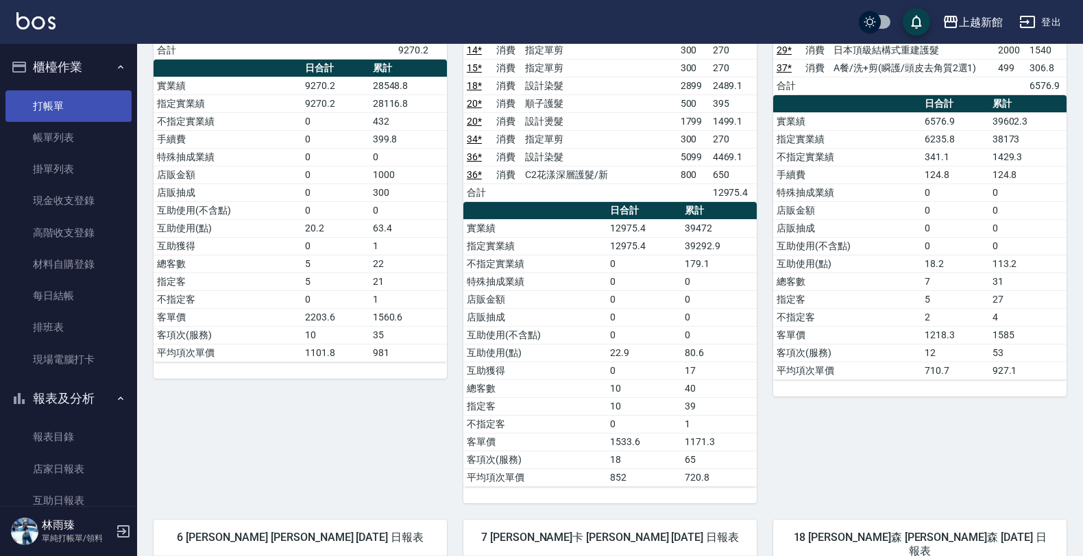
click at [39, 110] on link "打帳單" at bounding box center [68, 106] width 126 height 32
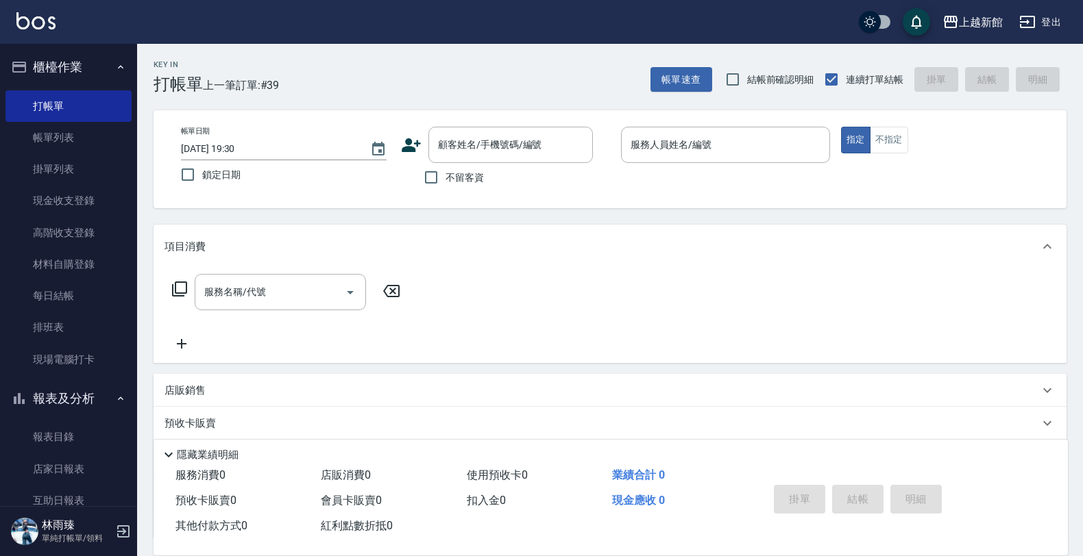
click at [402, 144] on icon at bounding box center [411, 145] width 21 height 21
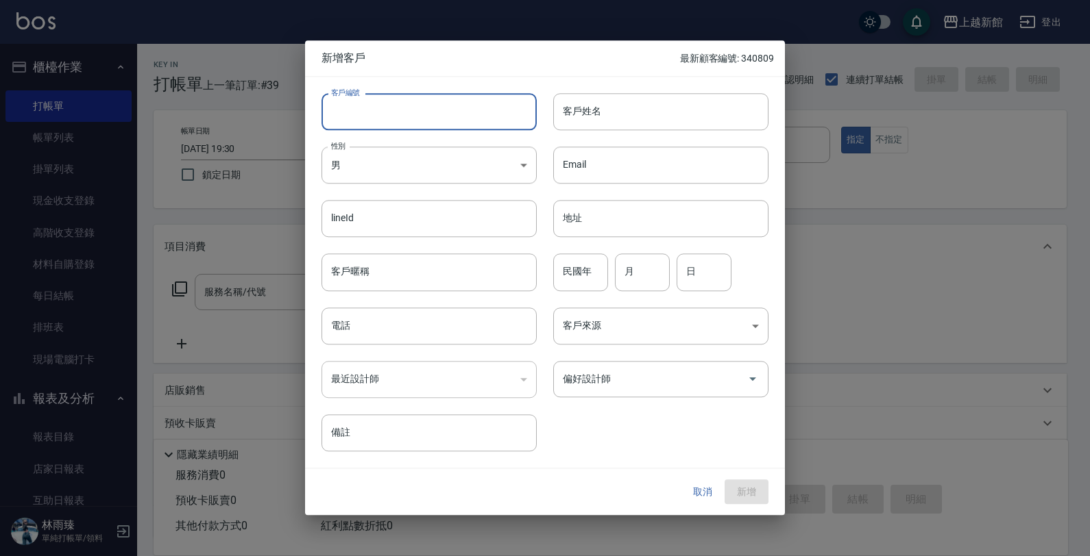
click at [417, 116] on input "客戶編號" at bounding box center [428, 111] width 215 height 37
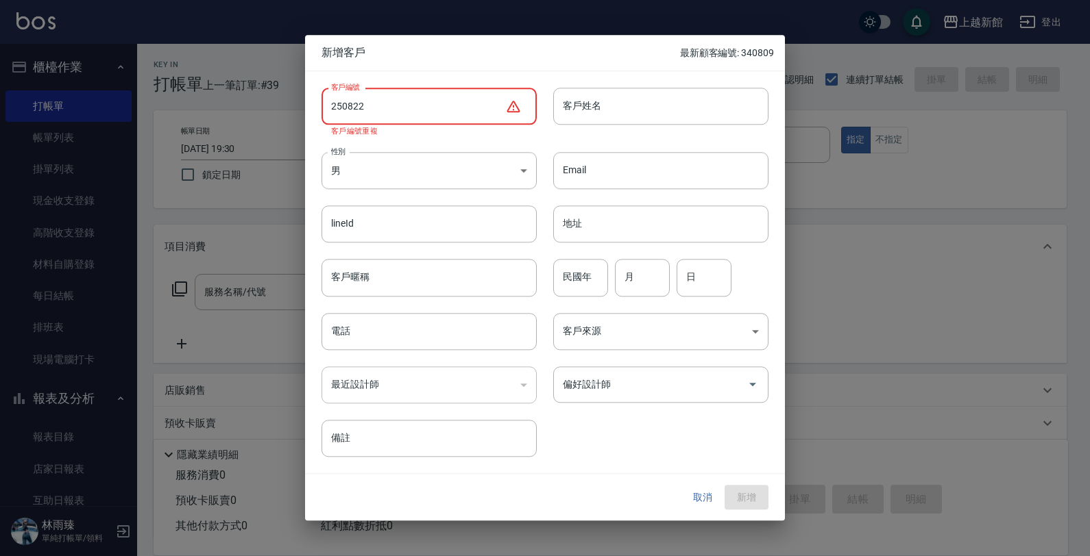
click at [341, 106] on input "250822" at bounding box center [413, 106] width 184 height 37
click at [341, 105] on input "250822" at bounding box center [413, 106] width 184 height 37
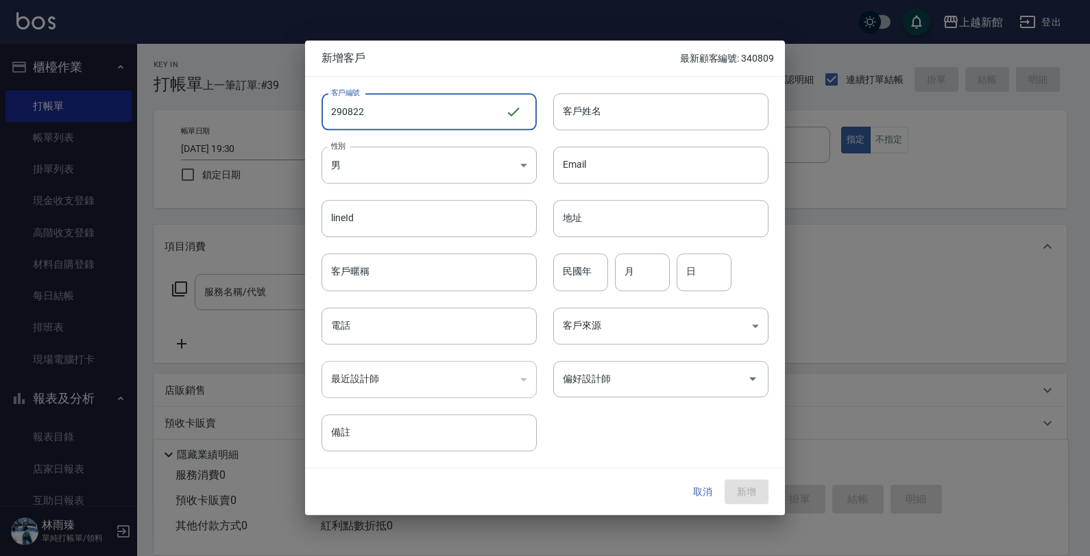
type input "290822"
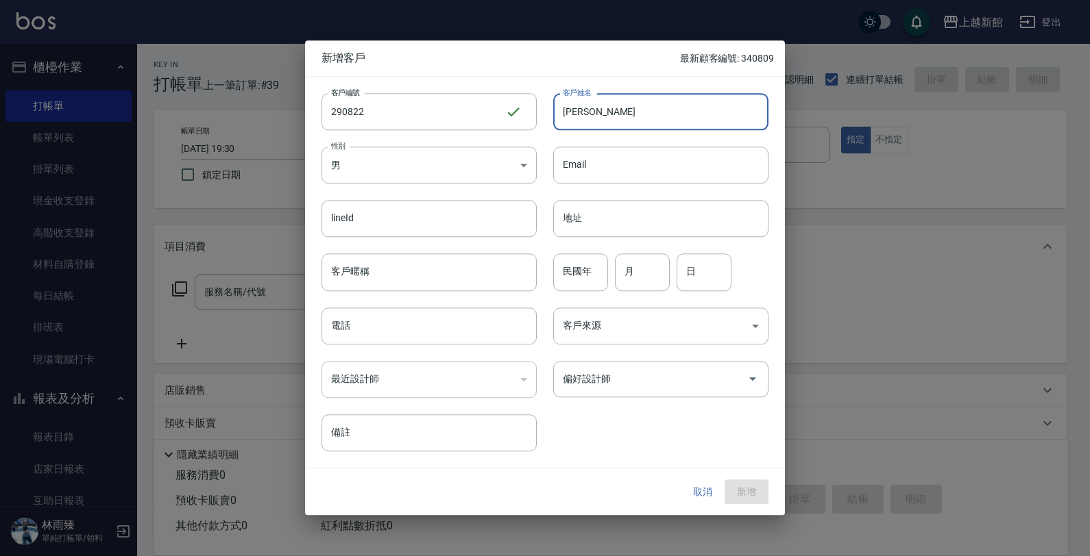
type input "[PERSON_NAME]"
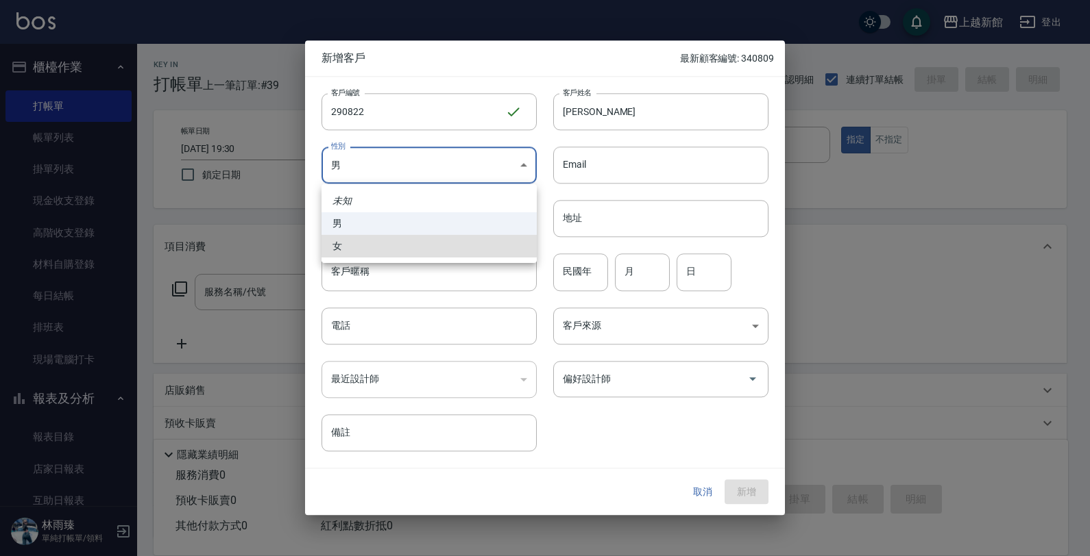
type input "[DEMOGRAPHIC_DATA]"
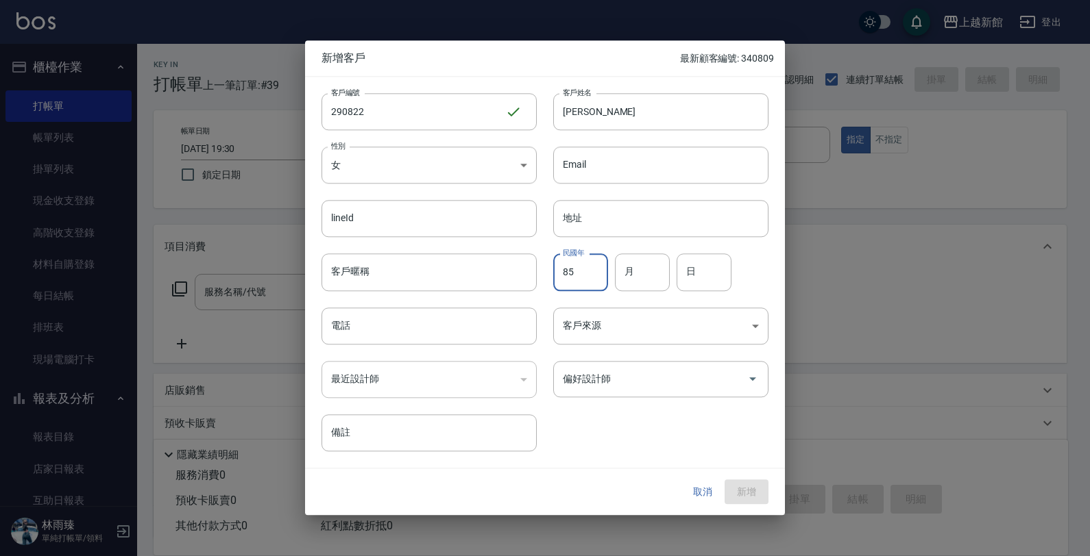
type input "85"
type input "08"
type input "22"
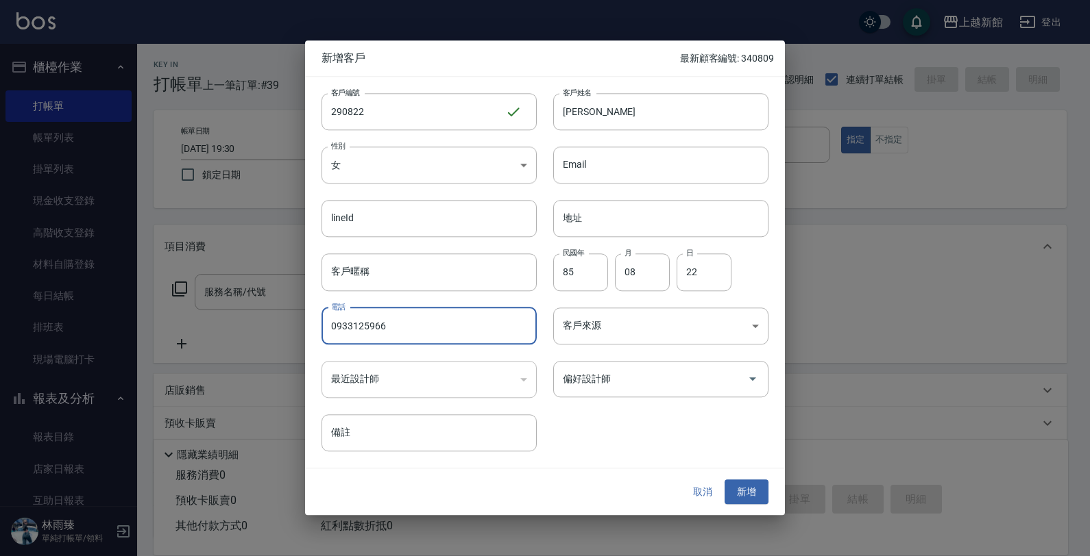
type input "0933125966"
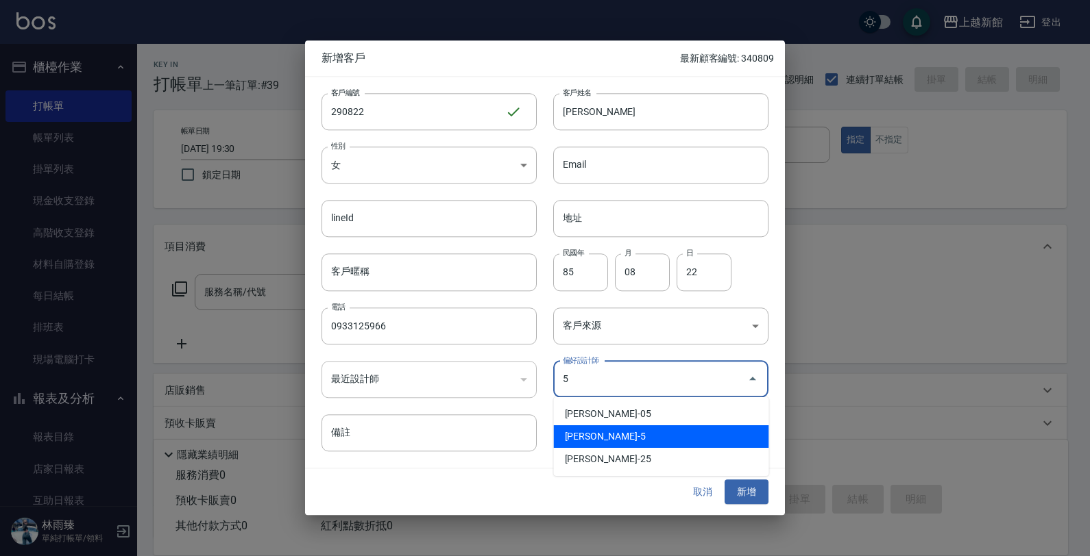
type input "傅旌瑛"
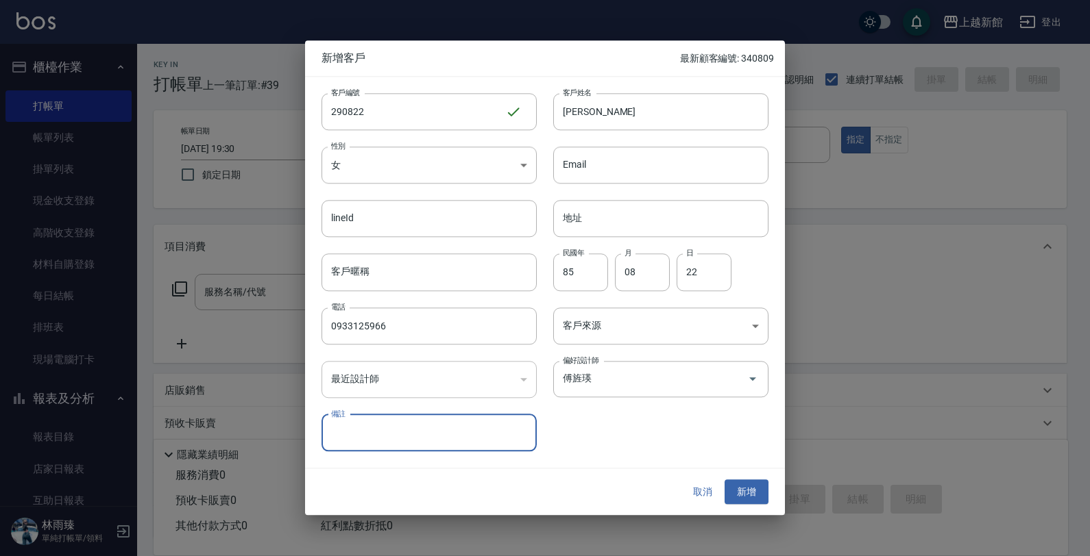
click at [724, 480] on button "新增" at bounding box center [746, 492] width 44 height 25
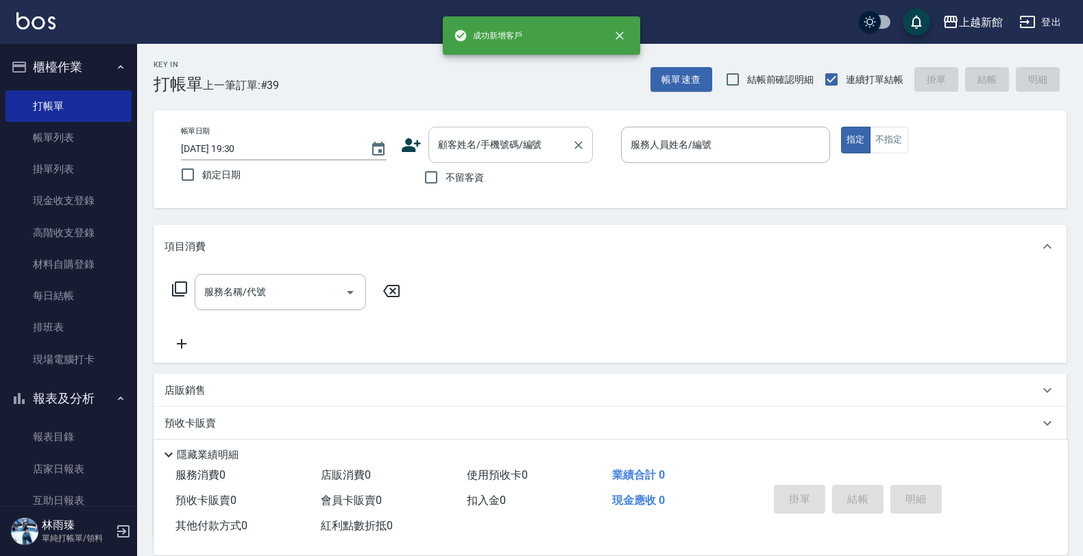
click at [446, 137] on input "顧客姓名/手機號碼/編號" at bounding box center [500, 145] width 132 height 24
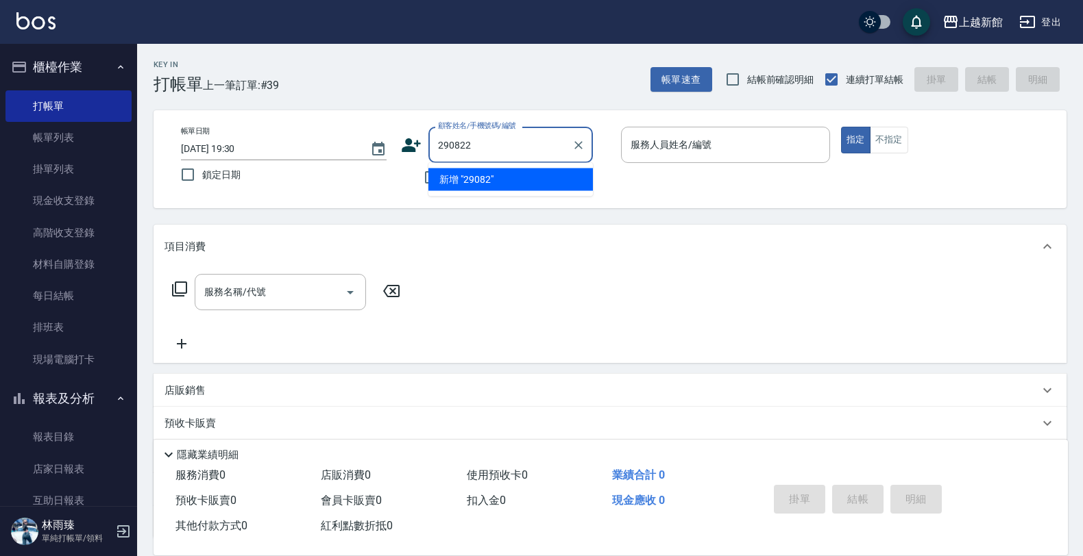
type input "290822"
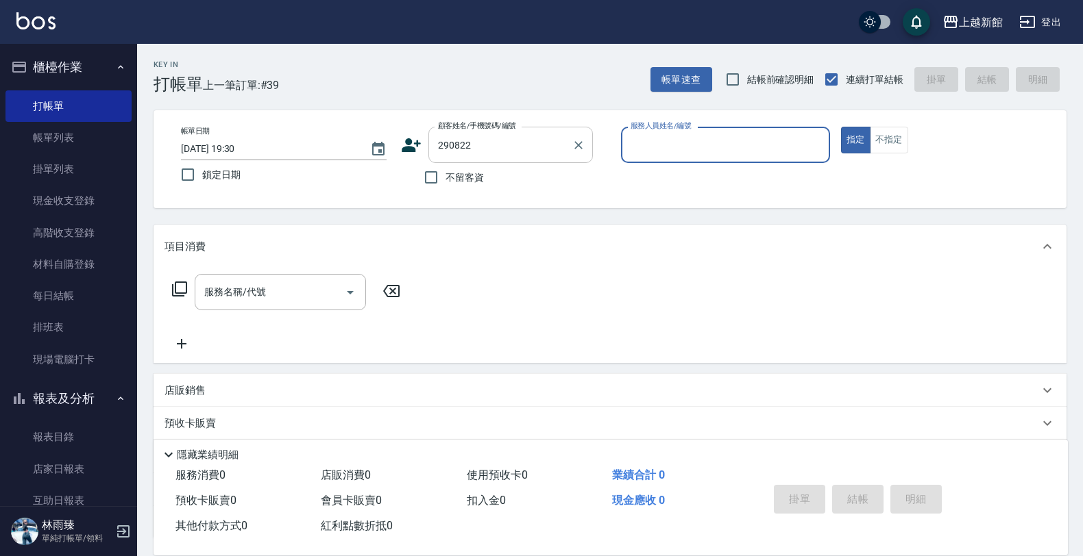
click at [841, 127] on button "指定" at bounding box center [855, 140] width 29 height 27
type button "true"
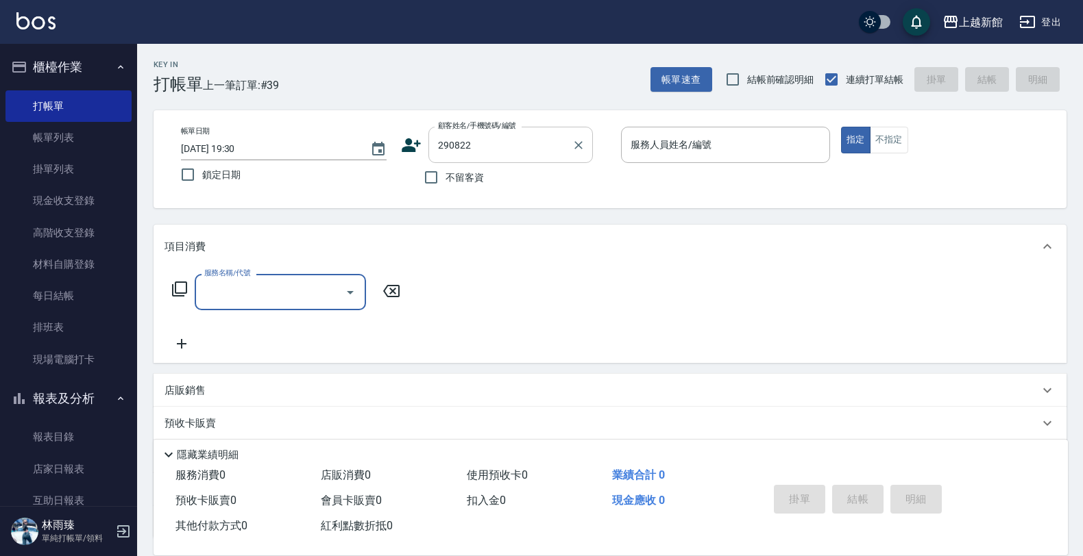
type input "[PERSON_NAME]/0933125966/290822"
type input "旌瑛-5"
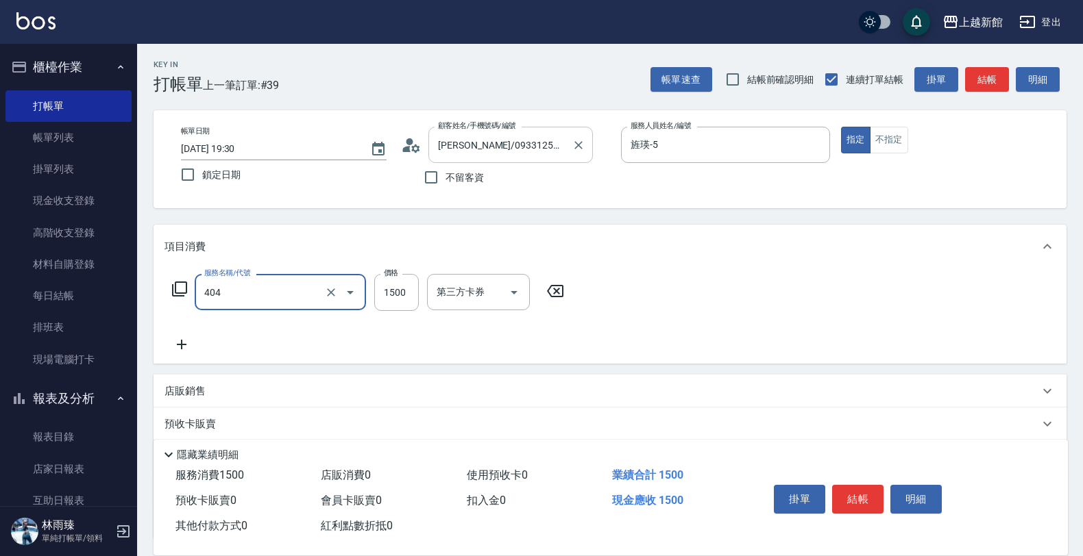
type input "設計染髮(404)"
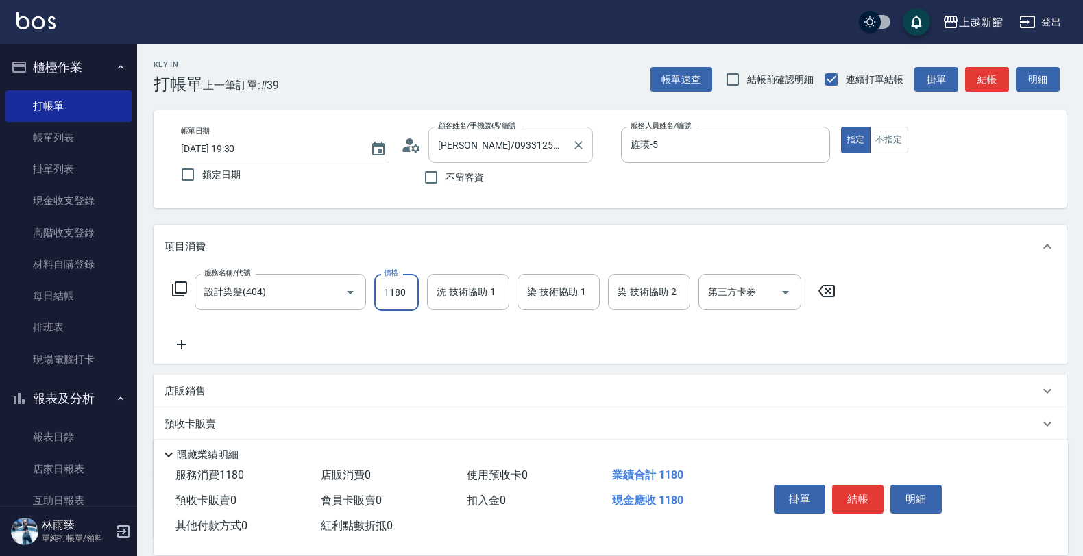
type input "1180"
type input "[PERSON_NAME]-24"
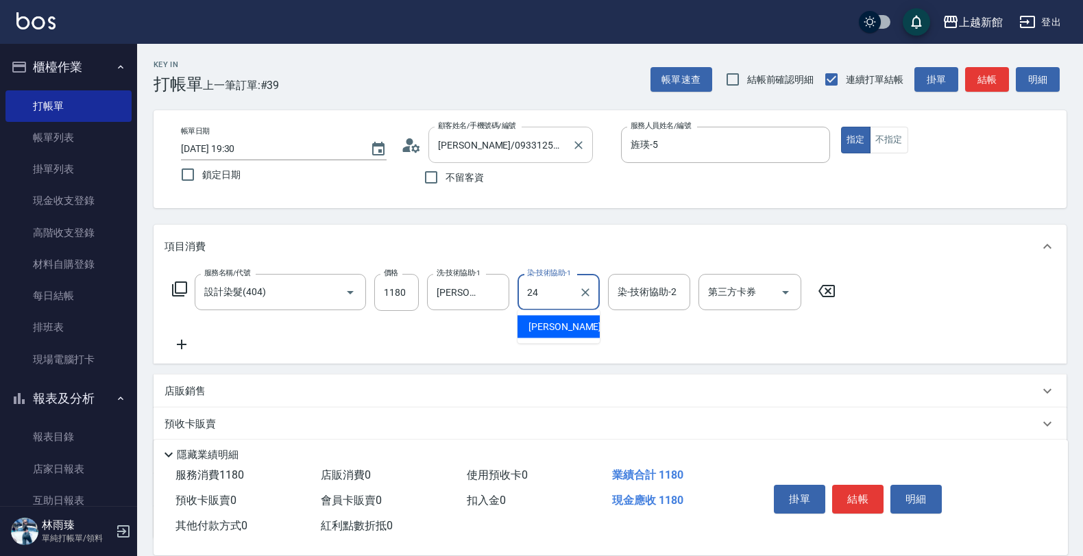
type input "[PERSON_NAME]-24"
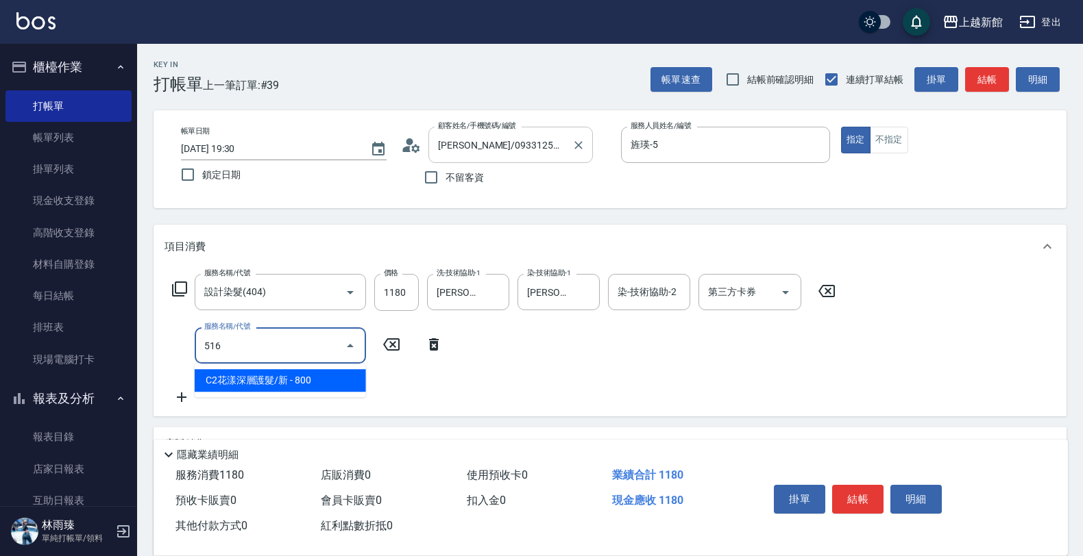
type input "C2花漾深層護髮/新(516)"
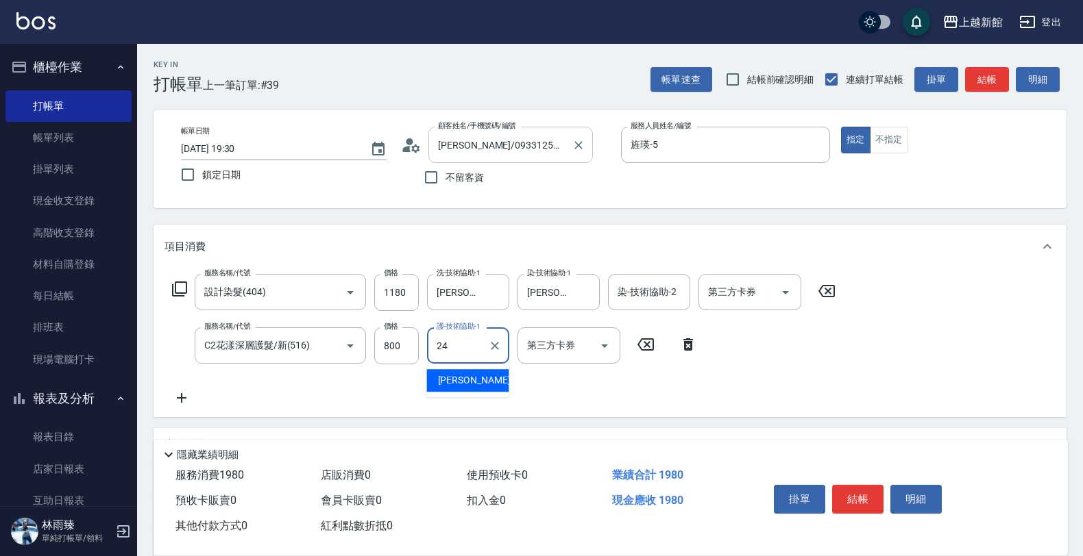
type input "[PERSON_NAME]-24"
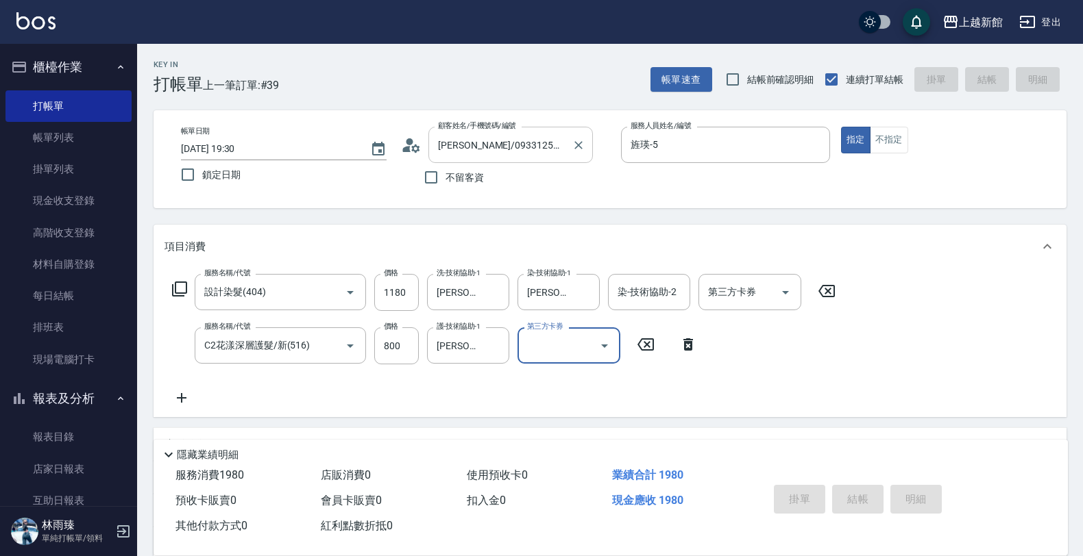
type input "[DATE] 19:31"
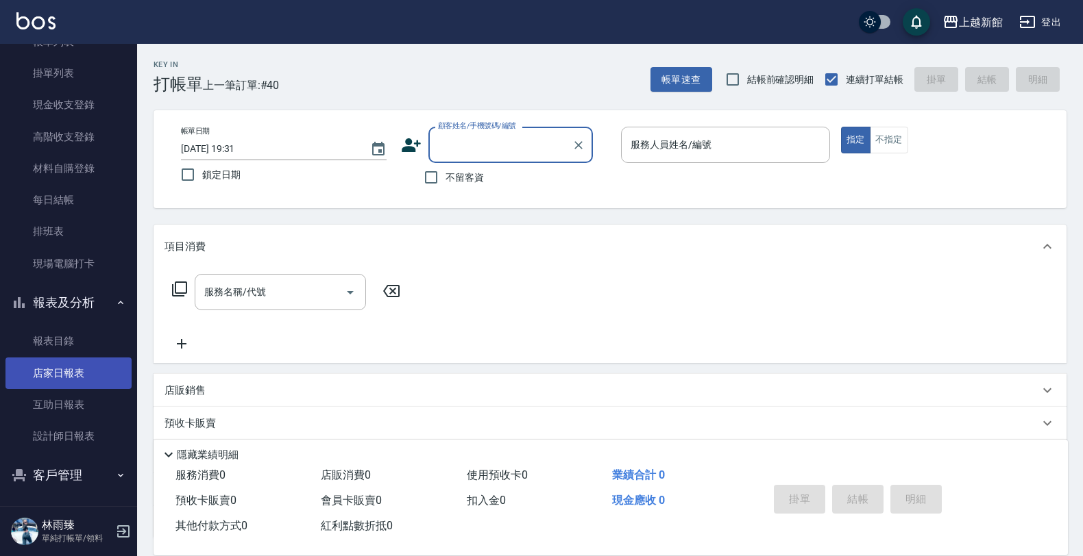
scroll to position [99, 0]
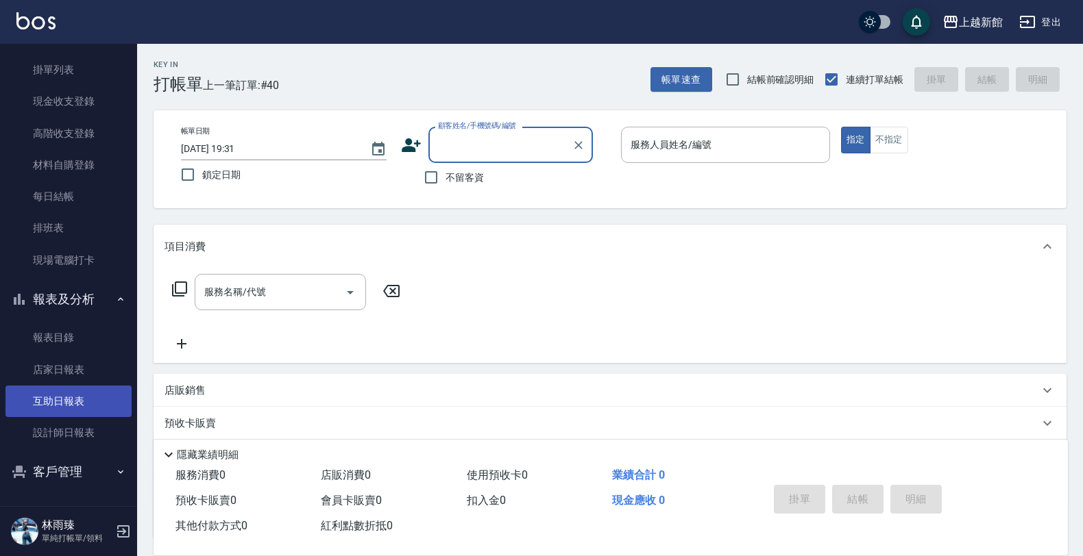
click at [75, 395] on link "互助日報表" at bounding box center [68, 402] width 126 height 32
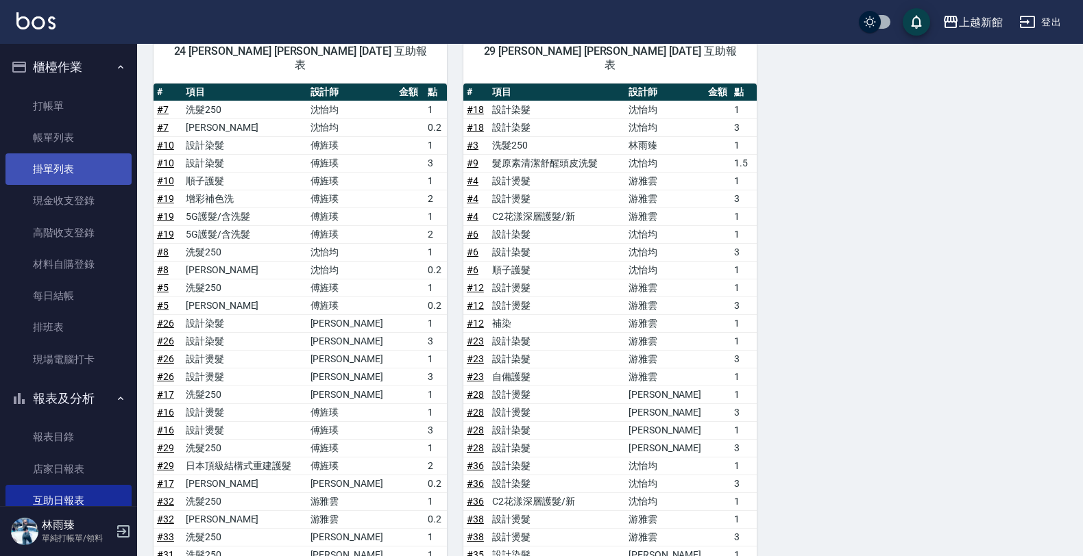
scroll to position [404, 0]
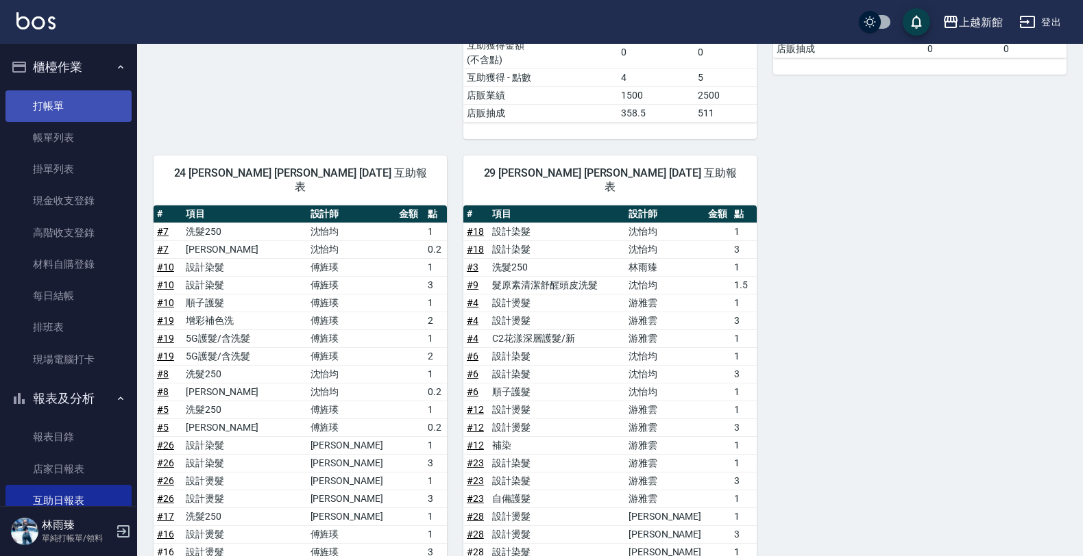
click at [58, 110] on link "打帳單" at bounding box center [68, 106] width 126 height 32
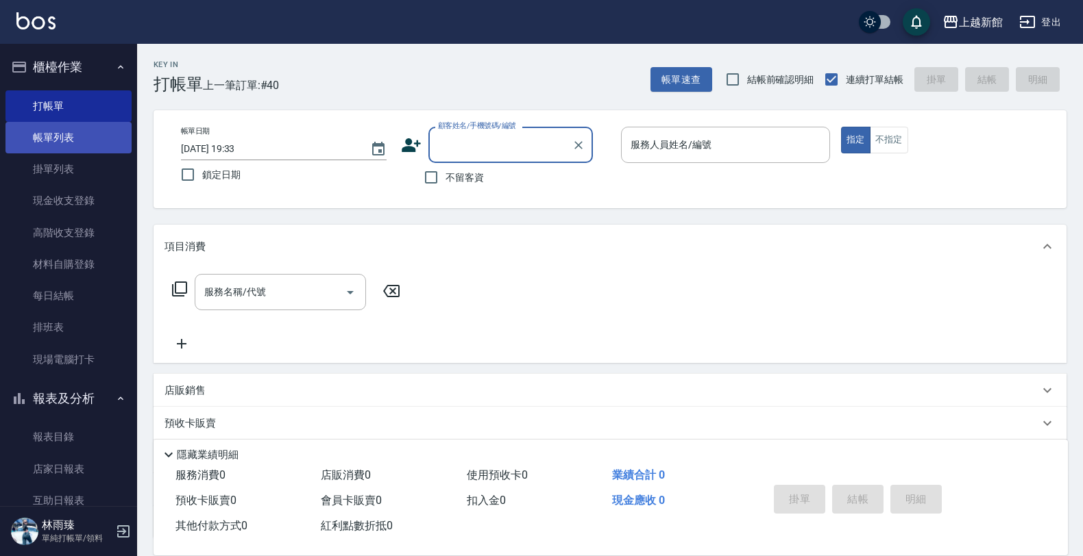
click at [66, 122] on link "帳單列表" at bounding box center [68, 138] width 126 height 32
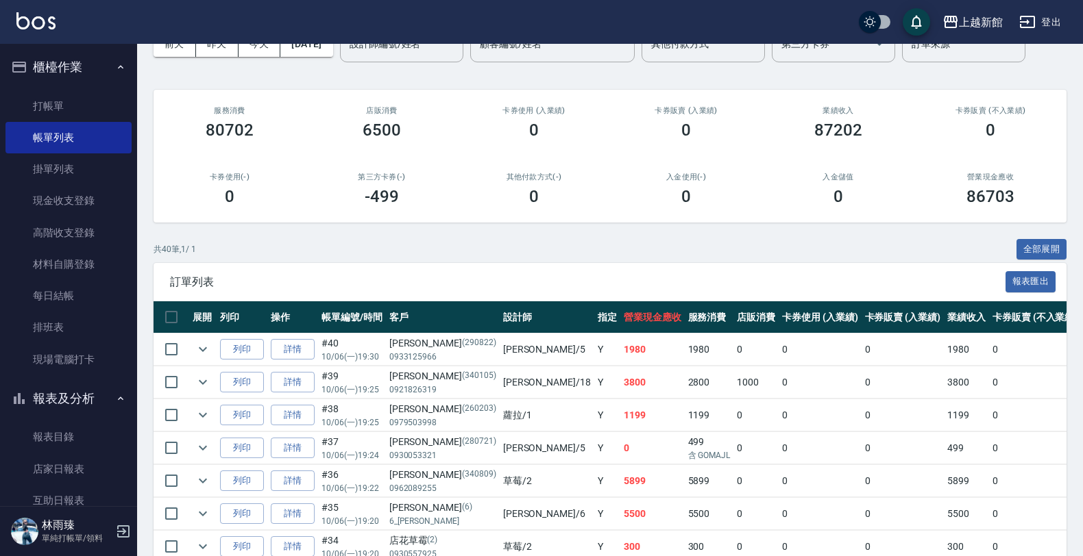
scroll to position [171, 0]
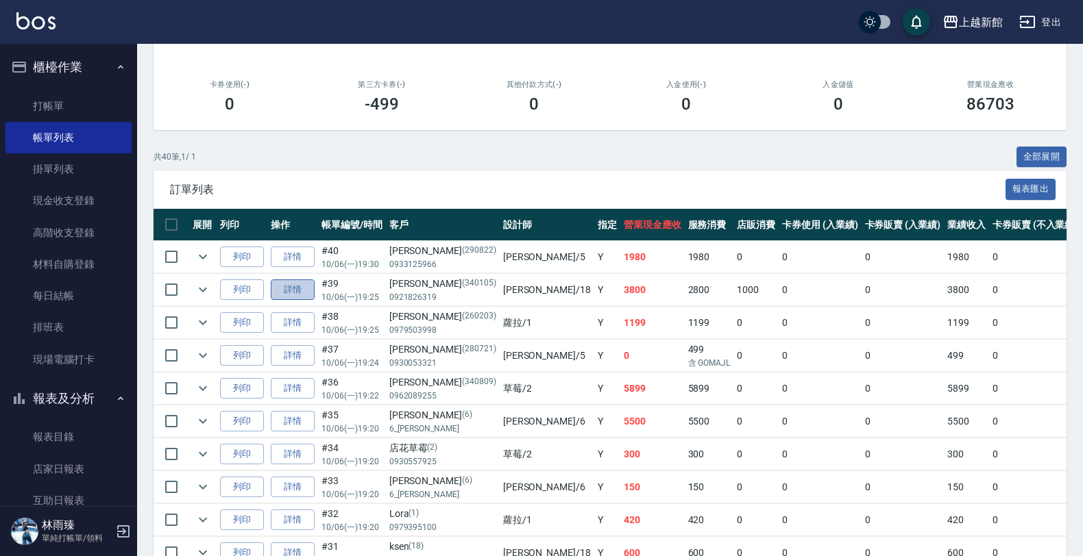
click at [283, 295] on link "詳情" at bounding box center [293, 290] width 44 height 21
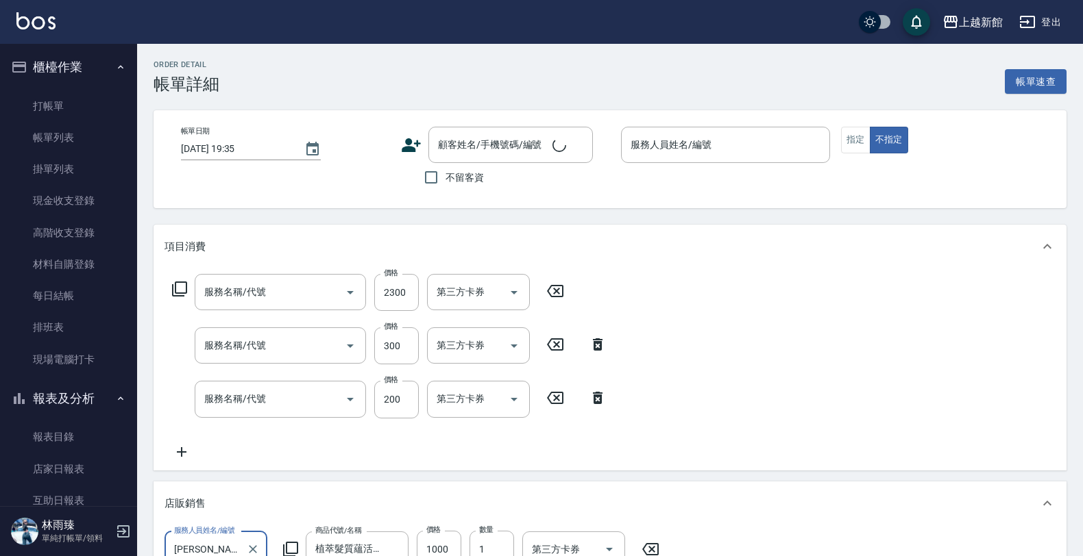
type input "[DATE] 19:25"
type input "[PERSON_NAME]-18"
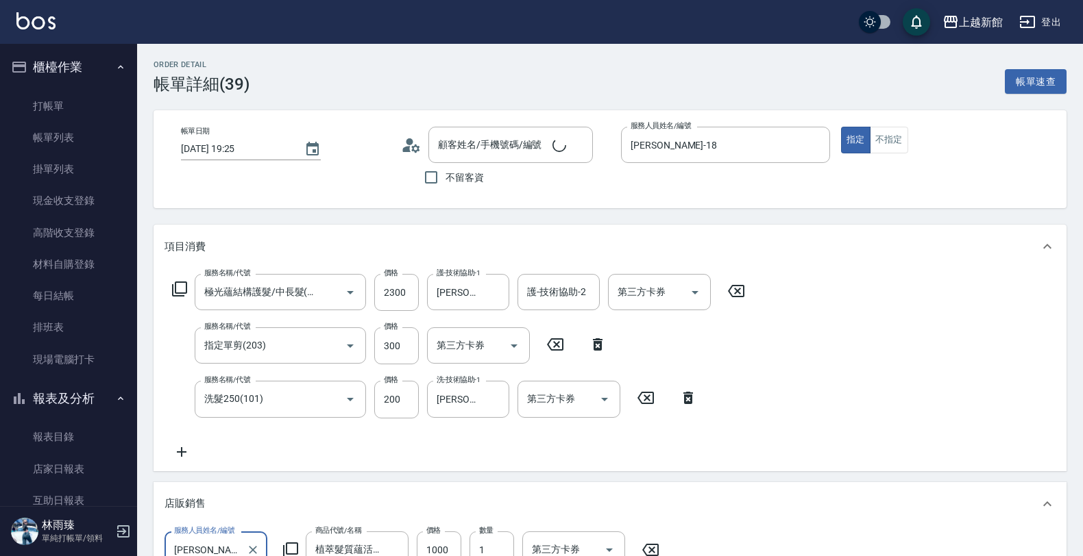
type input "極光蘊結構護髮/中長髮(下巴-肩膀)(522)"
type input "指定單剪(203)"
type input "洗髮250(101)"
type input "[PERSON_NAME]/0921826319/340105"
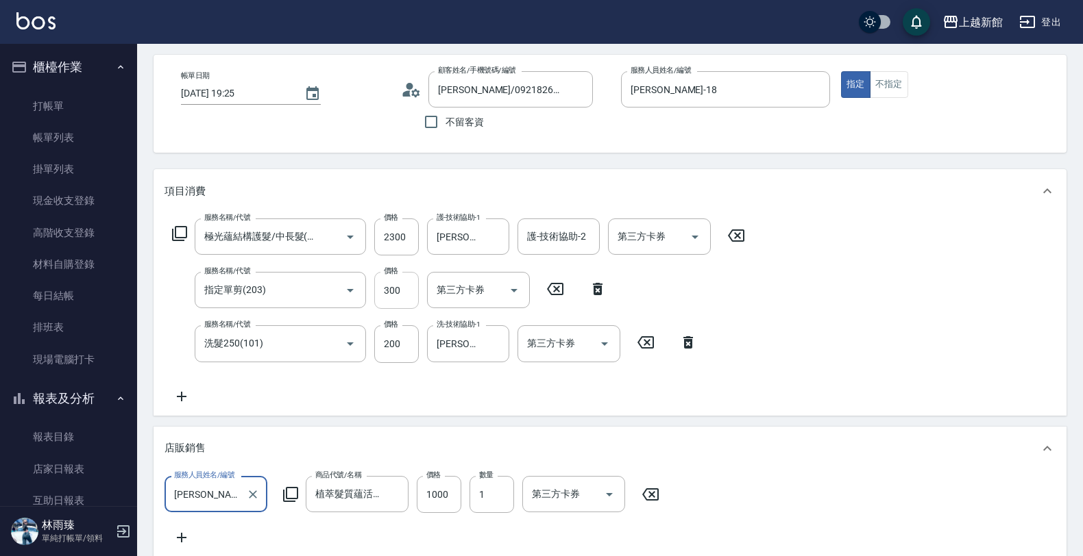
scroll to position [86, 0]
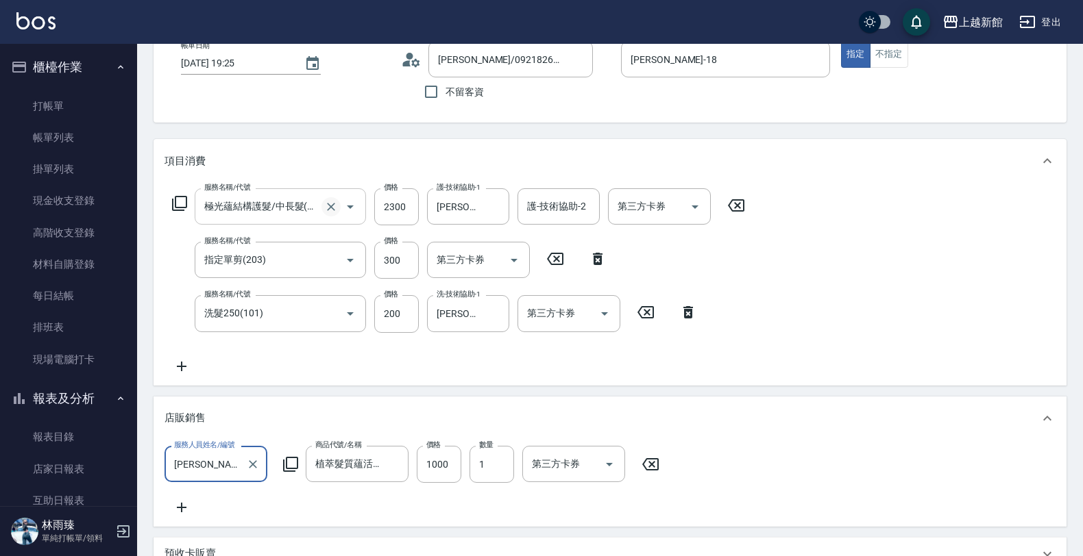
click at [333, 210] on icon "Clear" at bounding box center [331, 207] width 14 height 14
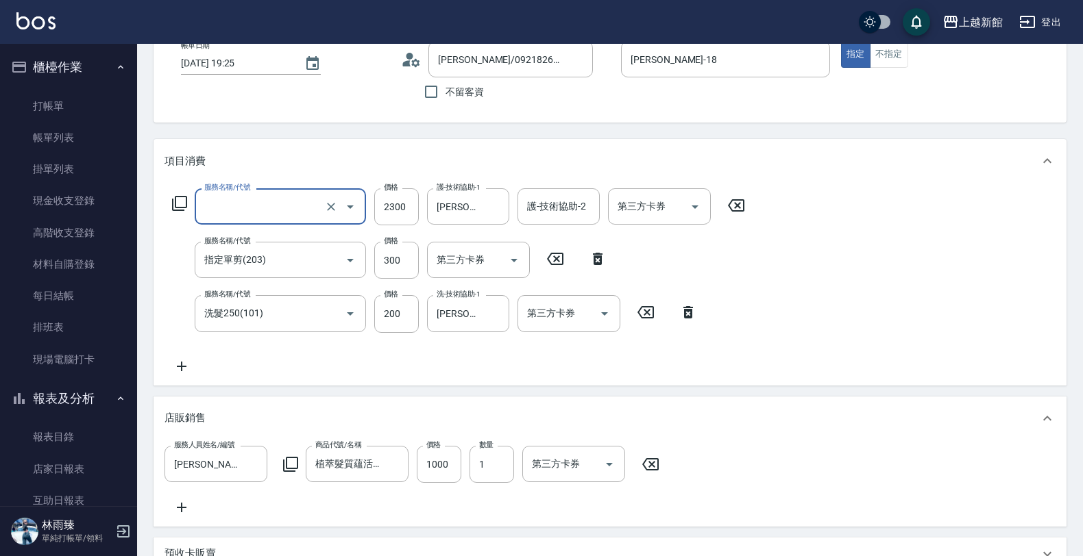
scroll to position [0, 0]
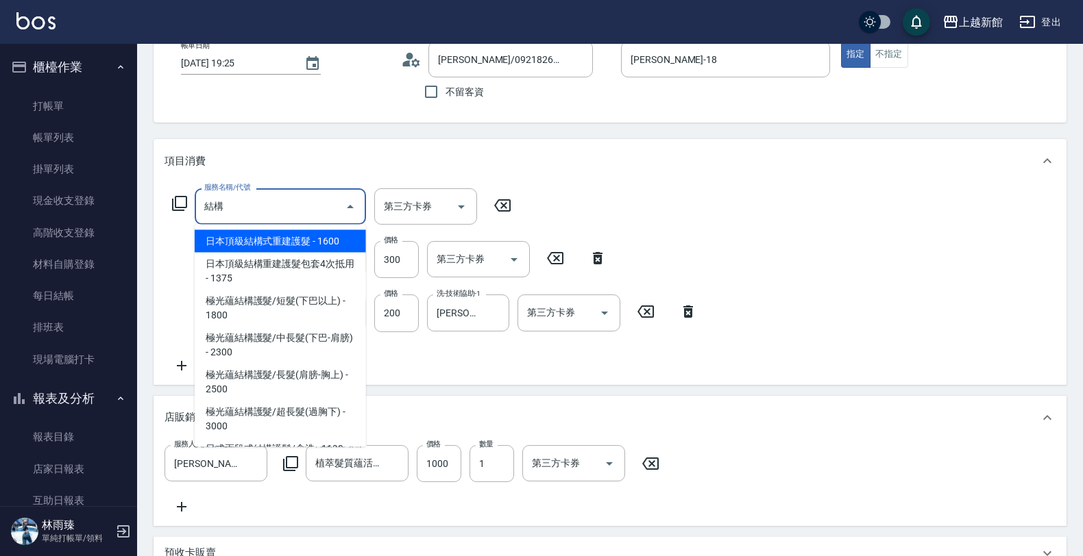
click at [293, 238] on span "日本頂級結構式重建護髮 - 1600" at bounding box center [280, 241] width 171 height 23
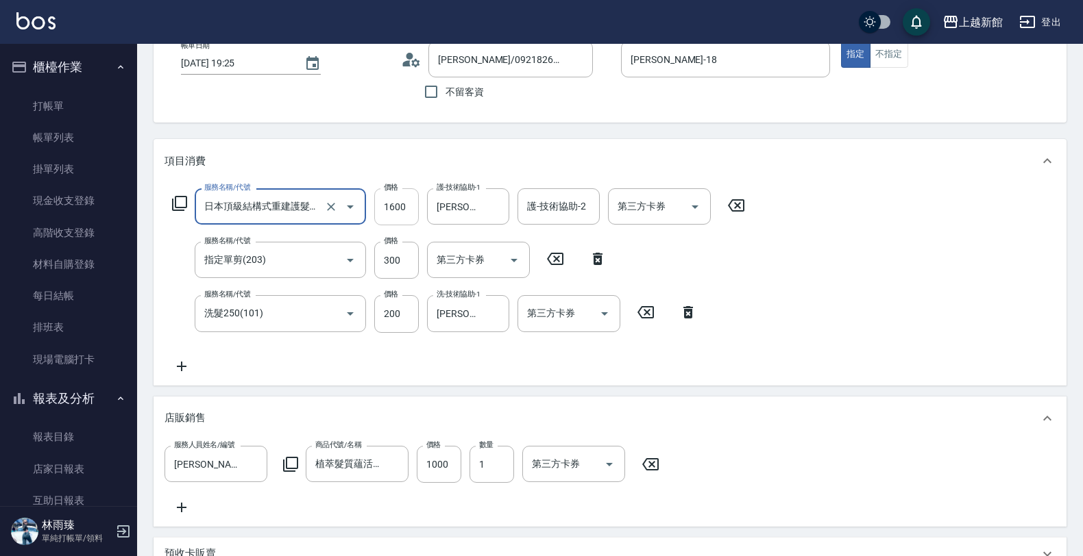
type input "日本頂級結構式重建護髮(512)"
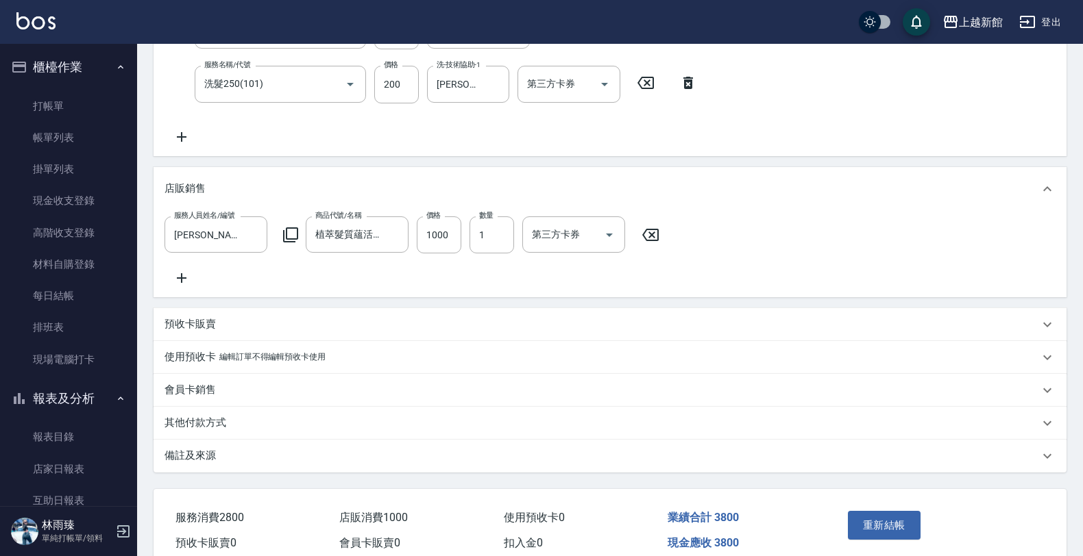
scroll to position [391, 0]
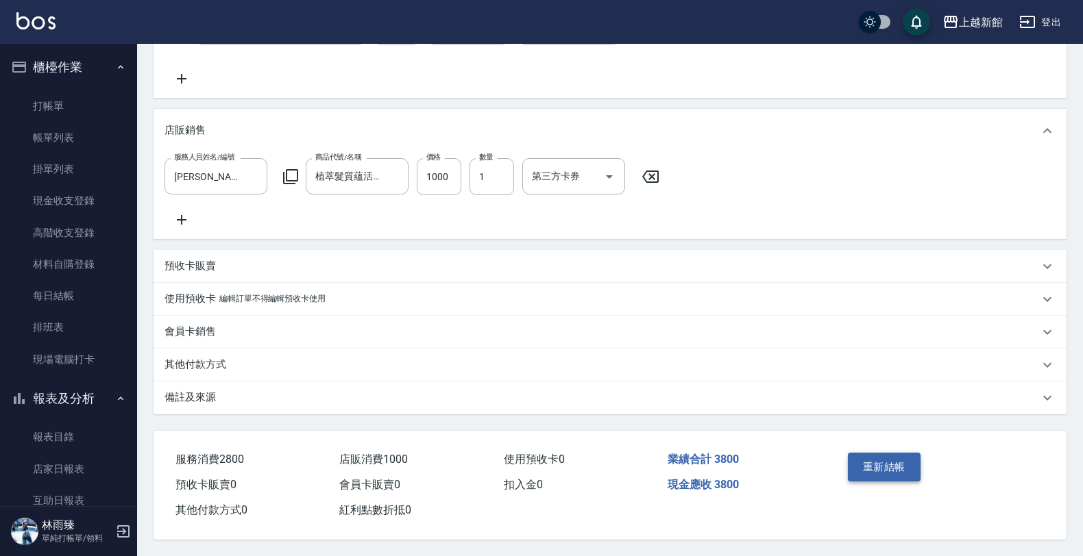
type input "2300"
click at [888, 458] on button "重新結帳" at bounding box center [884, 467] width 73 height 29
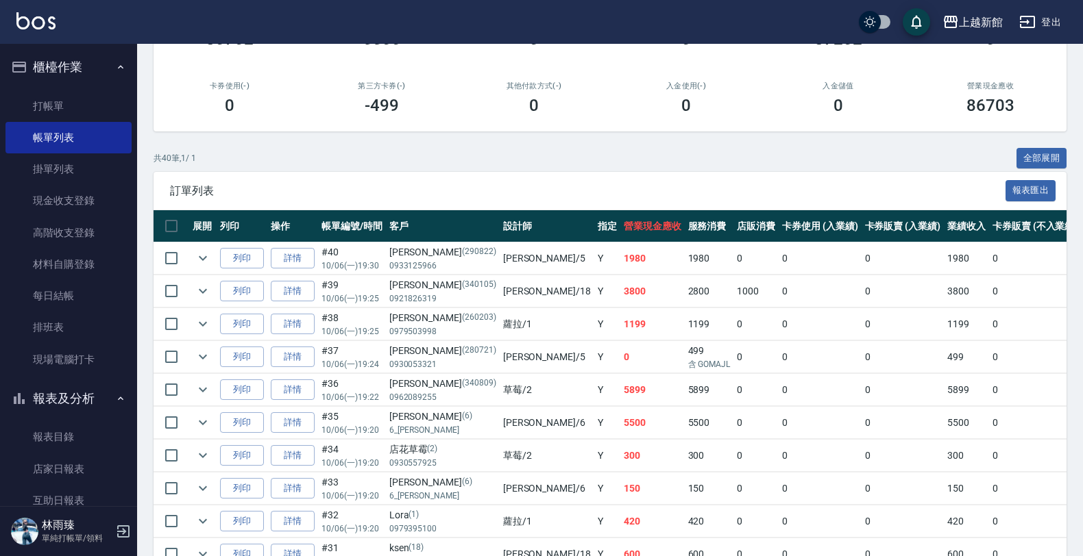
scroll to position [171, 0]
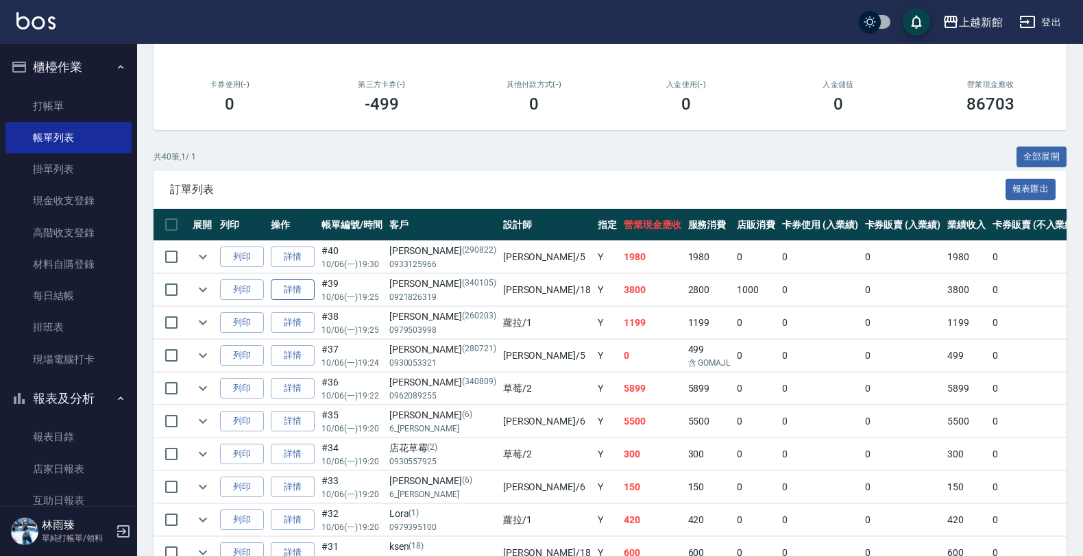
click at [302, 286] on link "詳情" at bounding box center [293, 290] width 44 height 21
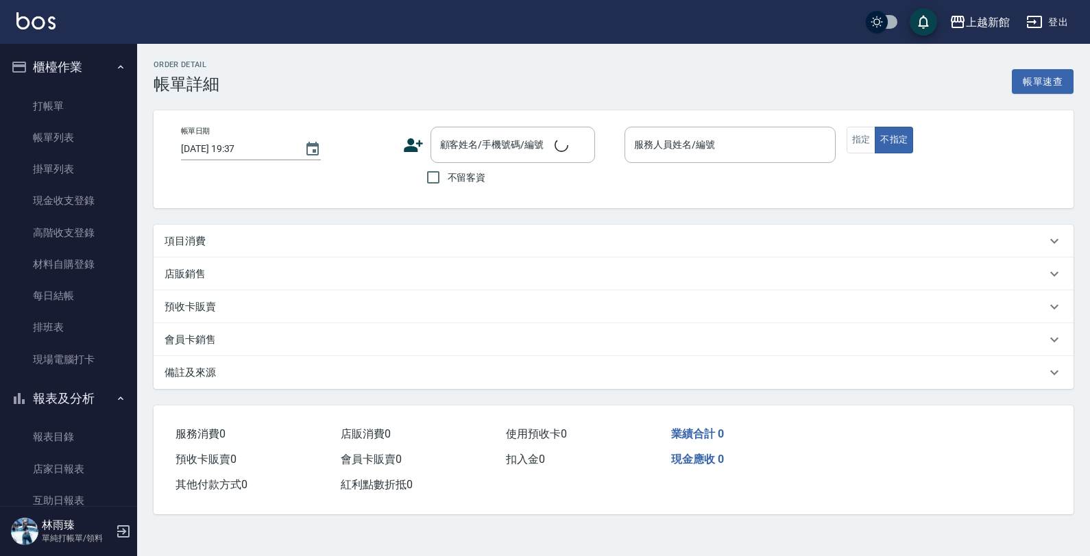
type input "[DATE] 19:25"
type input "[PERSON_NAME]-18"
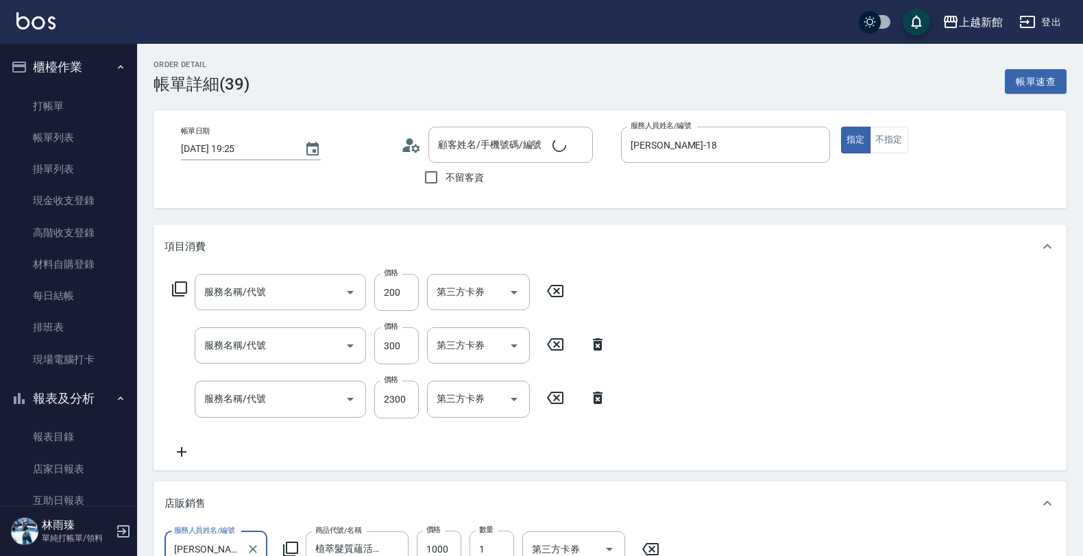
type input "[PERSON_NAME]/0921826319/340105"
type input "洗髮250(101)"
type input "指定單剪(203)"
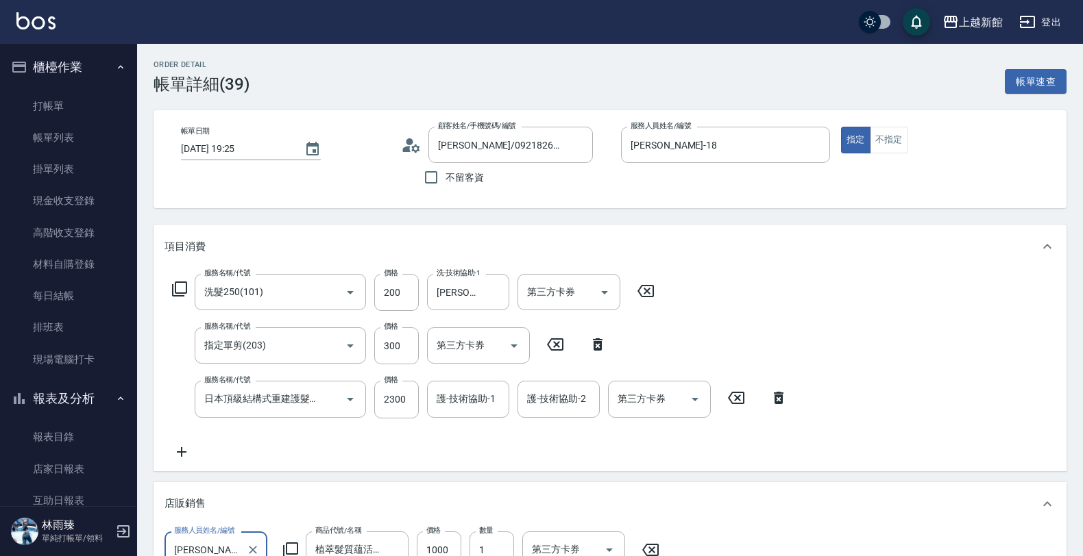
scroll to position [86, 0]
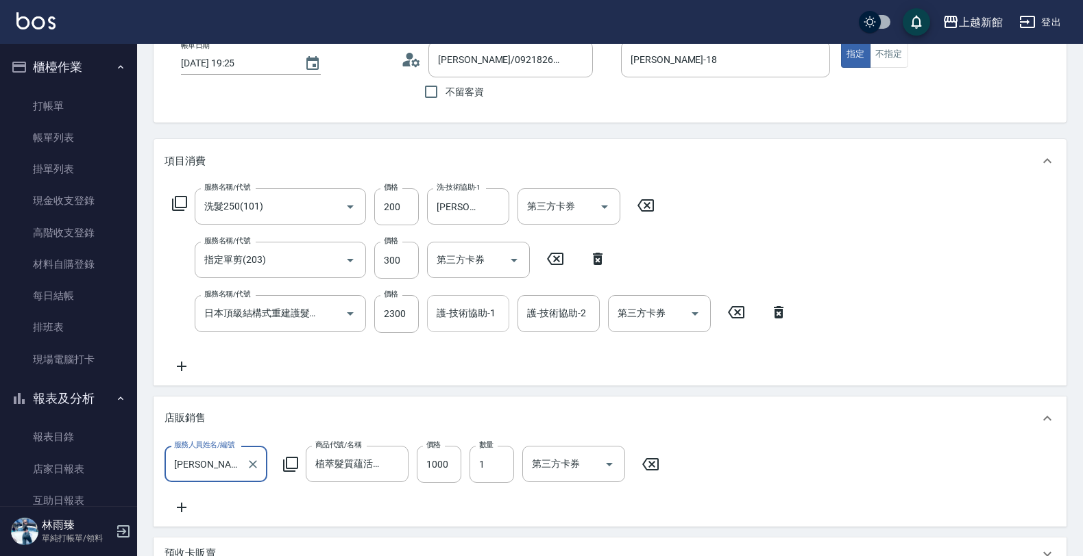
click at [454, 305] on div "護-技術協助-1 護-技術協助-1" at bounding box center [468, 313] width 82 height 36
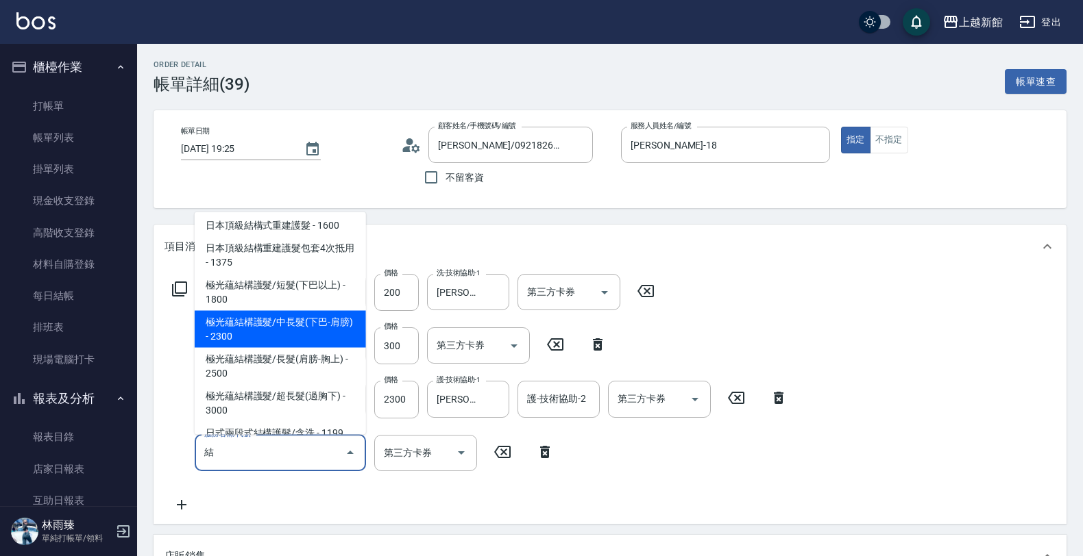
scroll to position [0, 0]
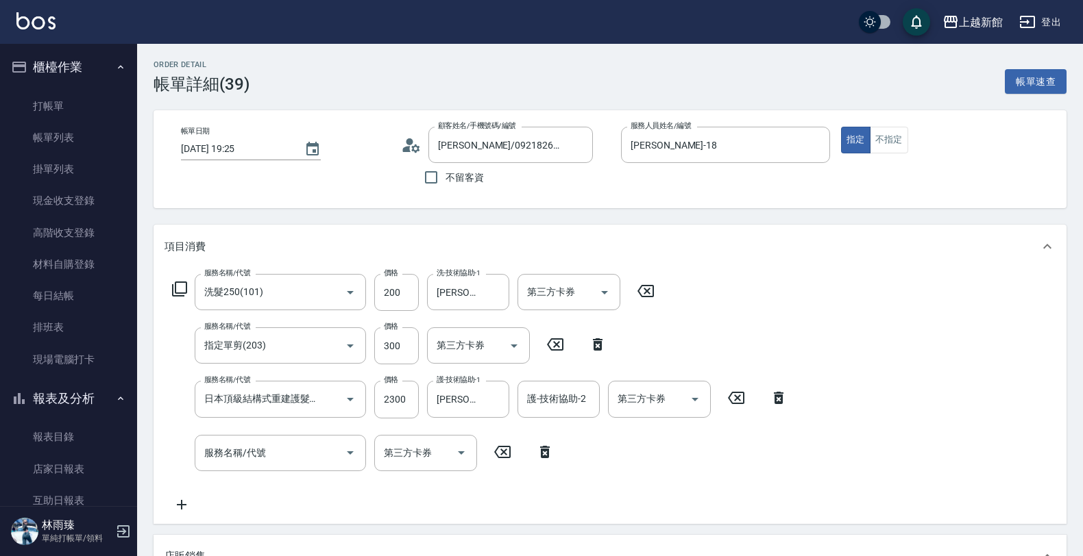
click at [498, 507] on div "服務名稱/代號 洗髮250(101) 服務名稱/代號 價格 200 價格 洗-技術協助-1 馨妮-29 洗-技術協助-1 第三方卡券 第三方卡券 服務名稱/代…" at bounding box center [479, 393] width 631 height 239
click at [494, 450] on icon at bounding box center [502, 452] width 34 height 16
click at [495, 453] on icon at bounding box center [502, 452] width 16 height 12
click at [540, 444] on icon at bounding box center [545, 452] width 34 height 16
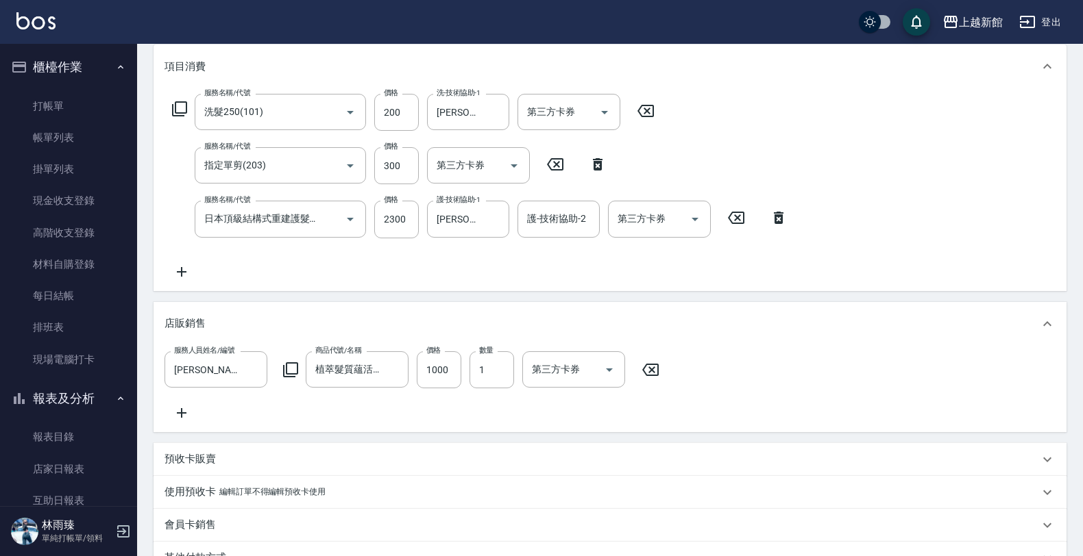
scroll to position [391, 0]
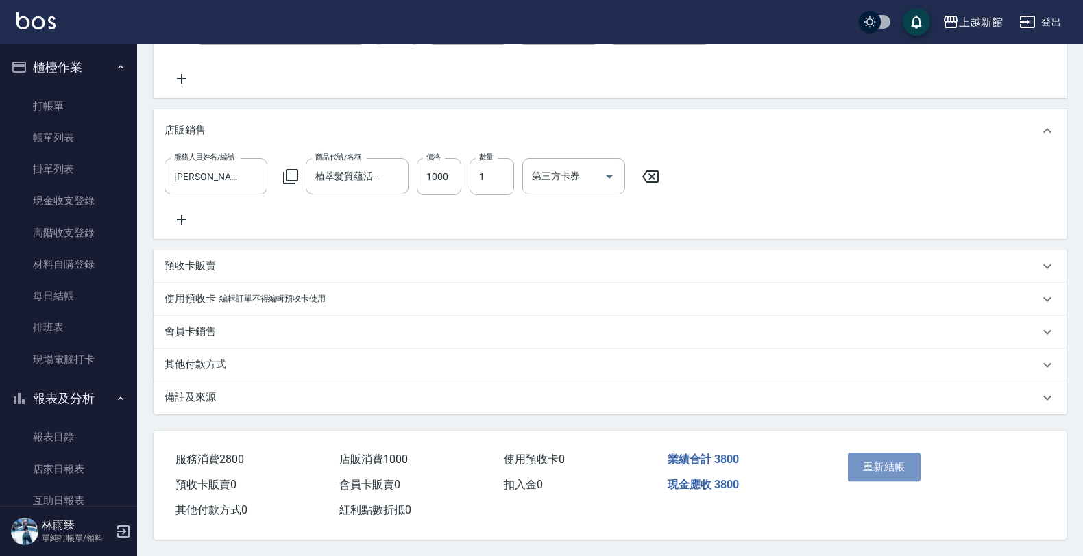
click at [895, 456] on button "重新結帳" at bounding box center [884, 467] width 73 height 29
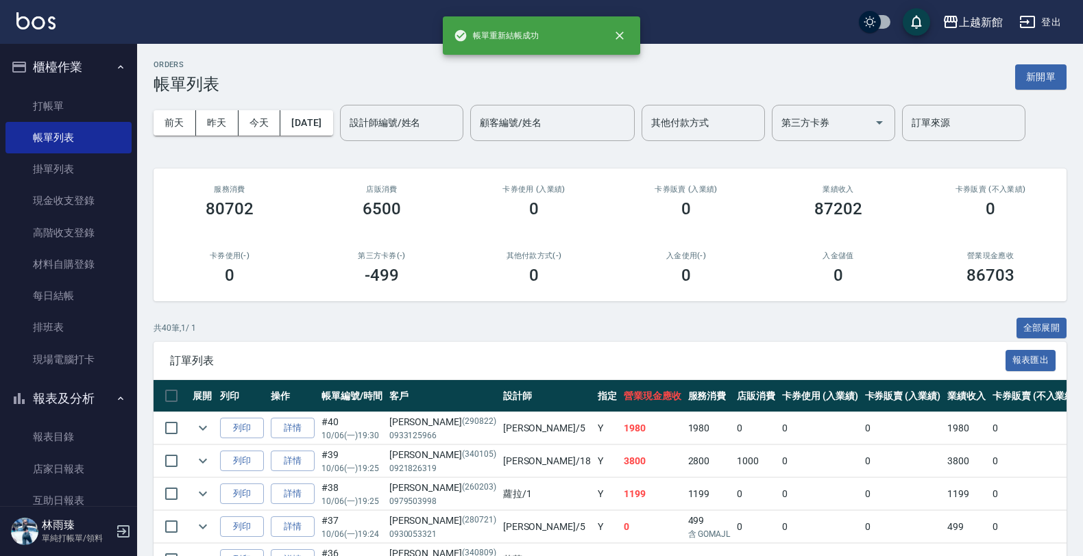
scroll to position [99, 0]
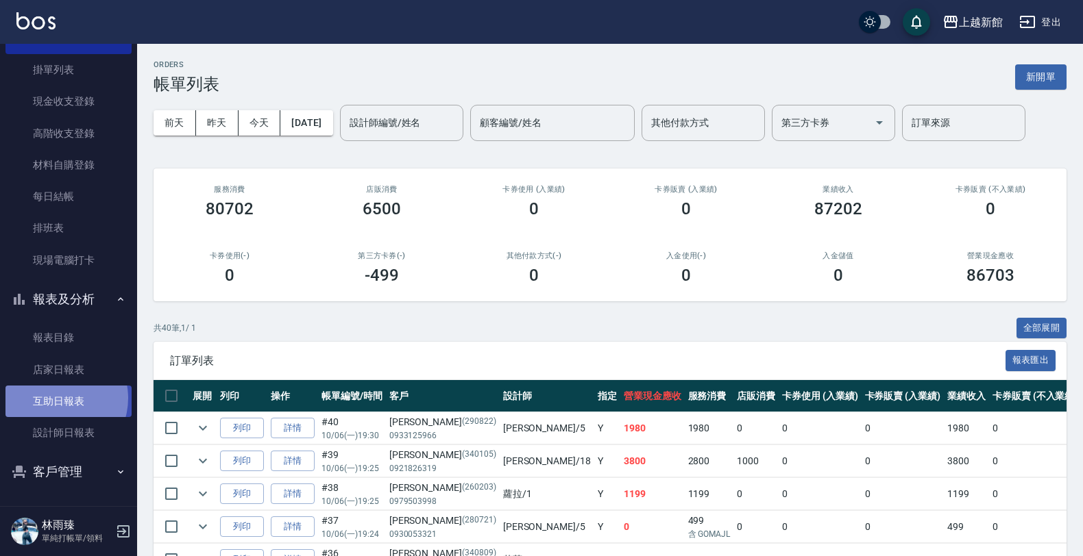
click at [55, 399] on link "互助日報表" at bounding box center [68, 402] width 126 height 32
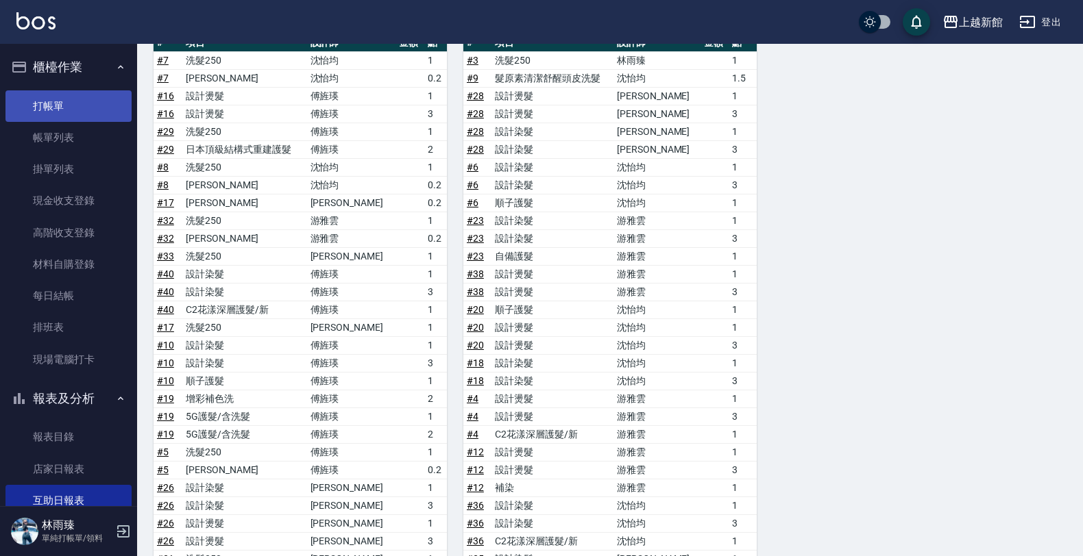
click at [80, 103] on link "打帳單" at bounding box center [68, 106] width 126 height 32
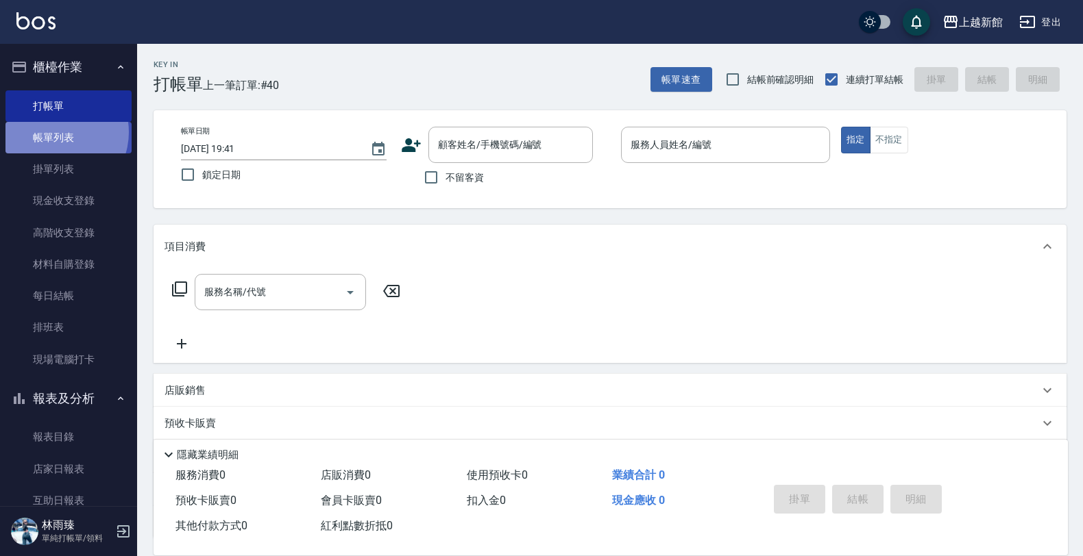
click at [56, 132] on link "帳單列表" at bounding box center [68, 138] width 126 height 32
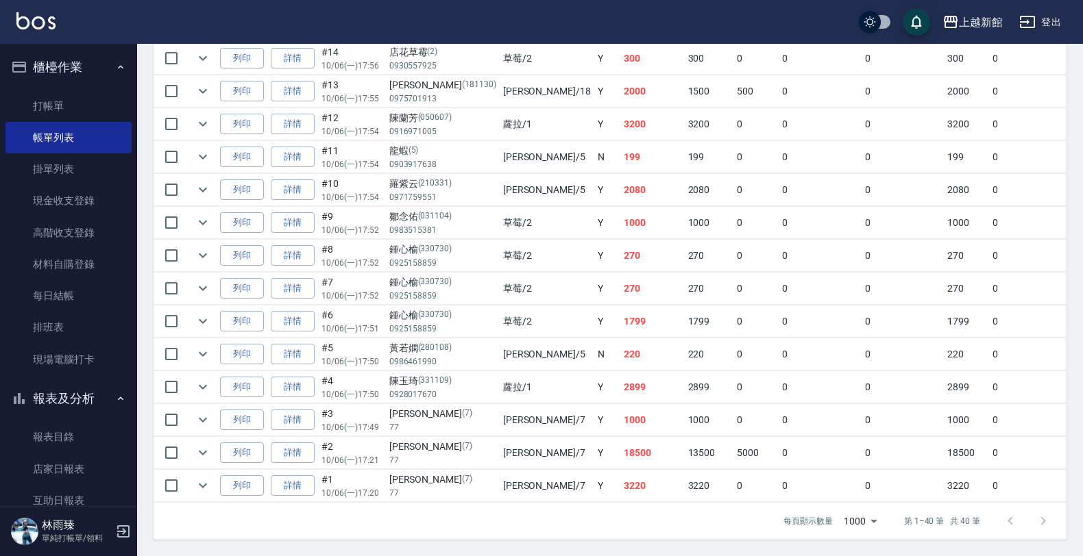
scroll to position [1249, 0]
click at [302, 410] on link "詳情" at bounding box center [293, 420] width 44 height 21
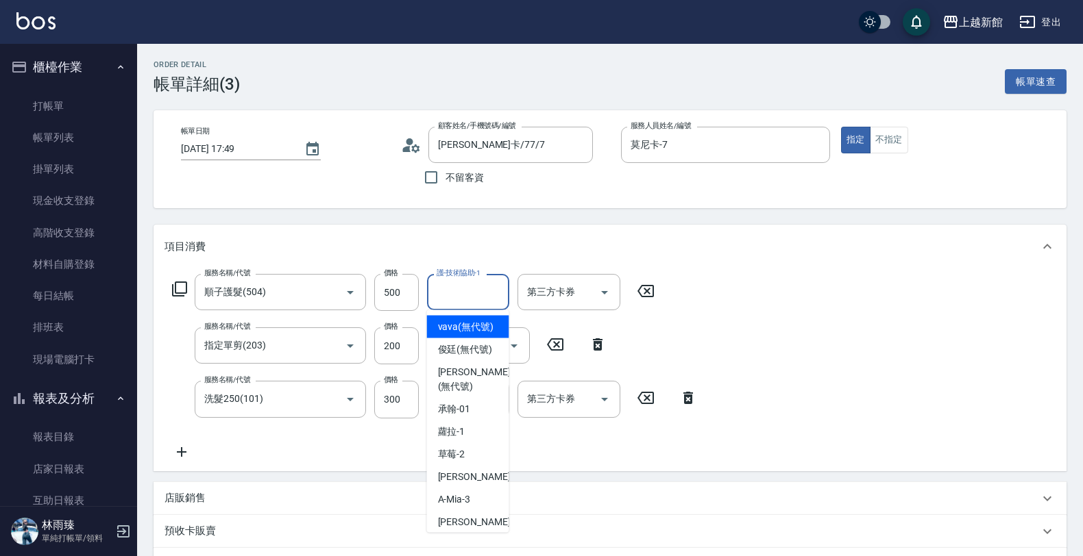
click at [480, 286] on input "護-技術協助-1" at bounding box center [468, 292] width 70 height 24
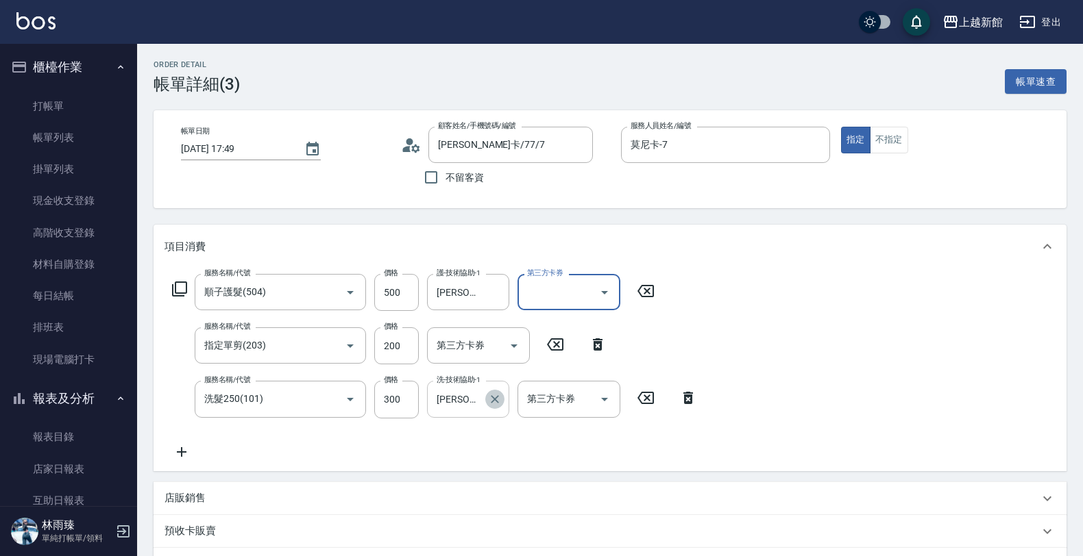
click at [491, 397] on icon "Clear" at bounding box center [495, 400] width 14 height 14
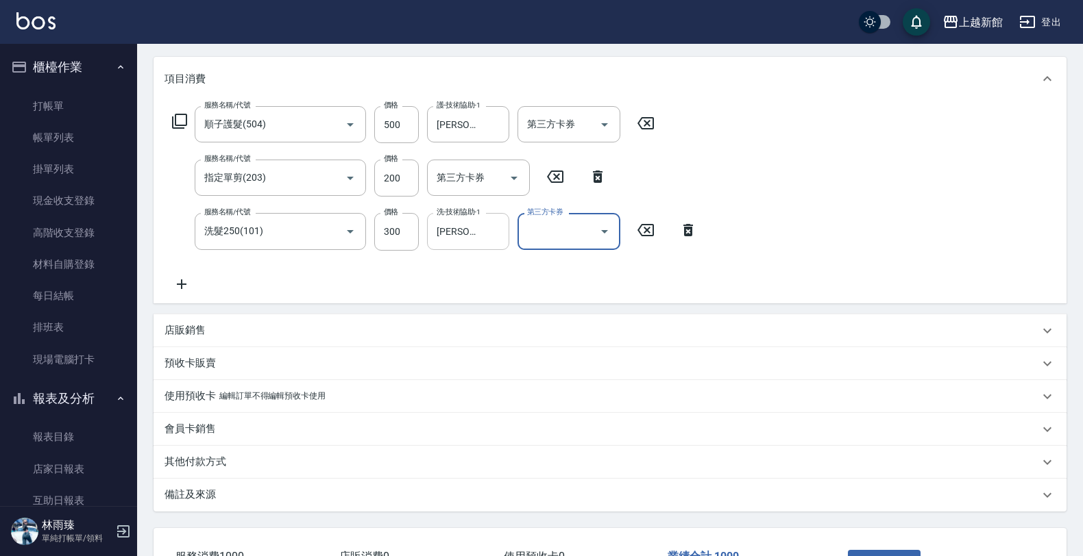
scroll to position [269, 0]
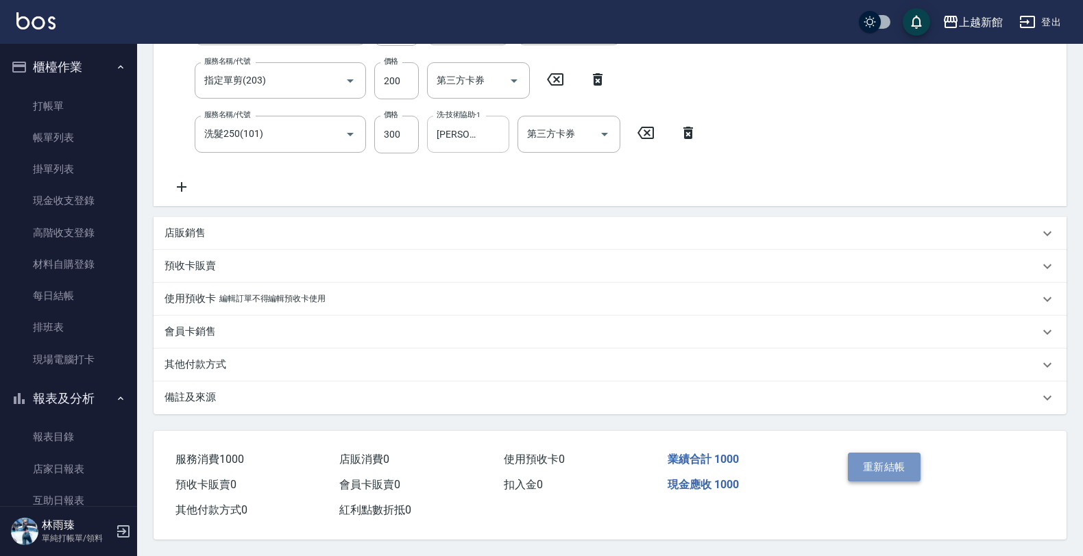
click at [895, 456] on button "重新結帳" at bounding box center [884, 467] width 73 height 29
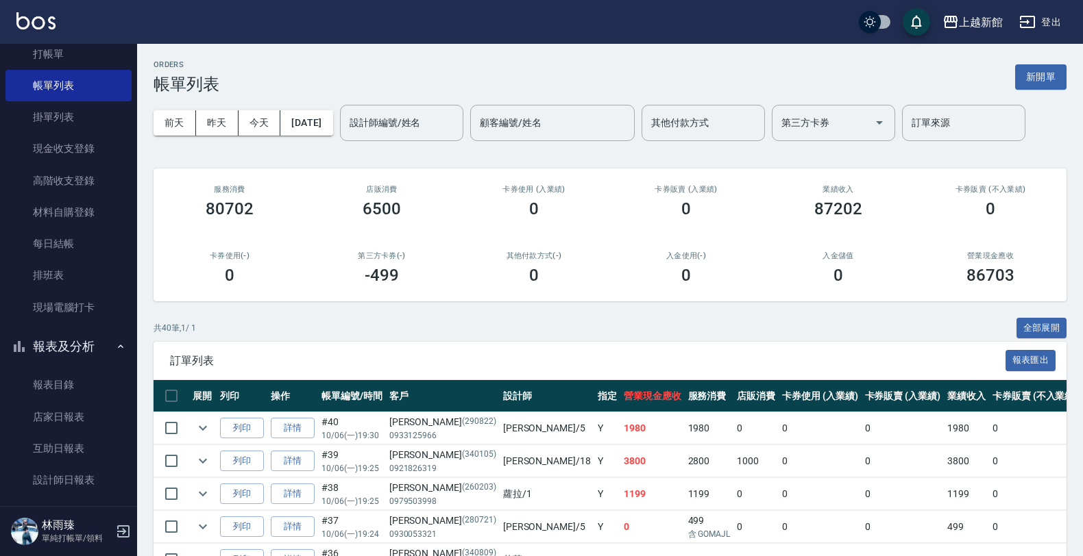
scroll to position [99, 0]
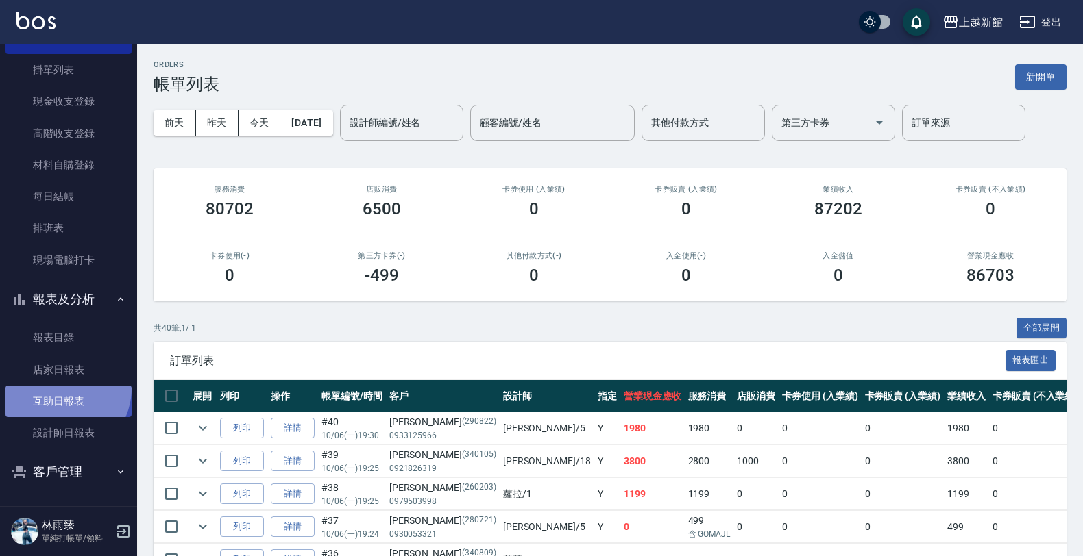
click at [60, 389] on link "互助日報表" at bounding box center [68, 402] width 126 height 32
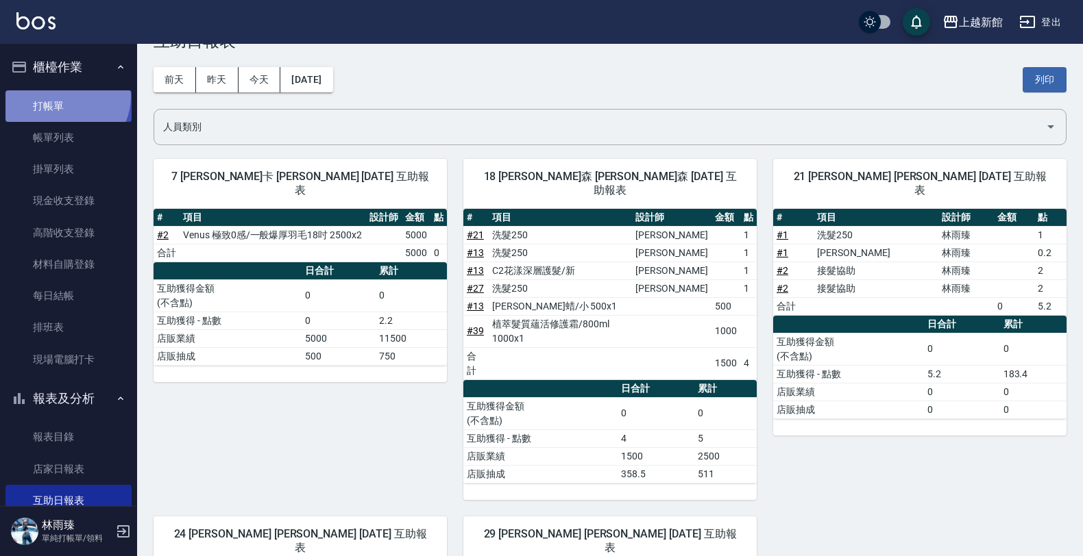
click at [64, 96] on link "打帳單" at bounding box center [68, 106] width 126 height 32
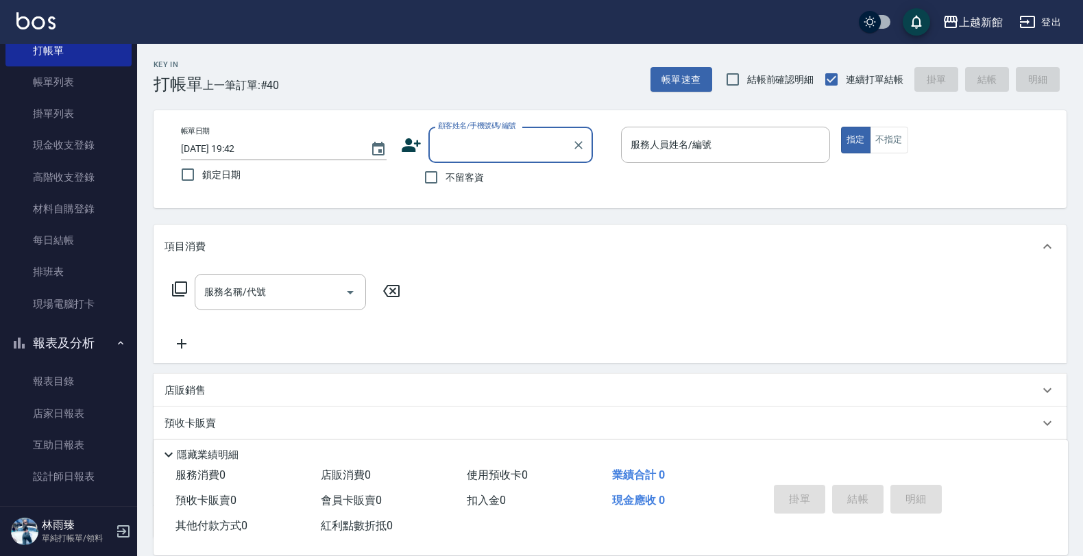
scroll to position [99, 0]
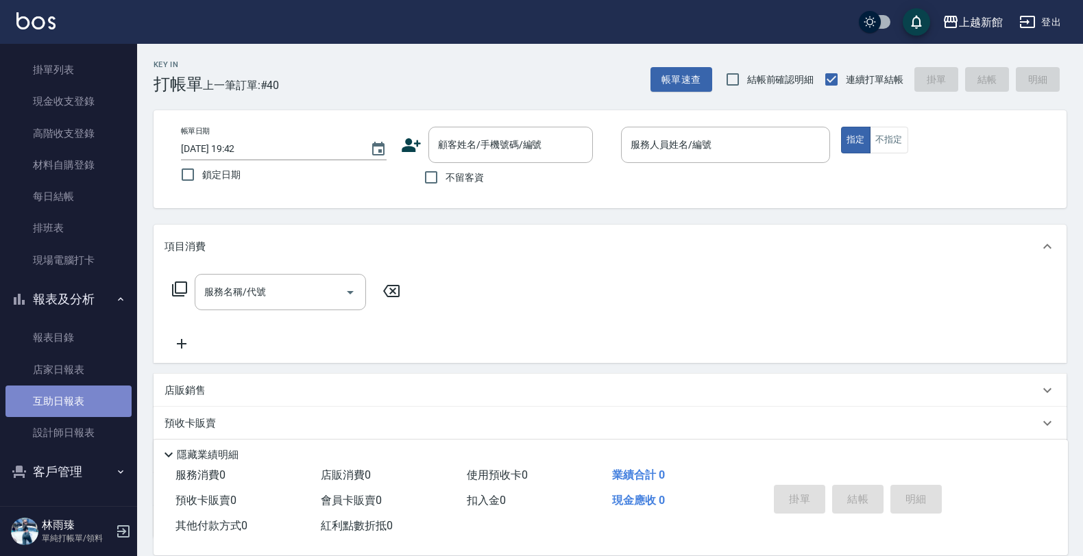
click at [84, 395] on link "互助日報表" at bounding box center [68, 402] width 126 height 32
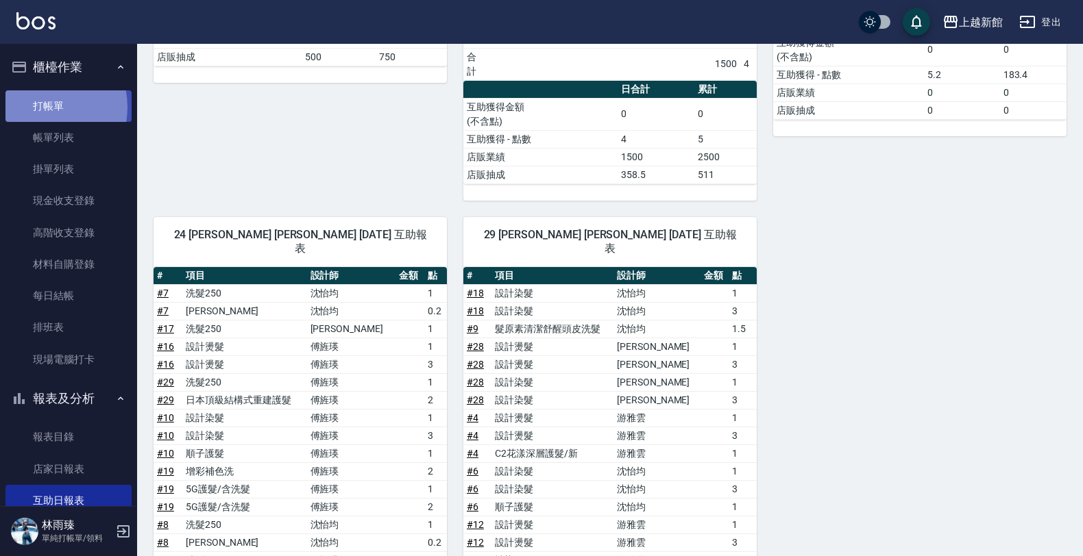
click at [36, 107] on link "打帳單" at bounding box center [68, 106] width 126 height 32
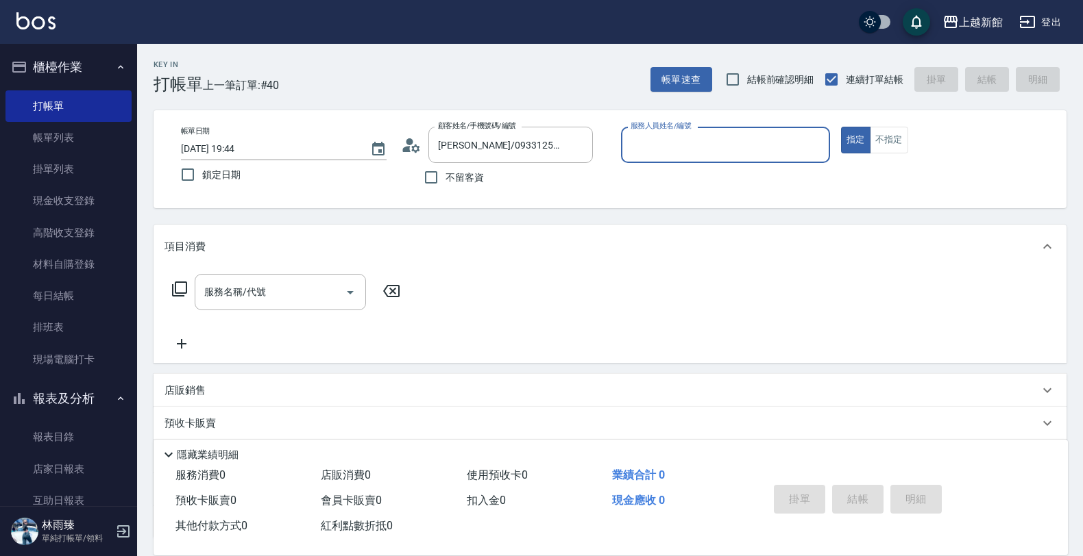
click at [841, 127] on button "指定" at bounding box center [855, 140] width 29 height 27
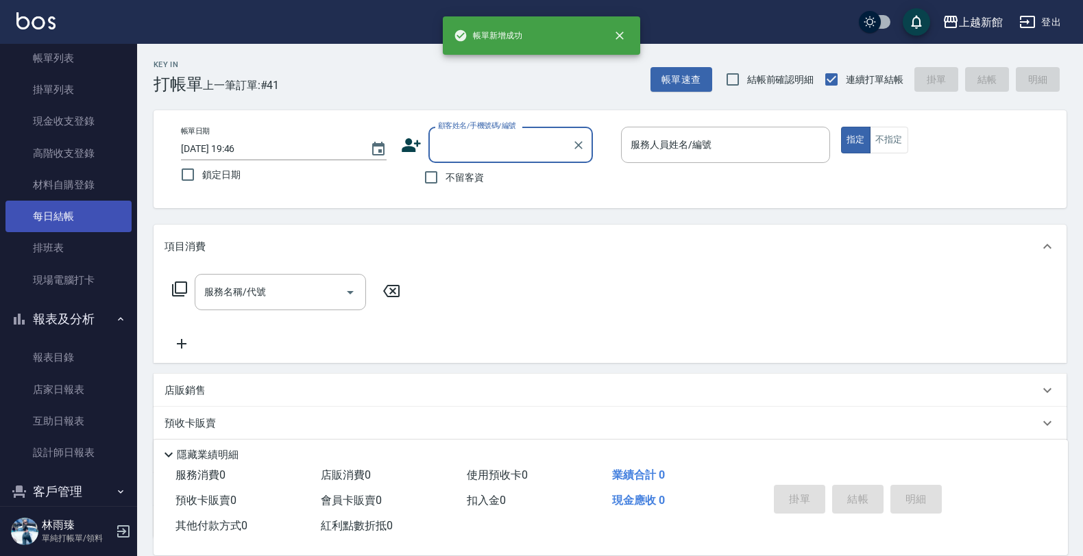
scroll to position [99, 0]
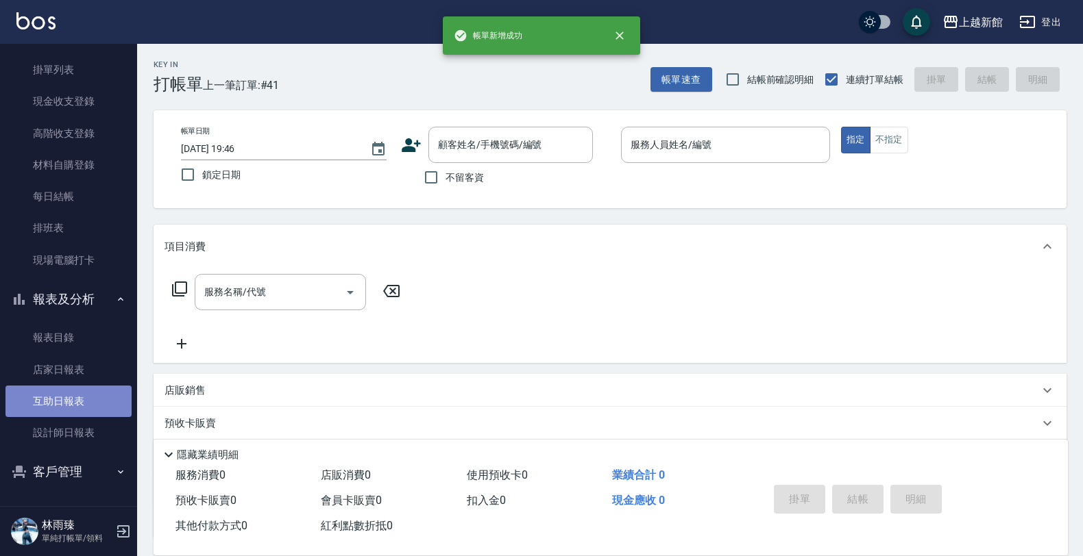
click at [83, 399] on link "互助日報表" at bounding box center [68, 402] width 126 height 32
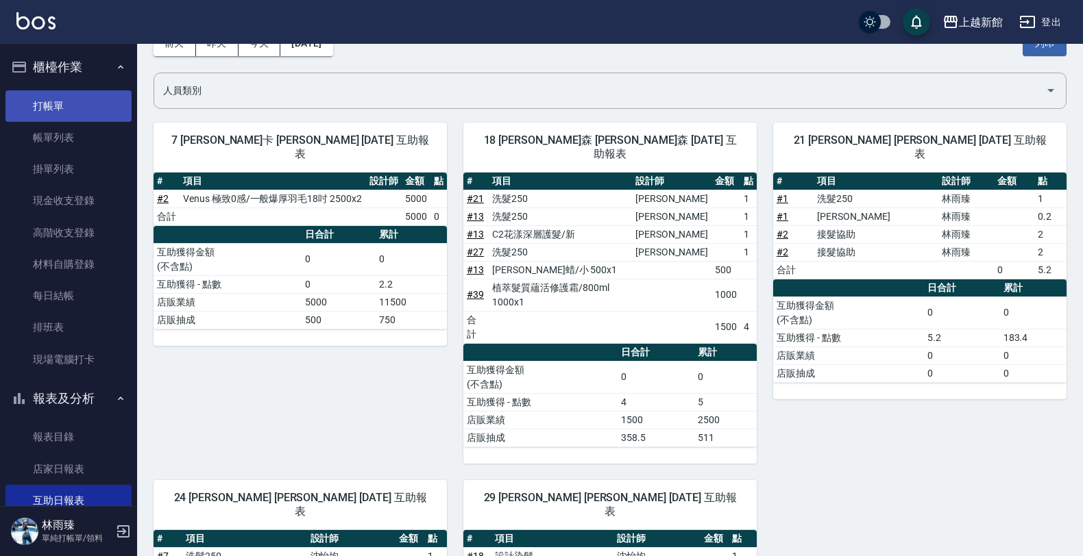
click at [62, 105] on link "打帳單" at bounding box center [68, 106] width 126 height 32
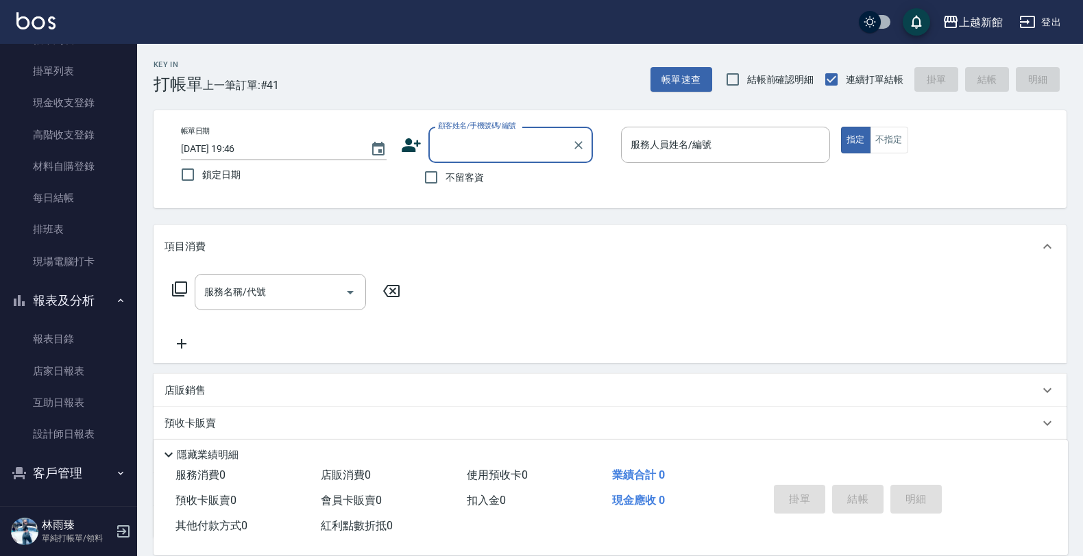
scroll to position [99, 0]
click at [51, 427] on link "設計師日報表" at bounding box center [68, 433] width 126 height 32
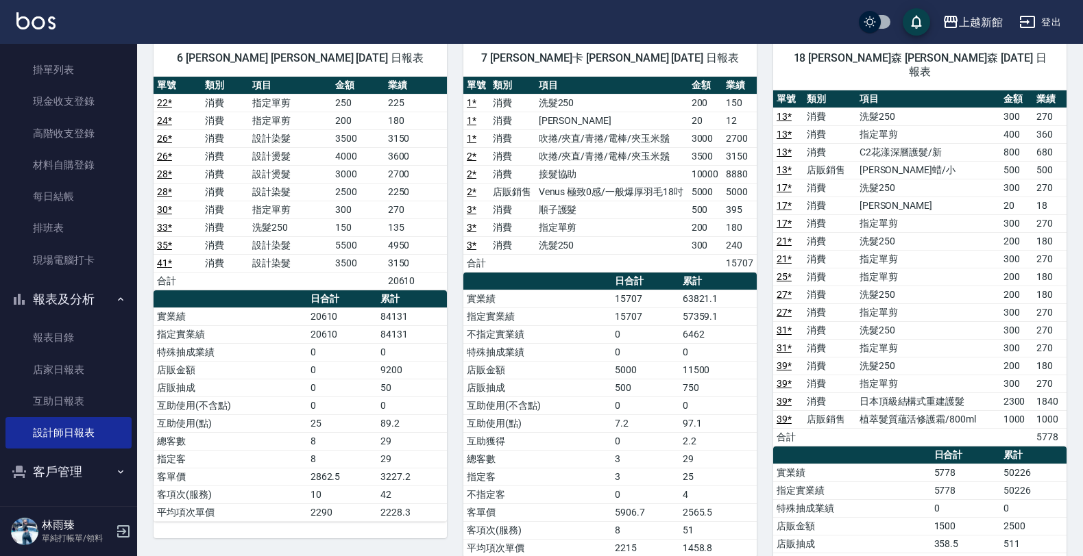
scroll to position [649, 0]
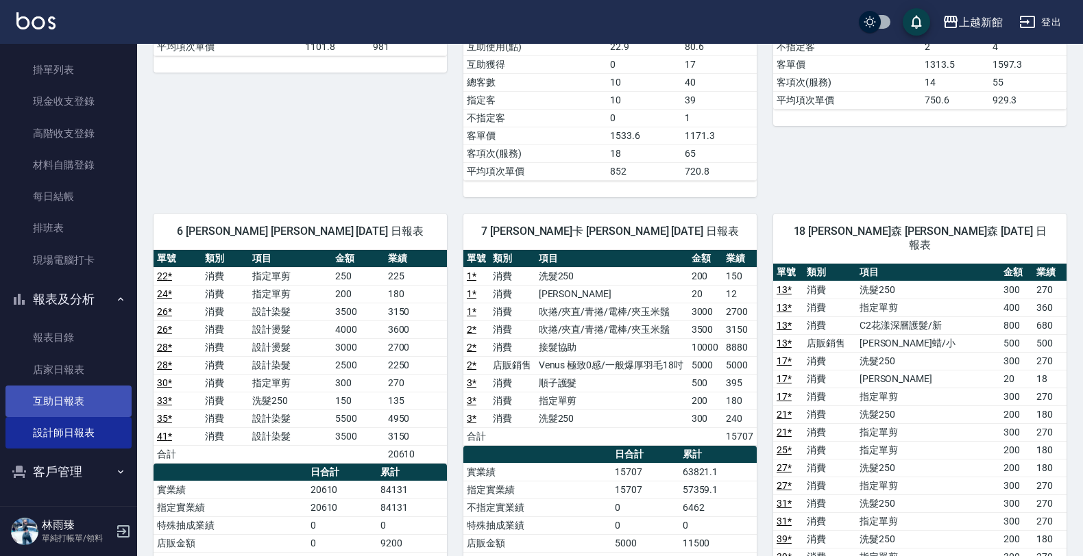
click at [110, 405] on link "互助日報表" at bounding box center [68, 402] width 126 height 32
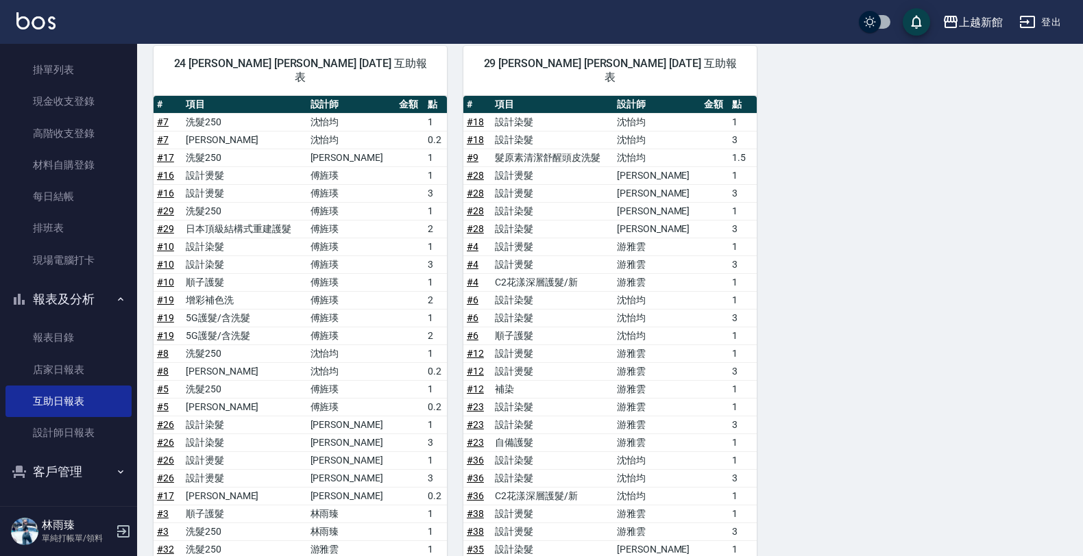
scroll to position [765, 0]
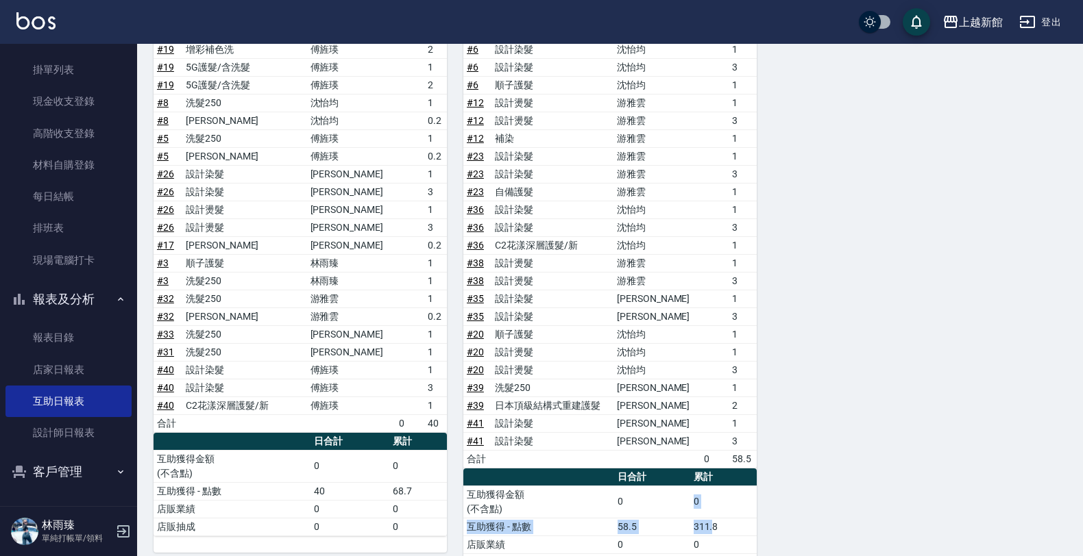
drag, startPoint x: 715, startPoint y: 480, endPoint x: 703, endPoint y: 474, distance: 12.9
click at [696, 486] on tbody "互助獲得金額 (不含點) 0 0 互助獲得 - 點數 58.5 311.8 店販業績 0 0 店販抽成 0 0" at bounding box center [609, 529] width 293 height 86
click at [709, 518] on td "311.8" at bounding box center [723, 527] width 66 height 18
click at [718, 486] on td "0" at bounding box center [723, 502] width 66 height 32
click at [728, 486] on td "0" at bounding box center [723, 502] width 66 height 32
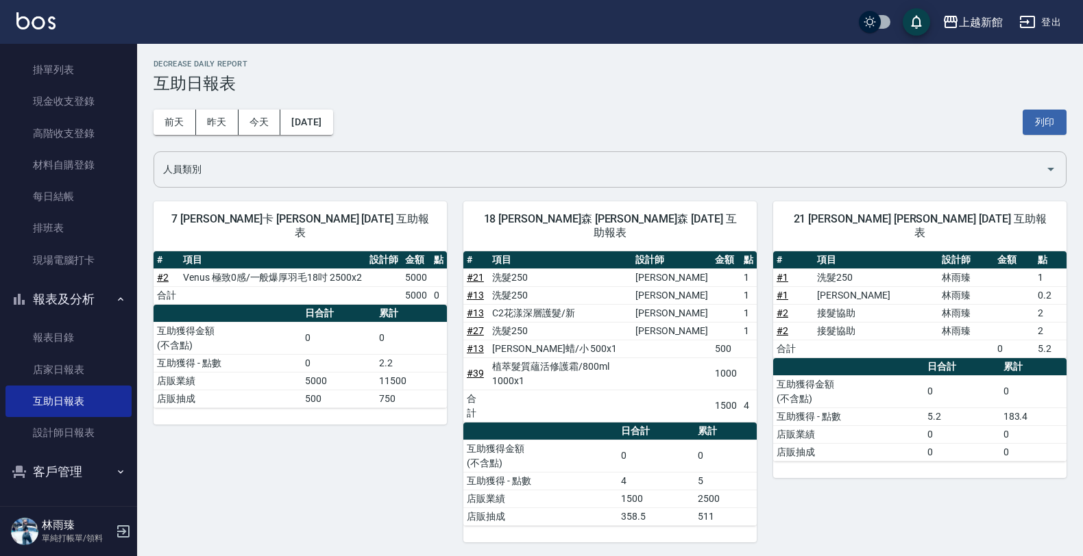
scroll to position [0, 0]
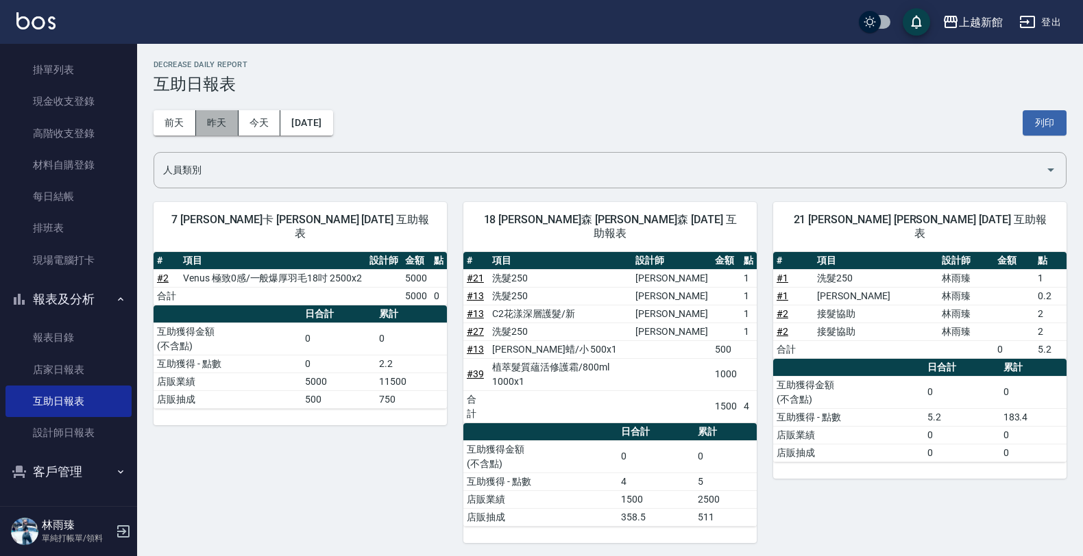
click at [218, 122] on button "昨天" at bounding box center [217, 122] width 42 height 25
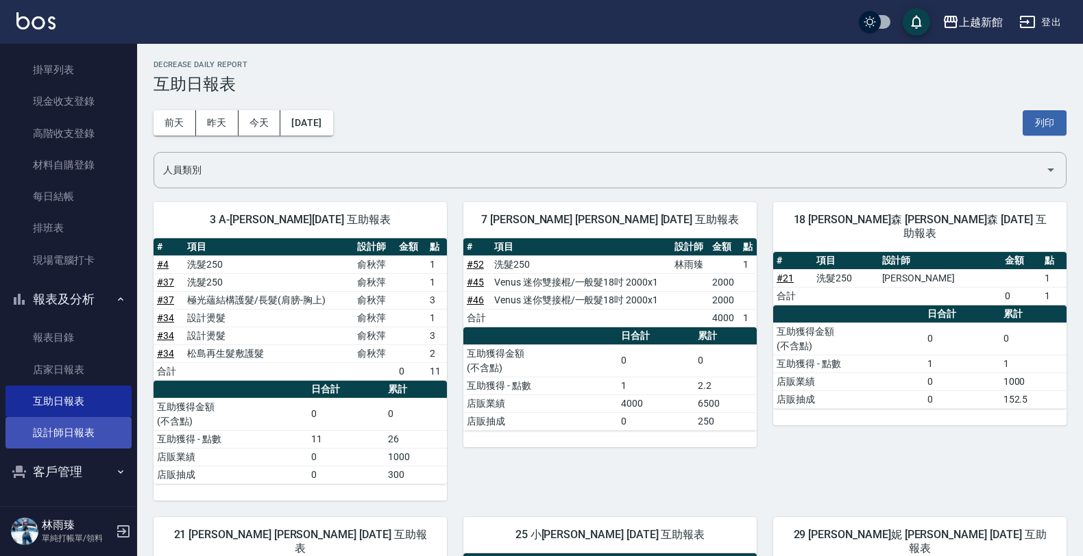
click at [82, 423] on link "設計師日報表" at bounding box center [68, 433] width 126 height 32
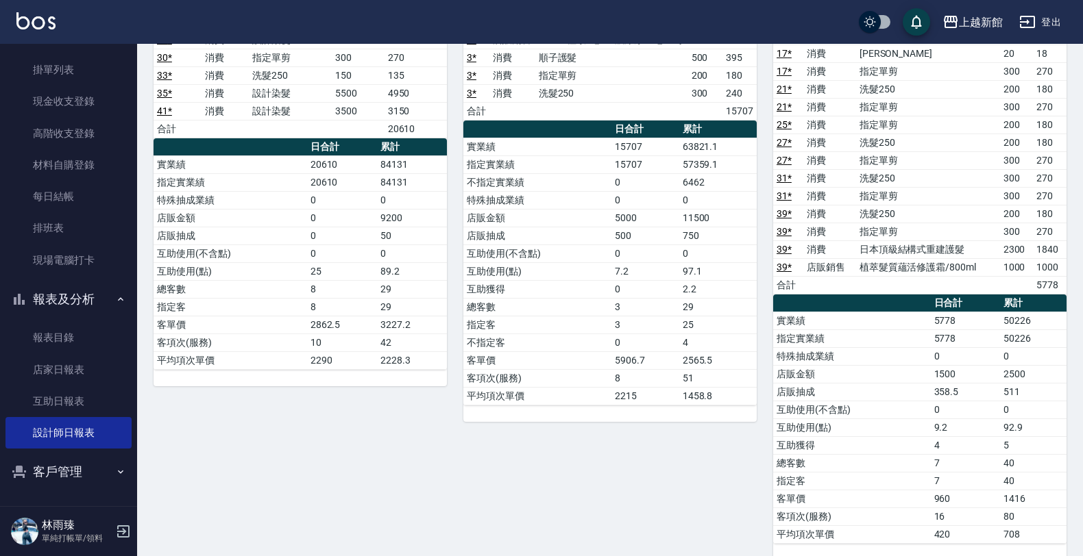
scroll to position [992, 0]
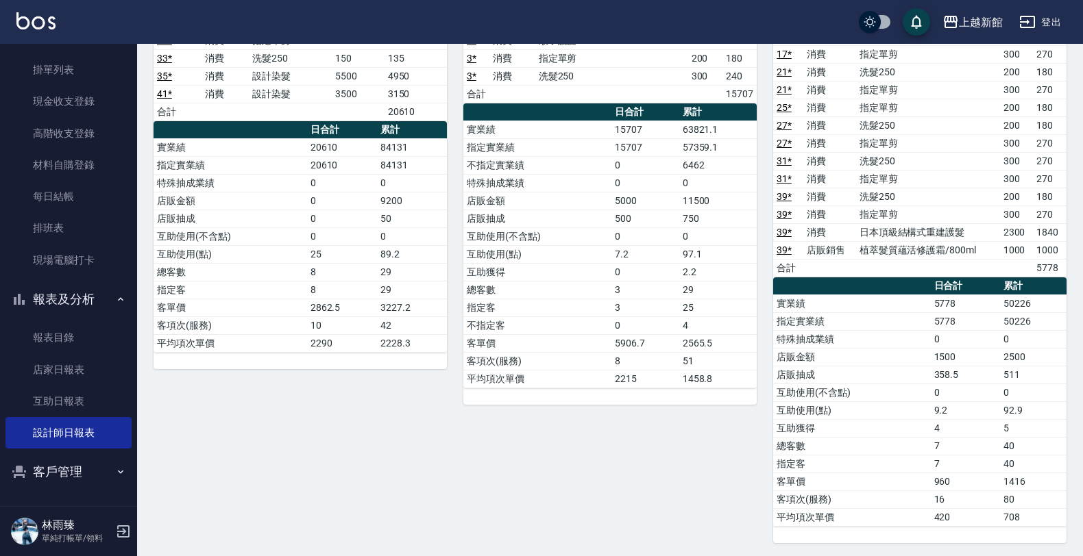
drag, startPoint x: 251, startPoint y: 501, endPoint x: 0, endPoint y: 230, distance: 370.0
click at [251, 500] on div "6 [PERSON_NAME]寧 [PERSON_NAME] [DATE] 日報表 單號 類別 項目 金額 業績 22 * 消費 指定單剪 250 225 2…" at bounding box center [292, 199] width 310 height 689
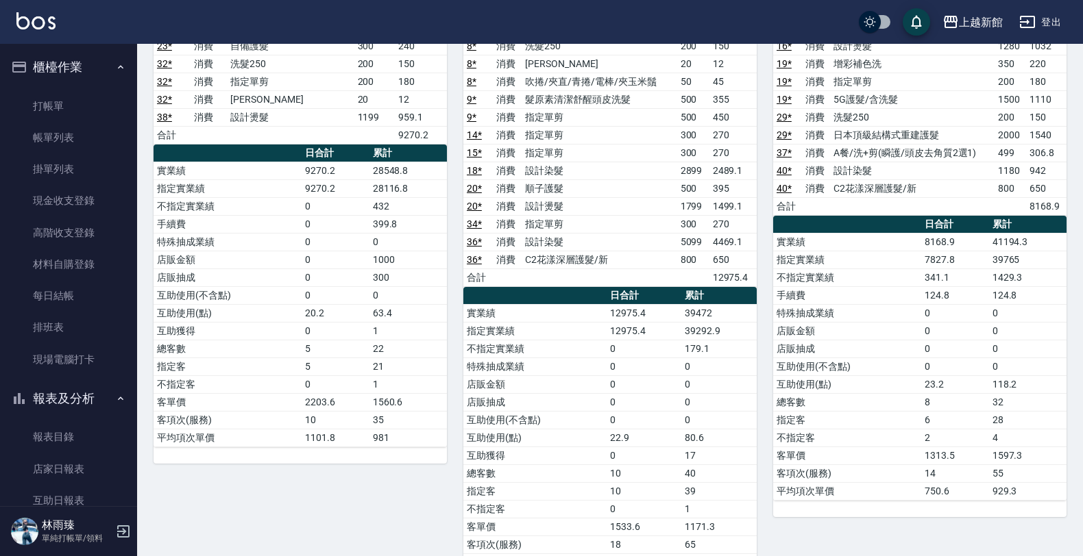
scroll to position [135, 0]
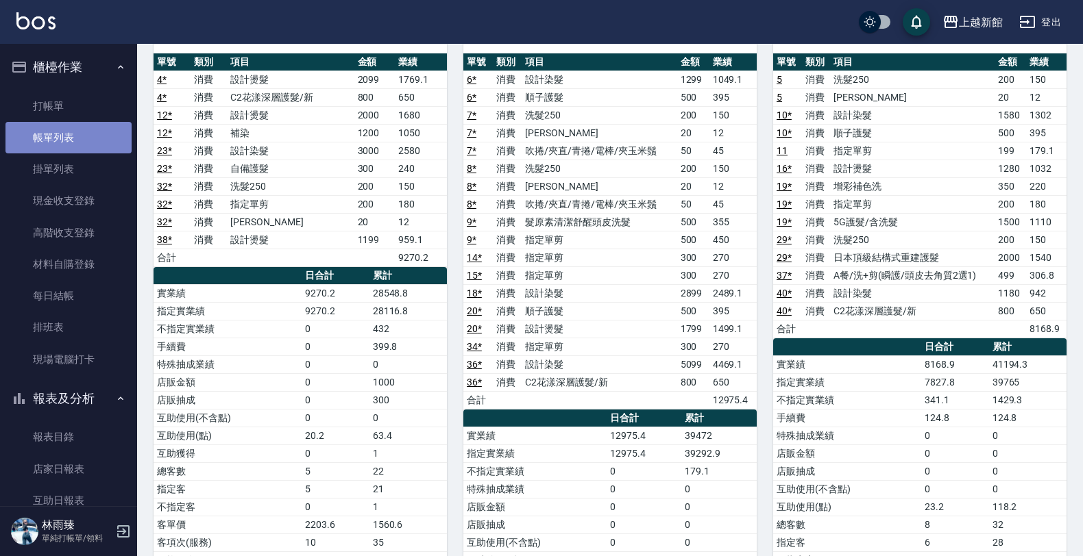
drag, startPoint x: 104, startPoint y: 122, endPoint x: 73, endPoint y: 131, distance: 32.1
click at [104, 122] on link "帳單列表" at bounding box center [68, 138] width 126 height 32
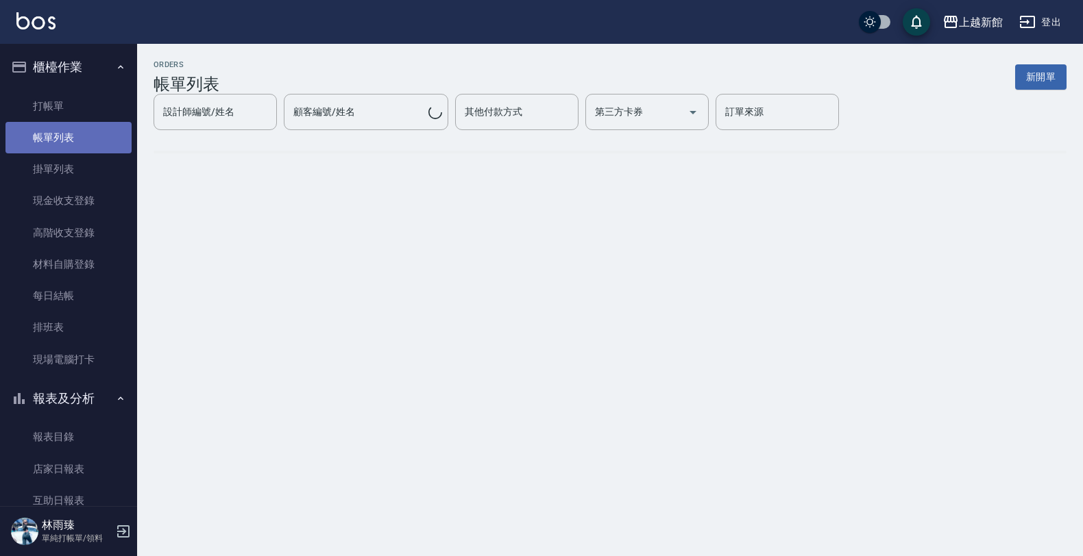
drag, startPoint x: 73, startPoint y: 131, endPoint x: 358, endPoint y: 216, distance: 296.8
click at [73, 131] on link "帳單列表" at bounding box center [68, 138] width 126 height 32
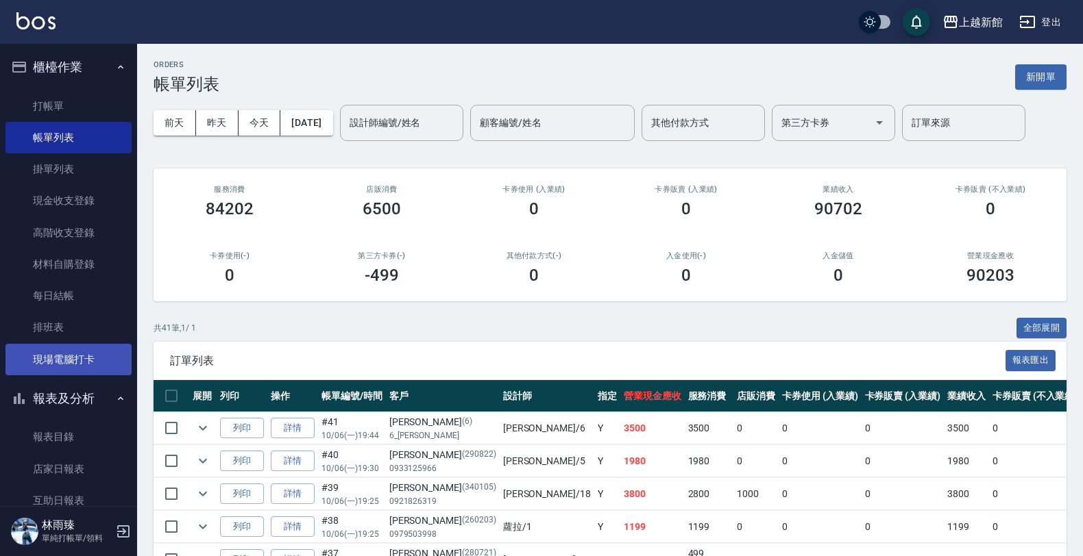
scroll to position [86, 0]
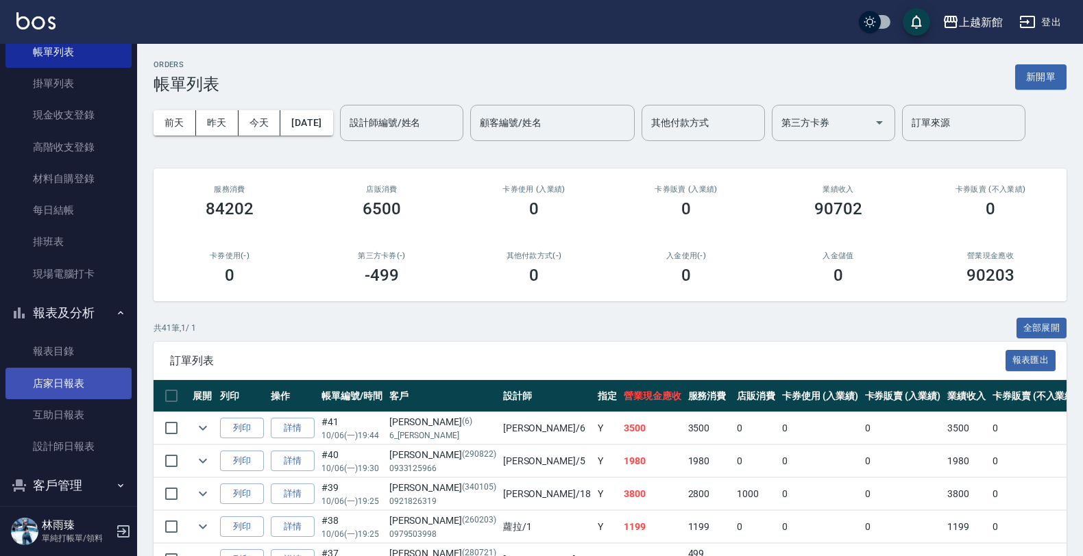
click at [79, 372] on link "店家日報表" at bounding box center [68, 384] width 126 height 32
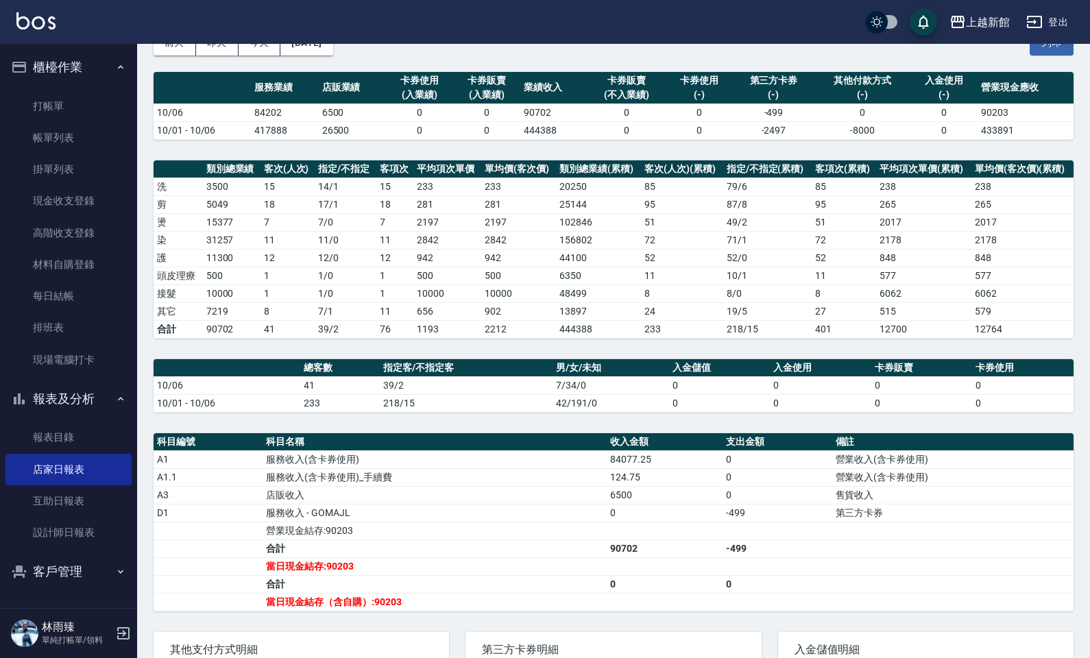
scroll to position [51, 0]
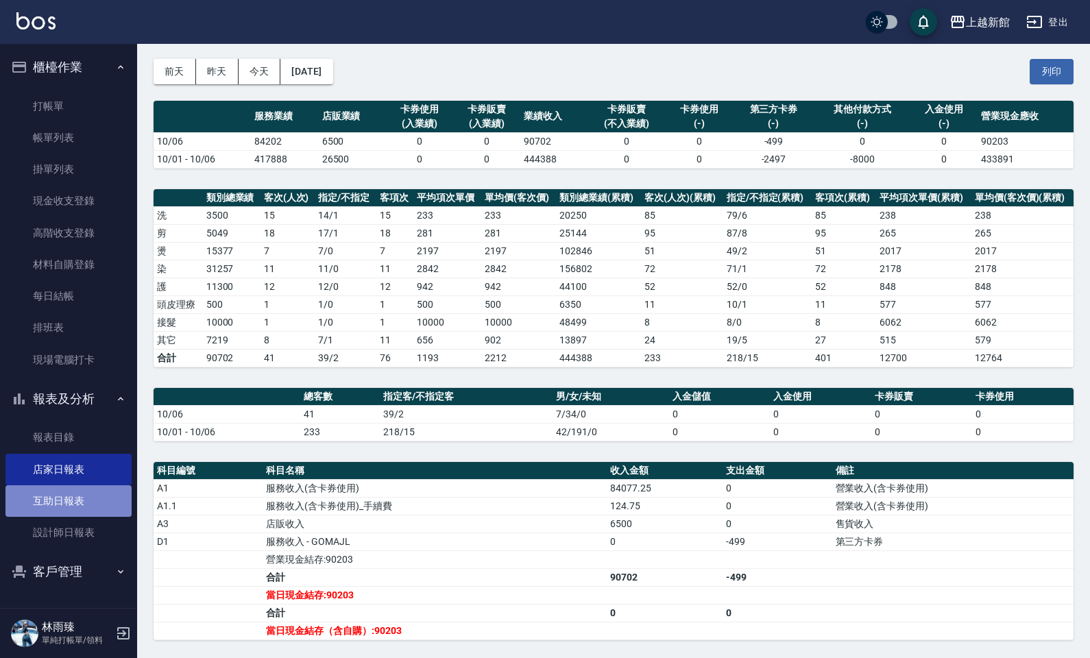
click at [77, 492] on link "互助日報表" at bounding box center [68, 501] width 126 height 32
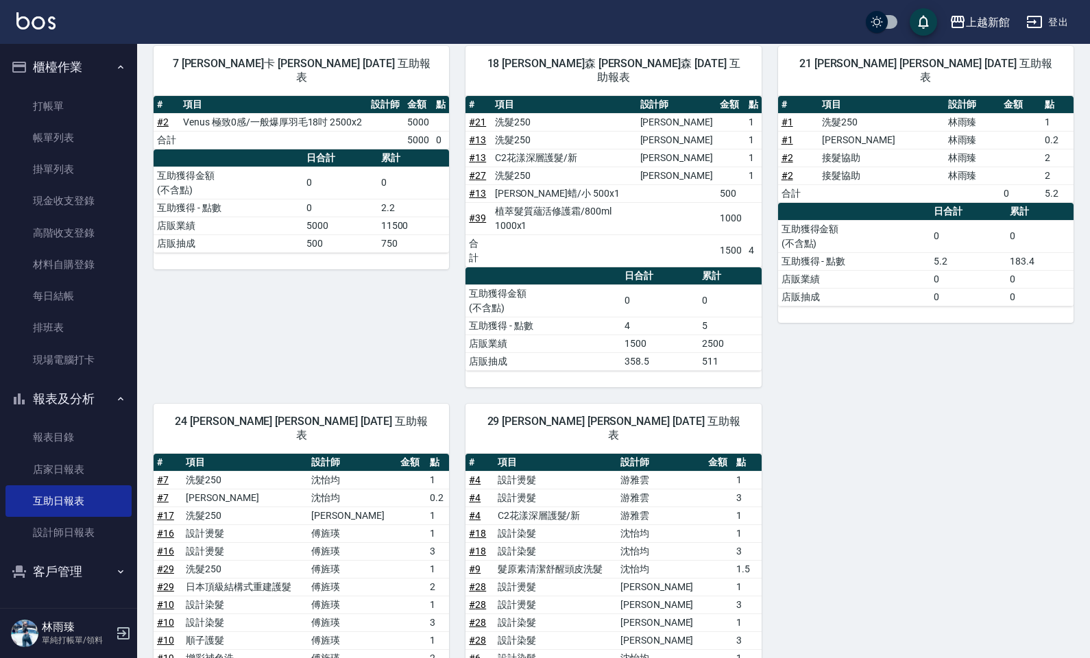
scroll to position [149, 0]
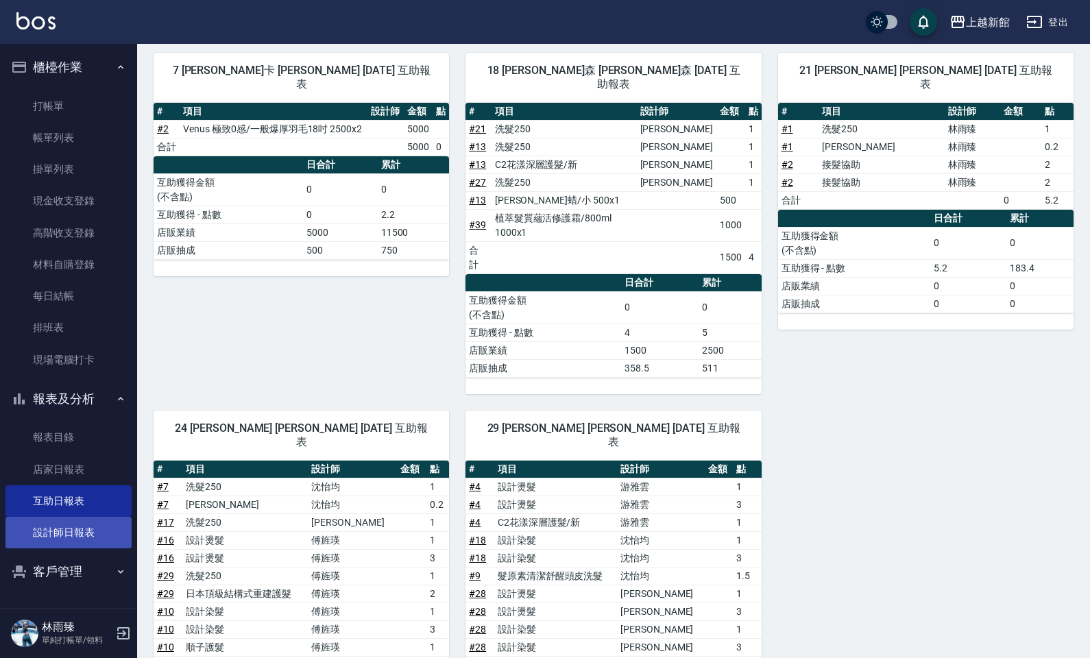
click at [120, 523] on link "設計師日報表" at bounding box center [68, 533] width 126 height 32
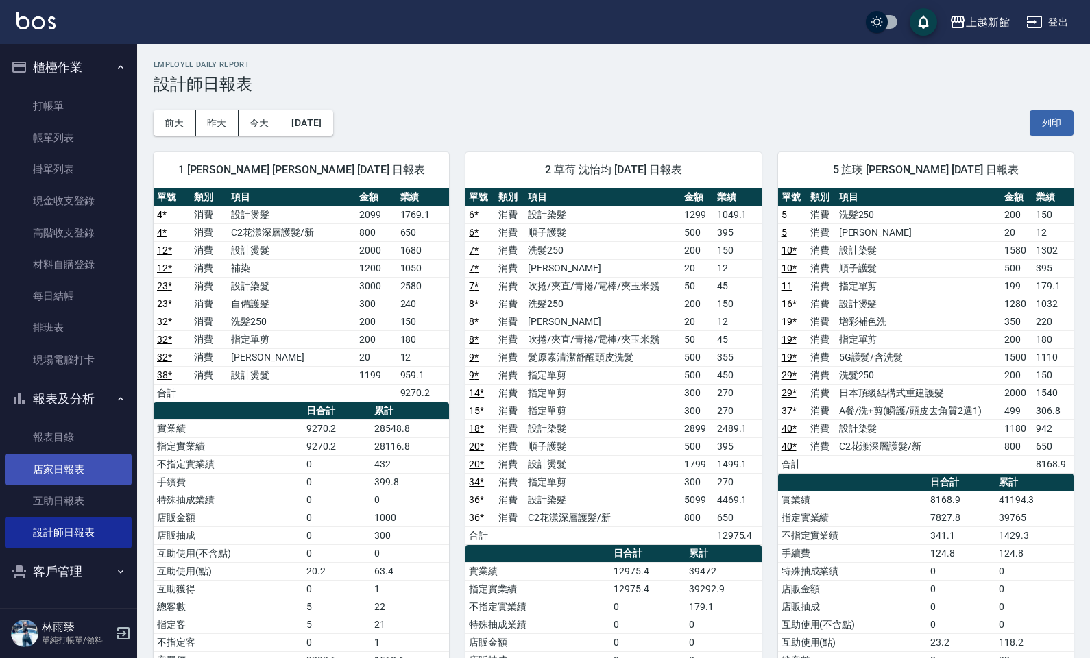
click at [70, 464] on link "店家日報表" at bounding box center [68, 470] width 126 height 32
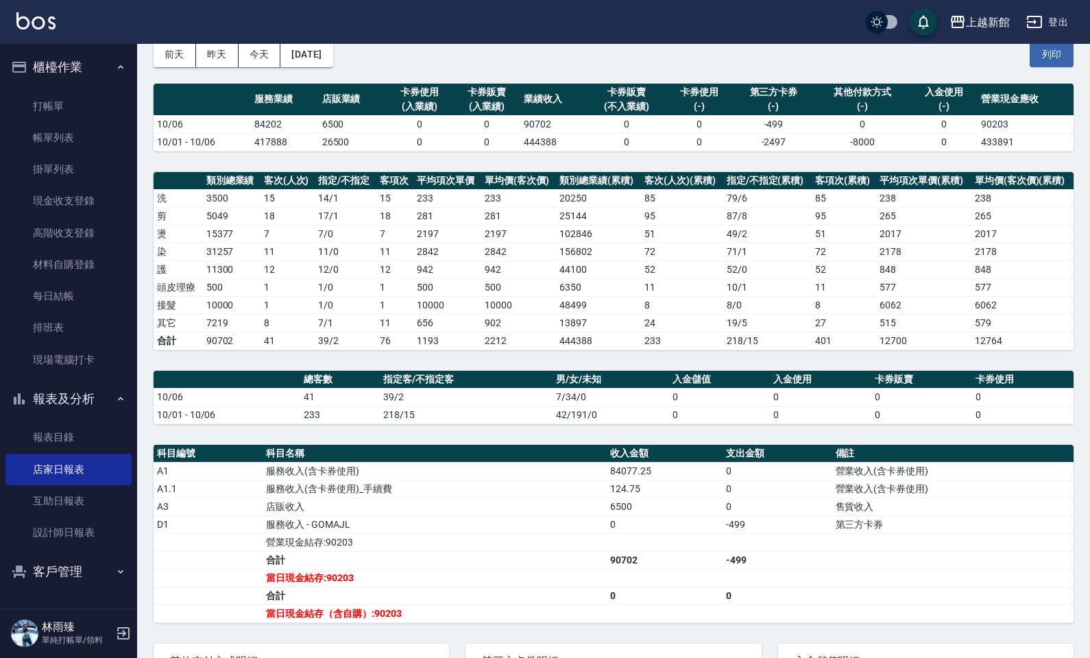
scroll to position [76, 0]
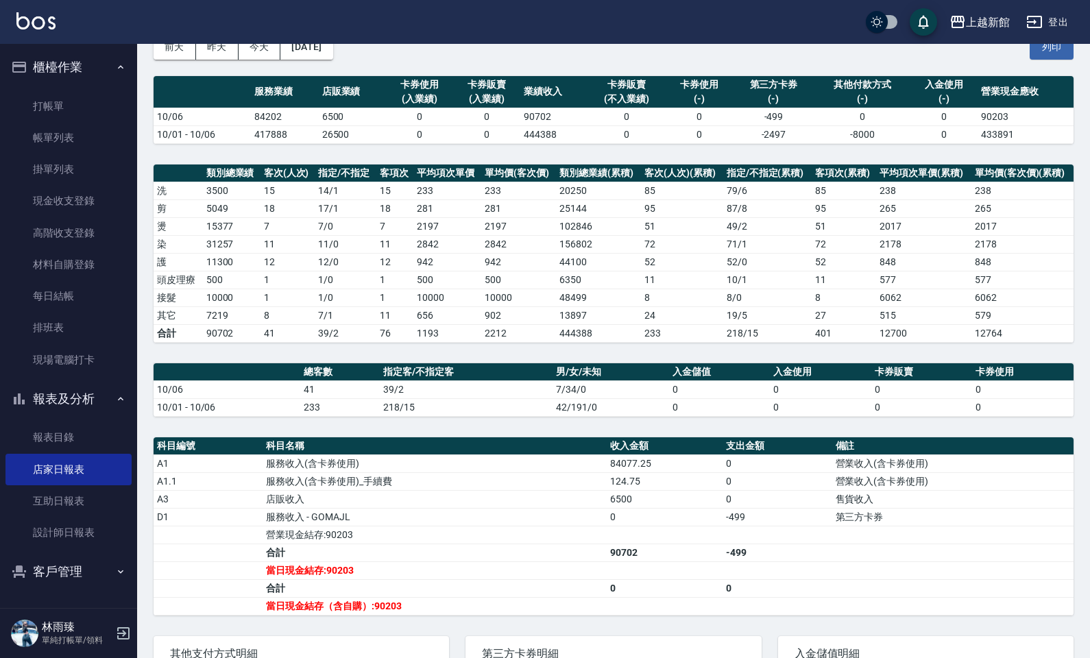
click at [114, 556] on div "[PERSON_NAME] 單純打帳單/領料" at bounding box center [68, 632] width 137 height 49
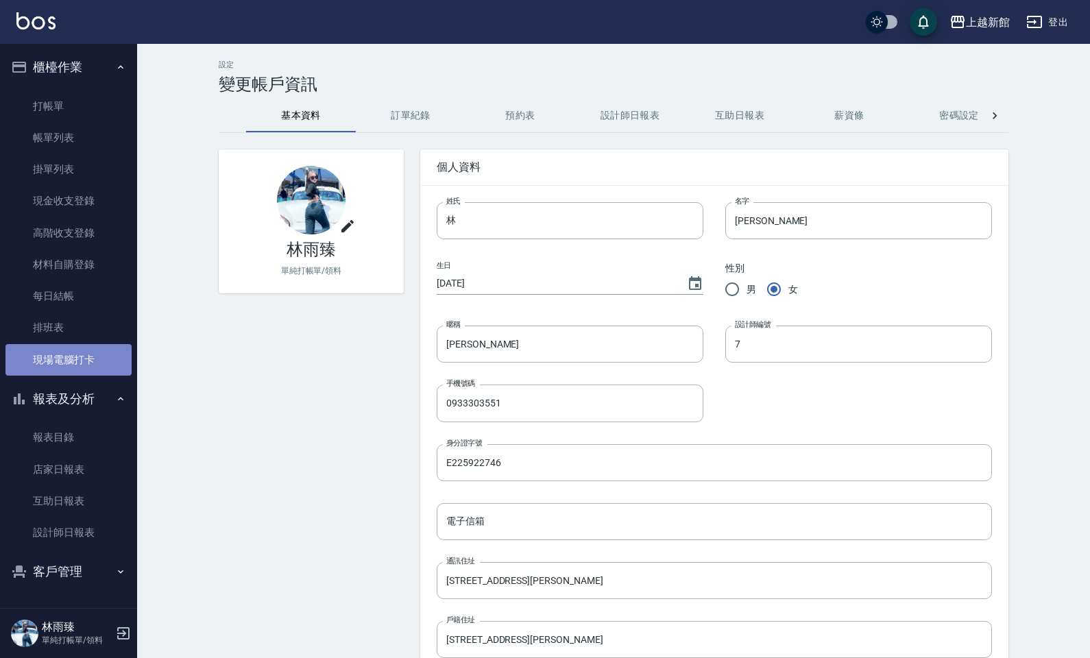
click at [84, 355] on link "現場電腦打卡" at bounding box center [68, 360] width 126 height 32
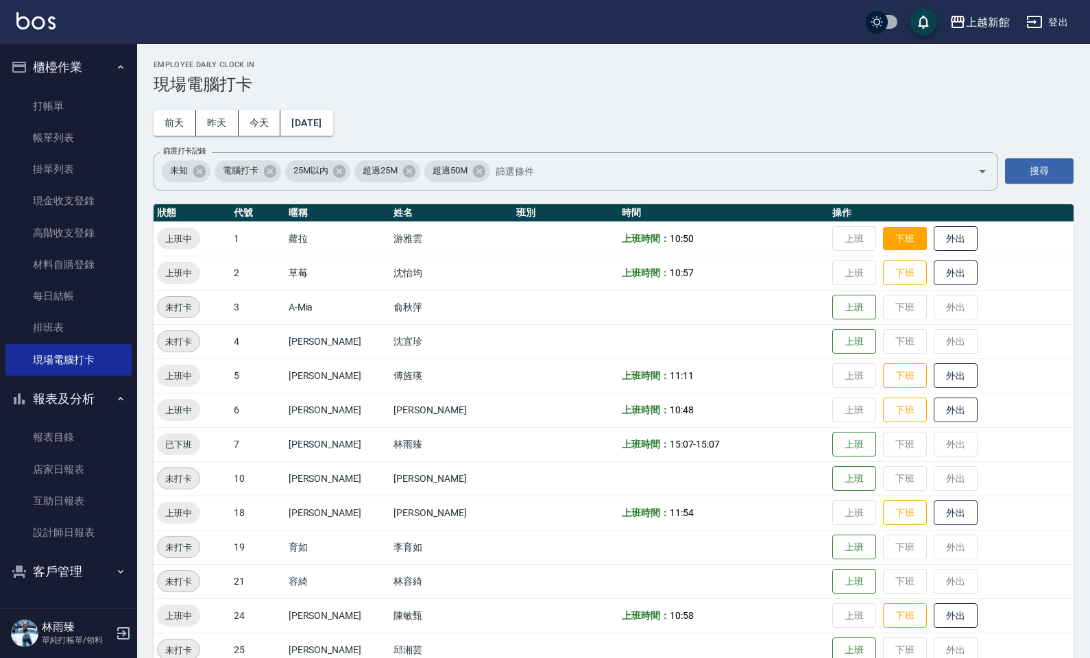
drag, startPoint x: 874, startPoint y: 223, endPoint x: 874, endPoint y: 231, distance: 7.6
click at [874, 225] on td "上班 下班 外出" at bounding box center [950, 238] width 245 height 34
click at [883, 241] on button "下班" at bounding box center [905, 239] width 44 height 24
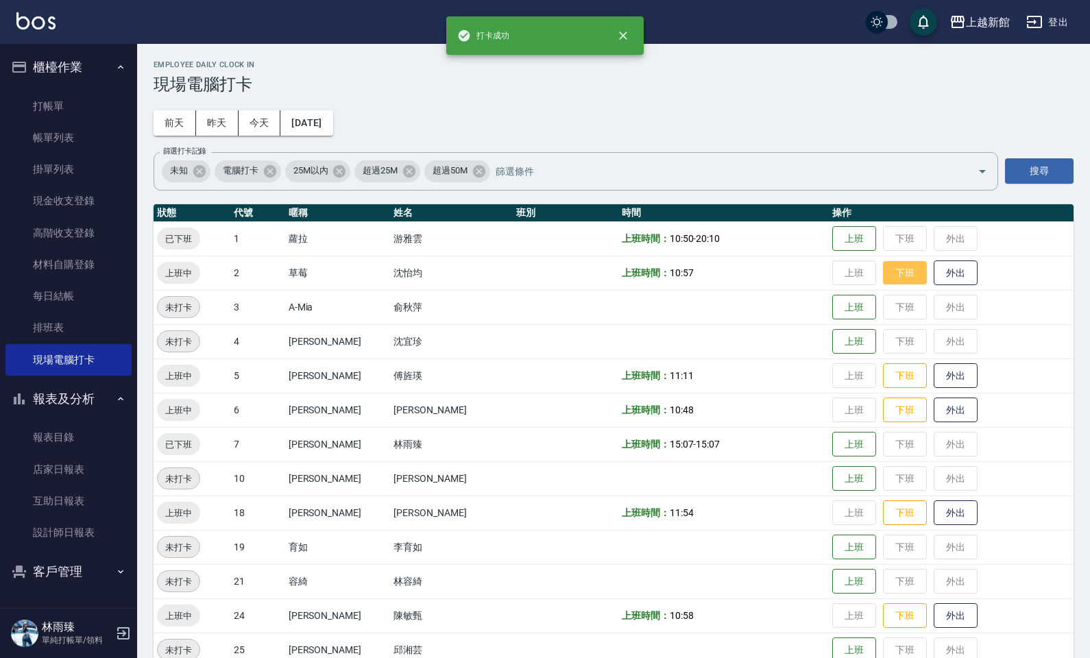
click at [896, 282] on button "下班" at bounding box center [905, 273] width 44 height 24
click at [883, 378] on button "下班" at bounding box center [905, 376] width 44 height 24
click at [889, 404] on button "下班" at bounding box center [905, 410] width 44 height 24
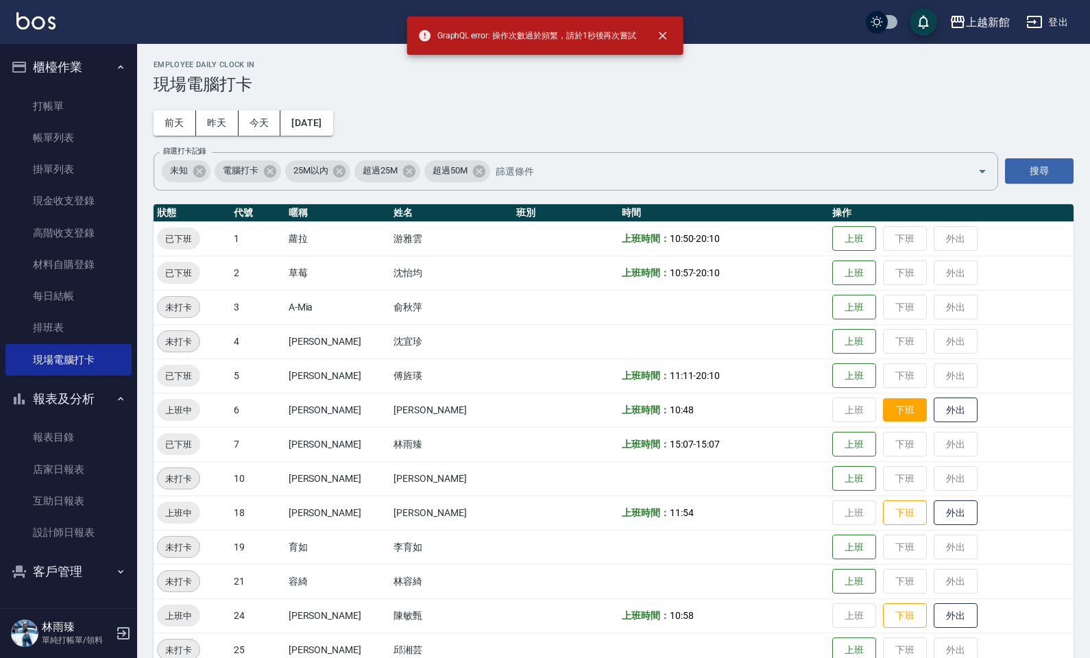
click at [885, 399] on button "下班" at bounding box center [905, 410] width 44 height 24
click at [876, 426] on td "上班 下班 外出" at bounding box center [950, 410] width 245 height 34
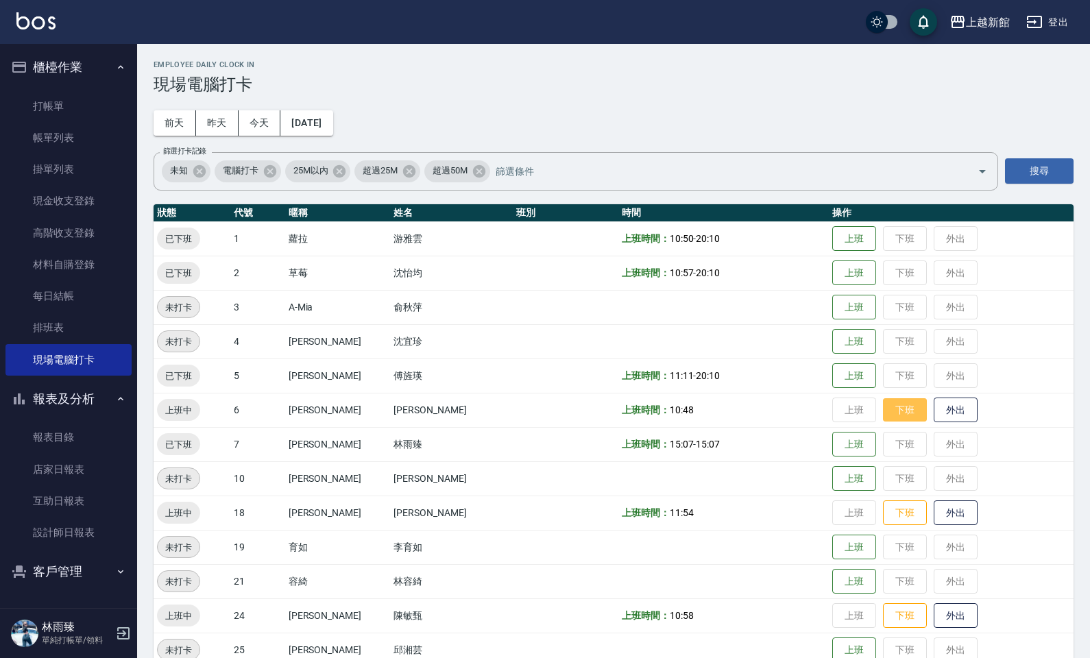
click at [883, 418] on button "下班" at bounding box center [905, 410] width 44 height 24
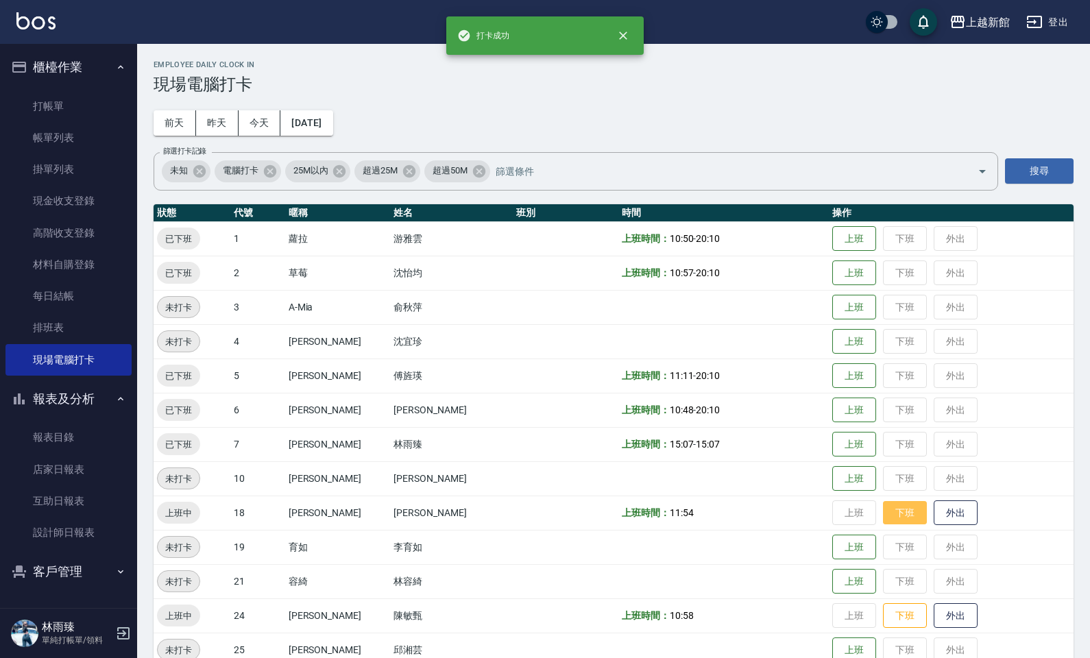
drag, startPoint x: 898, startPoint y: 517, endPoint x: 891, endPoint y: 514, distance: 8.3
click at [895, 515] on button "下班" at bounding box center [905, 513] width 44 height 24
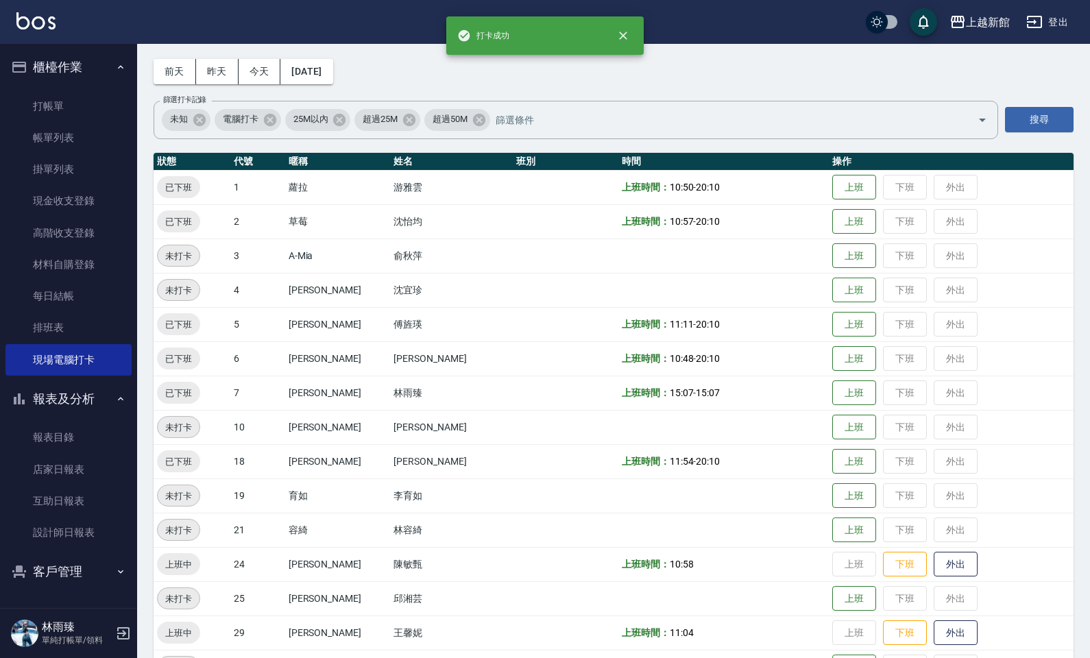
scroll to position [197, 0]
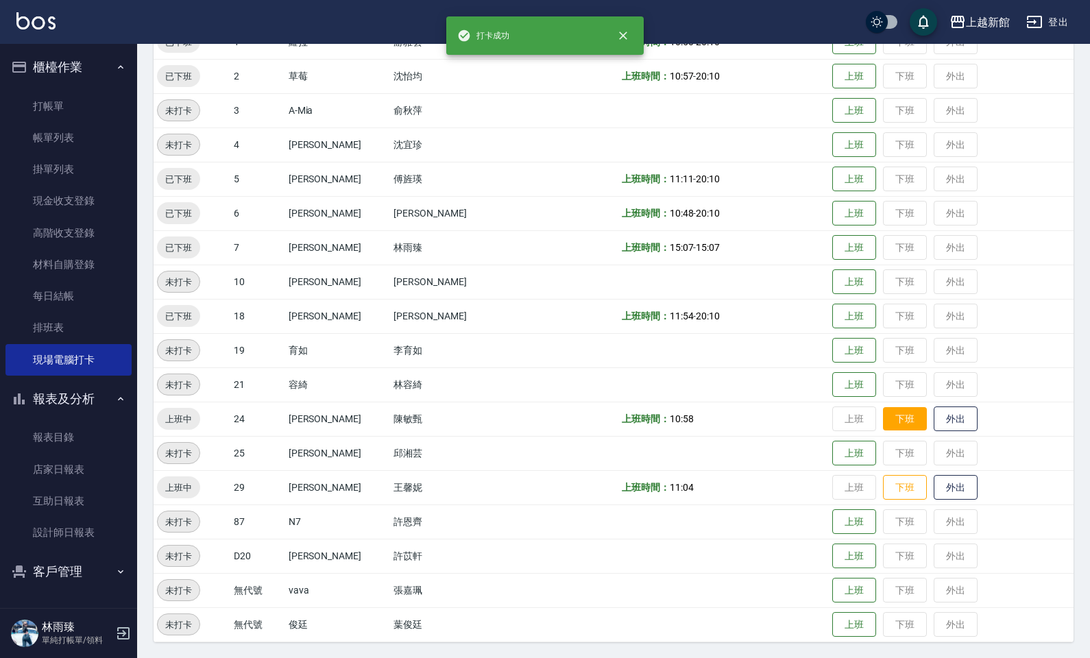
click at [902, 421] on button "下班" at bounding box center [905, 419] width 44 height 24
click at [899, 495] on button "下班" at bounding box center [905, 488] width 44 height 24
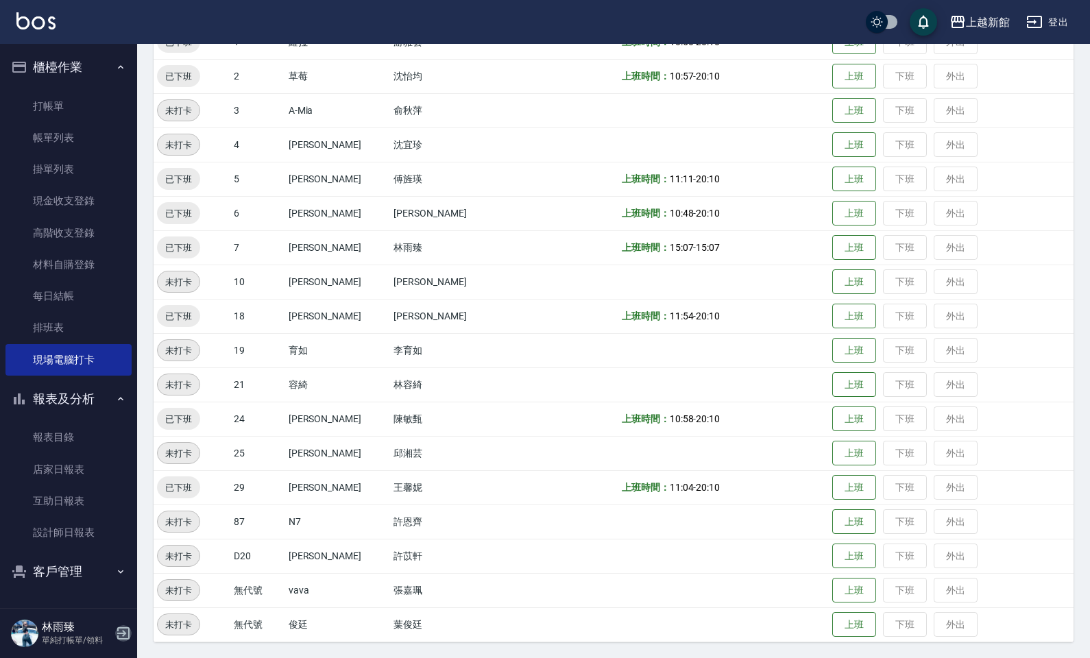
click at [115, 556] on icon "button" at bounding box center [123, 633] width 16 height 16
